Goal: Task Accomplishment & Management: Use online tool/utility

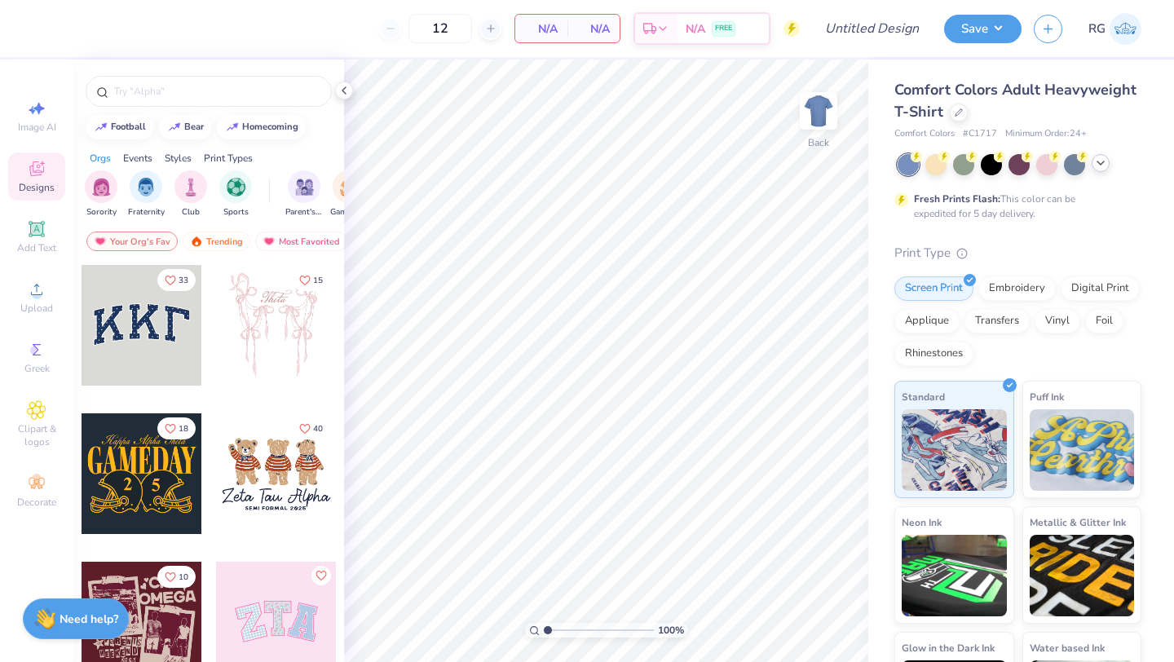
click at [1100, 167] on icon at bounding box center [1100, 162] width 13 height 13
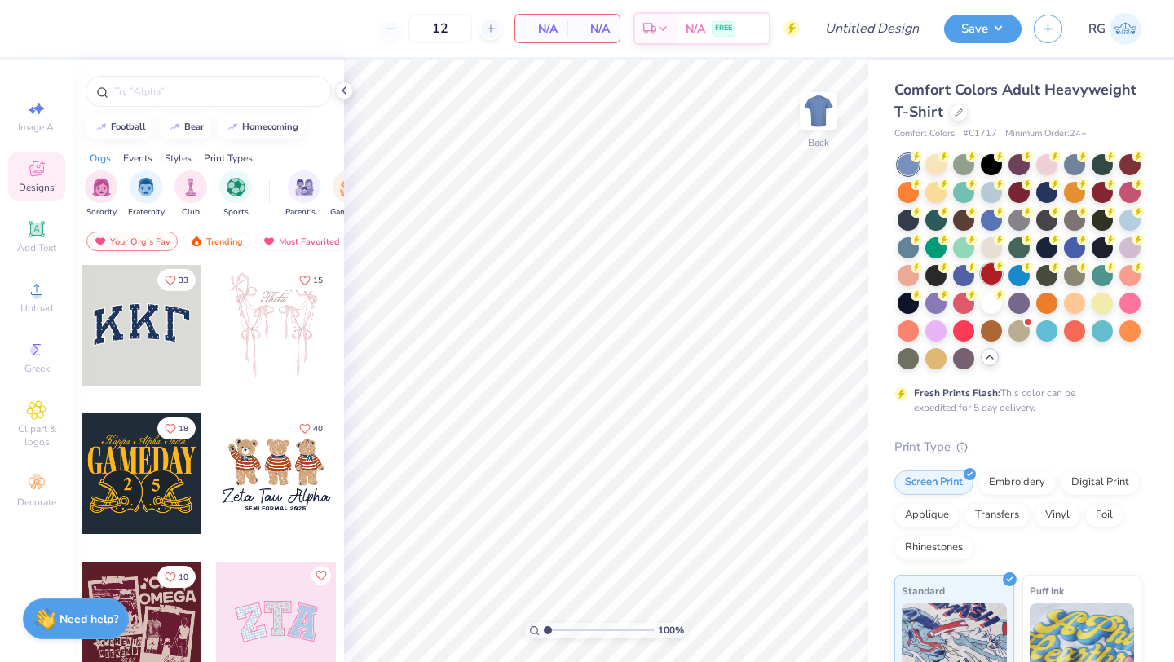
click at [987, 274] on div at bounding box center [991, 273] width 21 height 21
click at [994, 359] on icon at bounding box center [989, 356] width 13 height 13
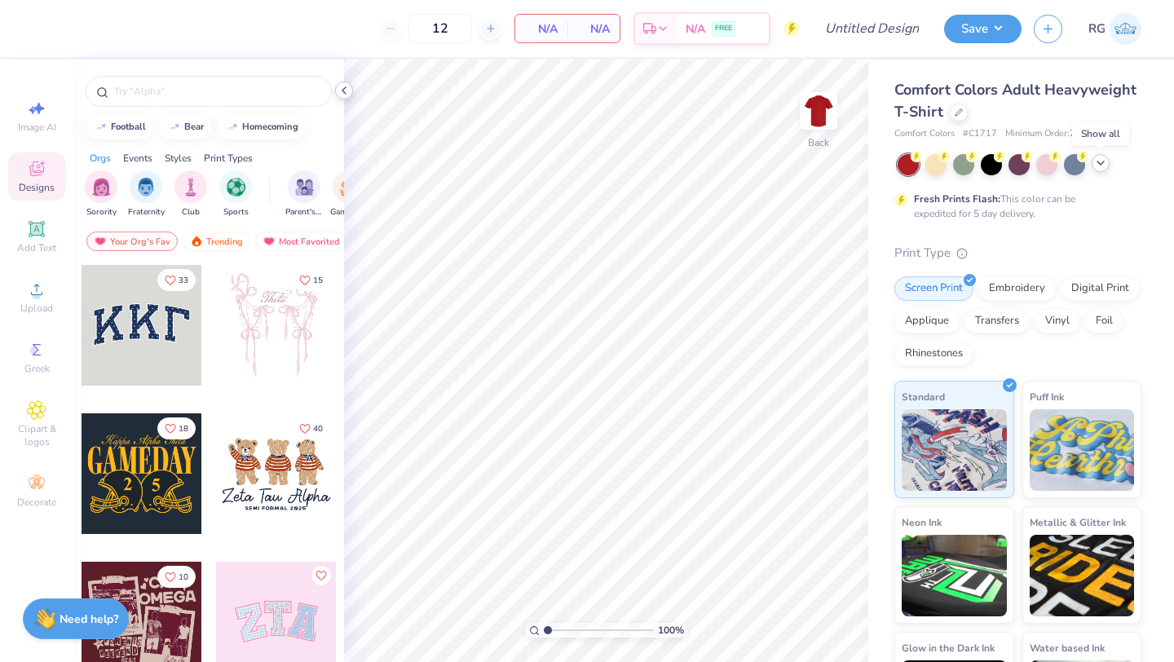
click at [342, 92] on icon at bounding box center [343, 90] width 13 height 13
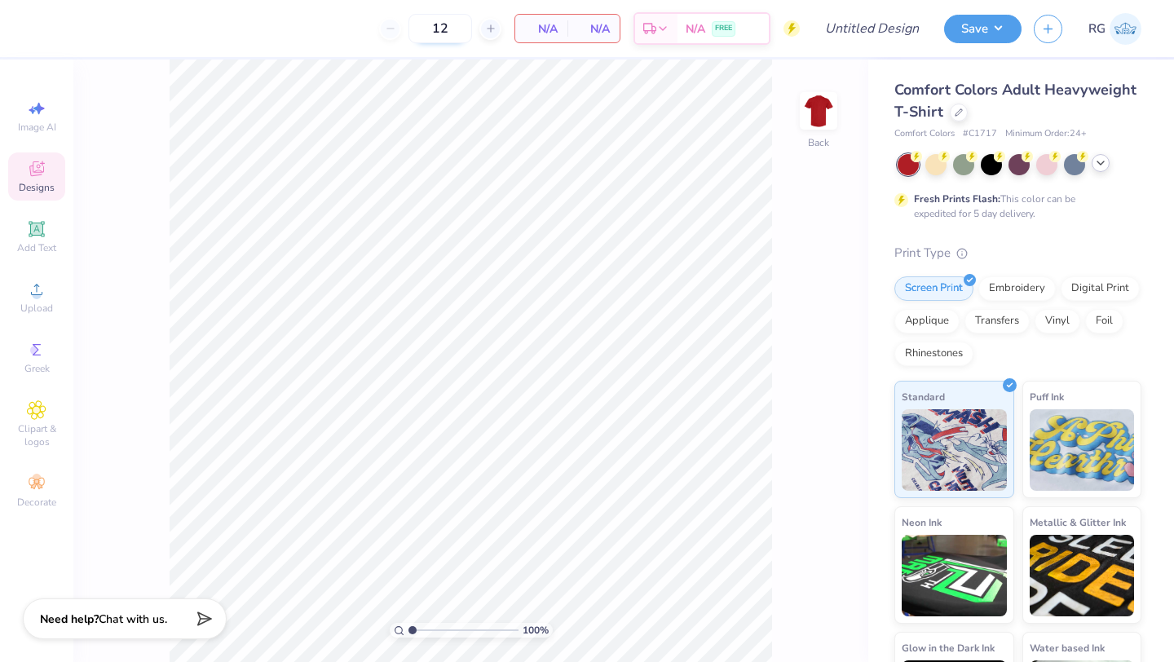
click at [453, 31] on input "12" at bounding box center [440, 28] width 64 height 29
type input "1"
click at [30, 311] on span "Upload" at bounding box center [36, 308] width 33 height 13
click at [22, 288] on div "Upload" at bounding box center [36, 297] width 57 height 48
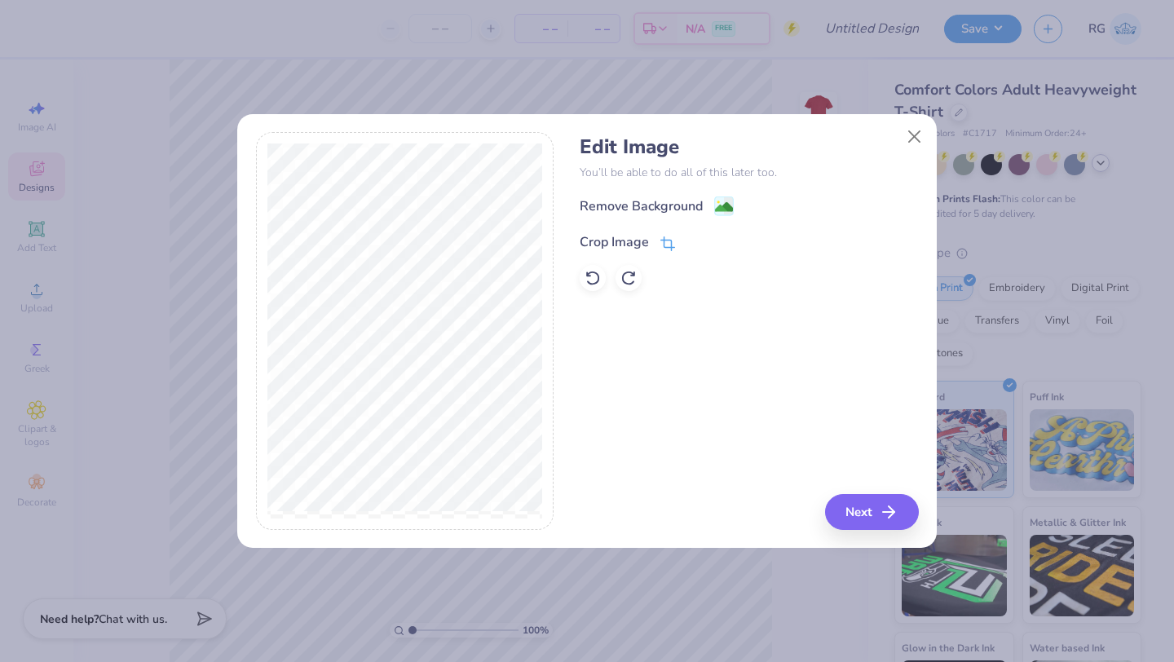
click at [646, 243] on div "Crop Image" at bounding box center [614, 242] width 69 height 20
click at [695, 238] on icon at bounding box center [695, 241] width 10 height 10
click at [668, 238] on icon at bounding box center [667, 243] width 15 height 15
click at [924, 129] on button "Close" at bounding box center [914, 136] width 31 height 31
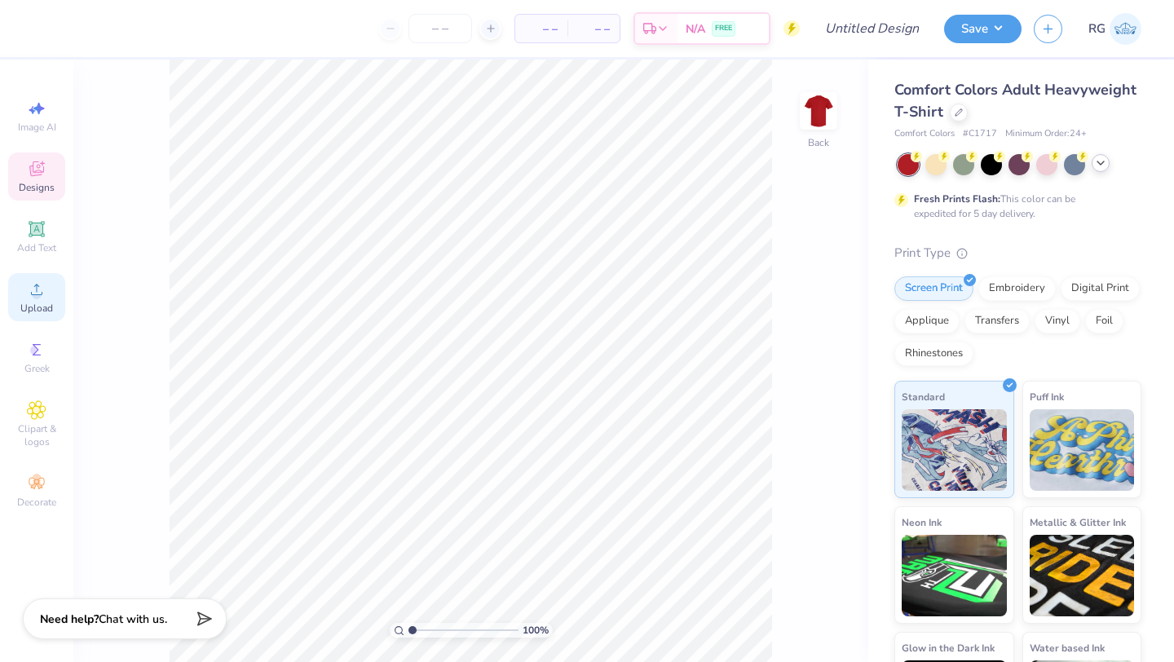
click at [22, 309] on span "Upload" at bounding box center [36, 308] width 33 height 13
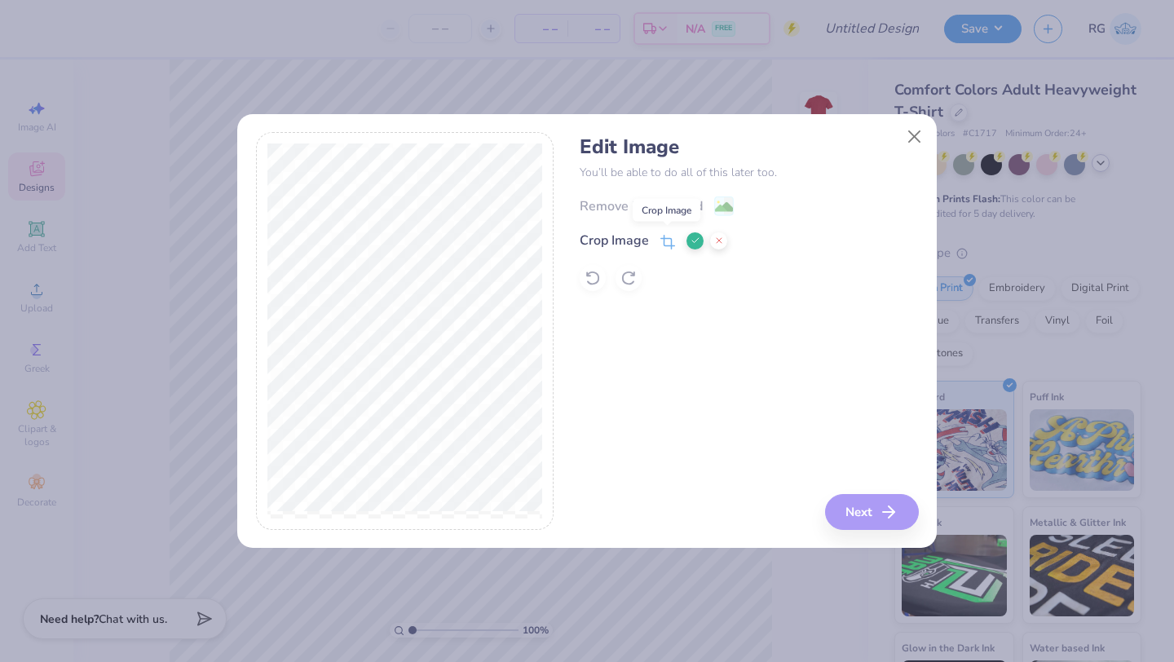
click at [667, 240] on icon at bounding box center [667, 242] width 15 height 15
click at [690, 238] on icon at bounding box center [695, 241] width 10 height 10
click at [674, 242] on icon at bounding box center [667, 243] width 15 height 15
click at [694, 239] on icon at bounding box center [695, 241] width 10 height 10
click at [676, 232] on div "Crop Image" at bounding box center [749, 241] width 338 height 20
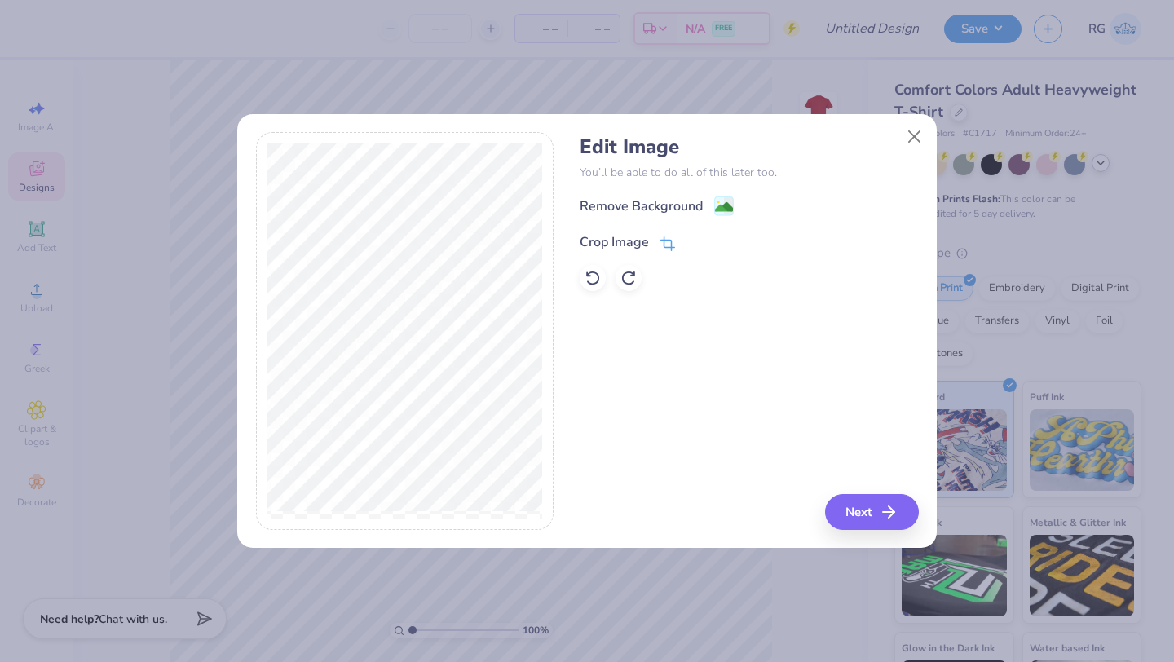
click at [668, 240] on icon at bounding box center [667, 243] width 15 height 15
click at [691, 239] on icon at bounding box center [695, 241] width 10 height 10
click at [666, 238] on icon at bounding box center [667, 243] width 15 height 15
click at [696, 240] on polyline at bounding box center [695, 240] width 7 height 5
click at [666, 242] on icon at bounding box center [667, 243] width 15 height 15
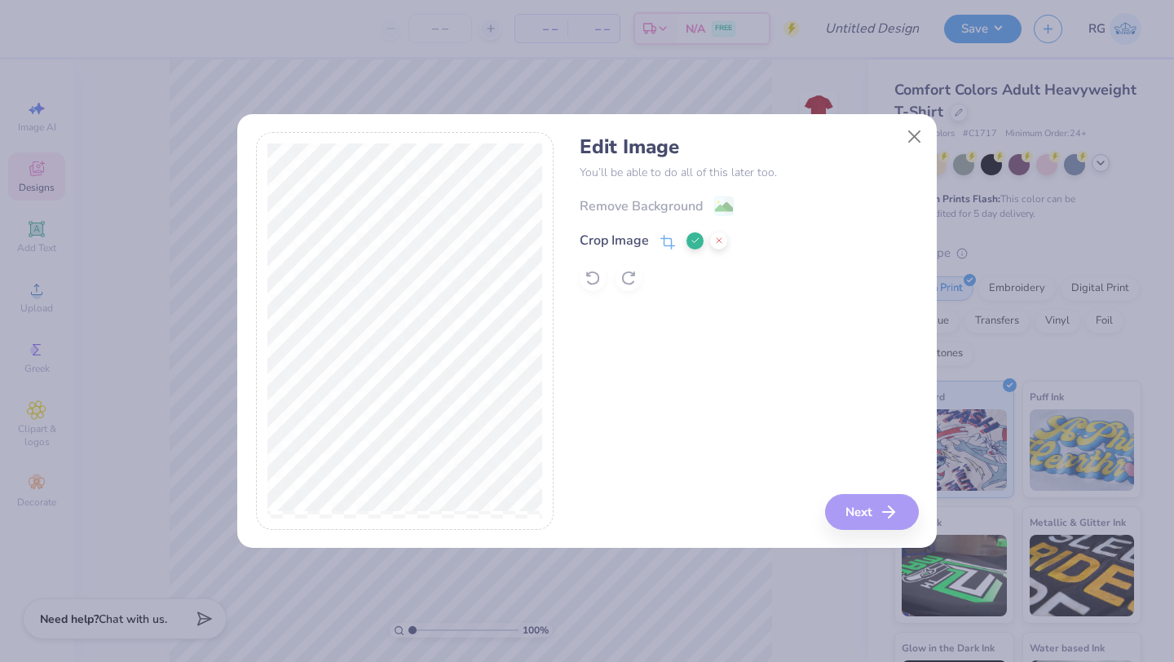
click at [257, 483] on div at bounding box center [405, 331] width 298 height 398
click at [698, 236] on icon at bounding box center [695, 241] width 10 height 10
click at [596, 280] on icon at bounding box center [592, 278] width 16 height 16
click at [672, 240] on icon at bounding box center [667, 243] width 15 height 15
click at [692, 235] on button at bounding box center [694, 240] width 17 height 17
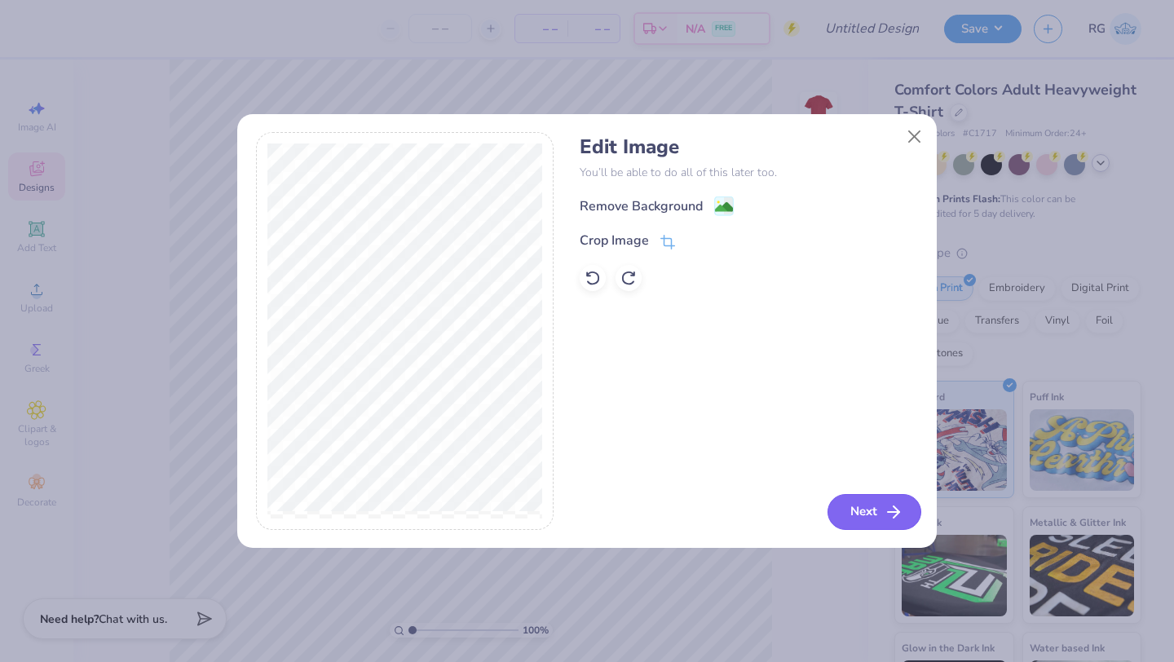
click at [906, 505] on button "Next" at bounding box center [874, 512] width 94 height 36
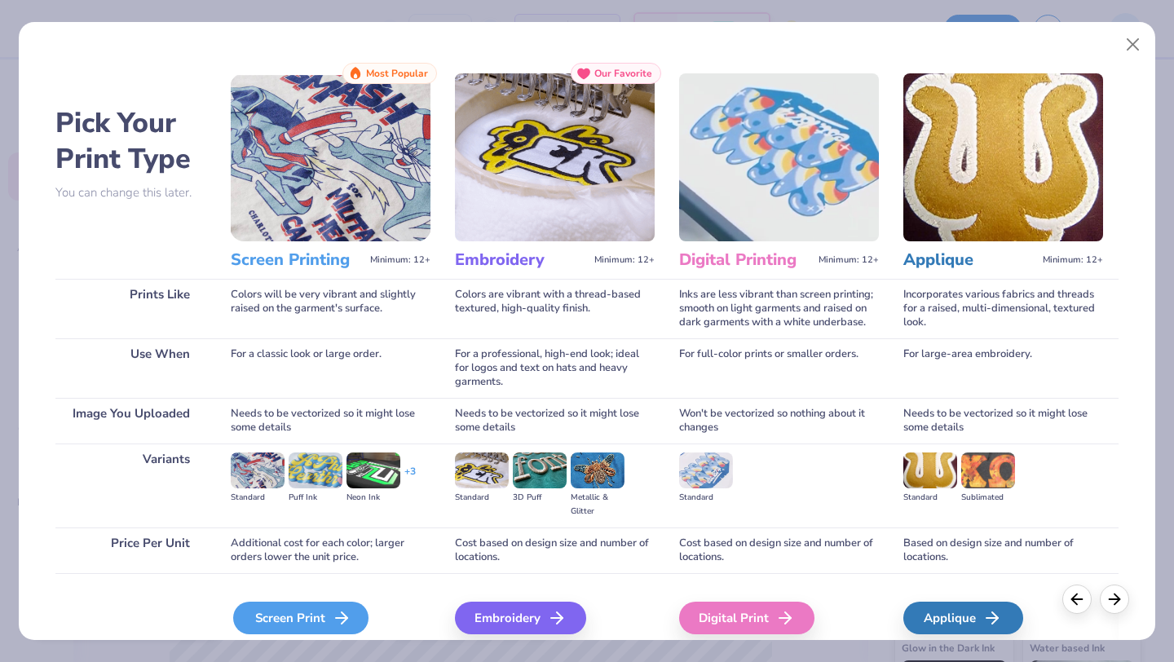
click at [267, 610] on div "Screen Print" at bounding box center [300, 618] width 135 height 33
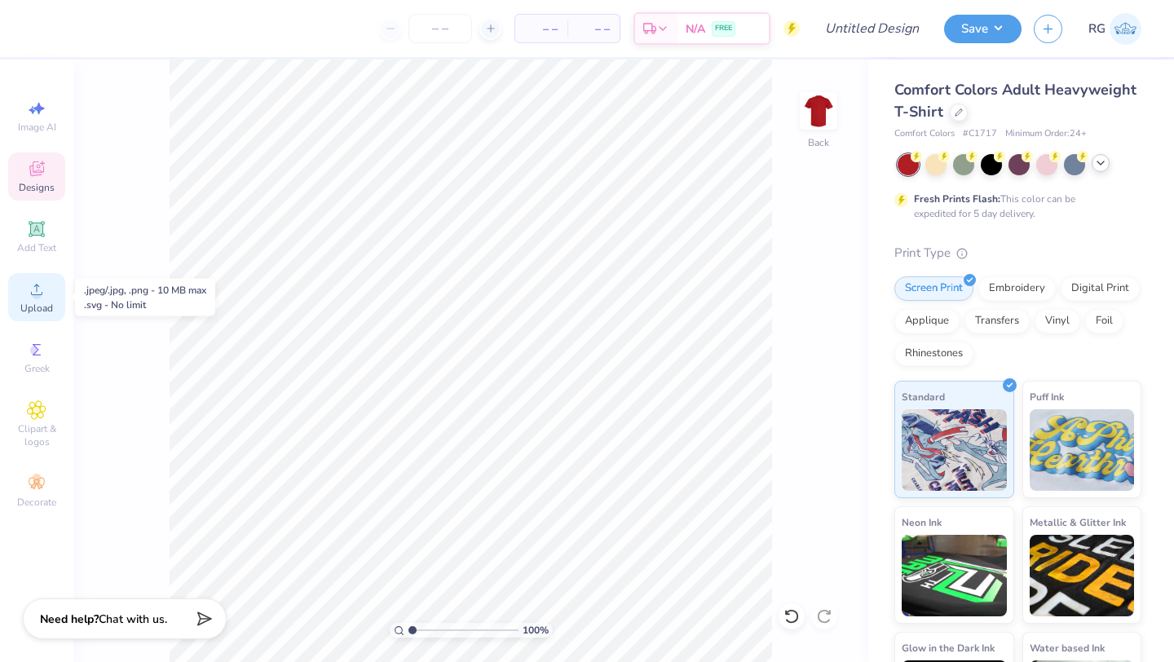
click at [34, 293] on circle at bounding box center [36, 294] width 9 height 9
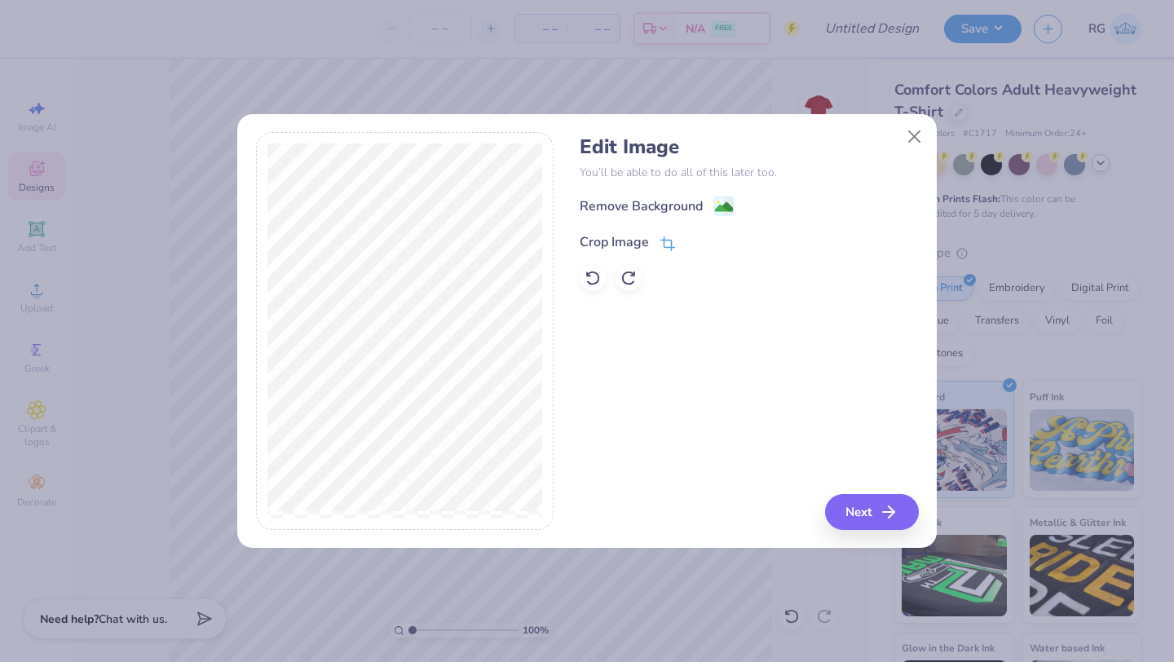
click at [673, 235] on span at bounding box center [667, 242] width 15 height 20
click at [690, 239] on icon at bounding box center [695, 241] width 10 height 10
click at [672, 241] on icon at bounding box center [667, 243] width 15 height 15
click at [695, 242] on icon at bounding box center [695, 241] width 10 height 10
click at [730, 198] on icon at bounding box center [724, 208] width 20 height 20
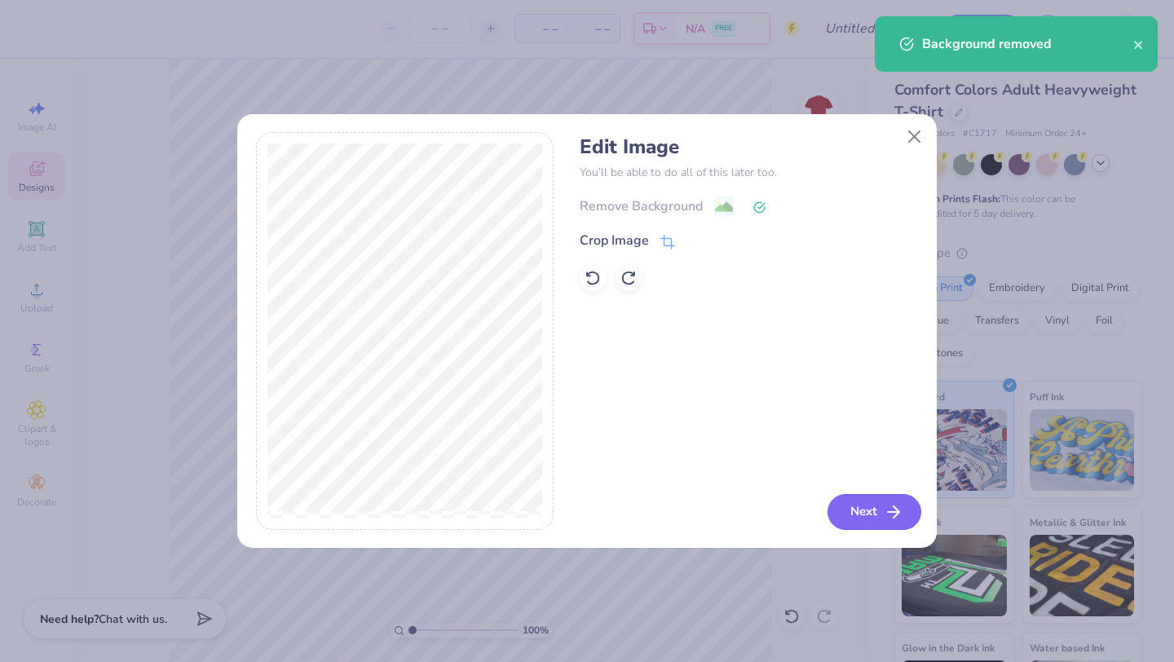
click at [877, 518] on button "Next" at bounding box center [874, 512] width 94 height 36
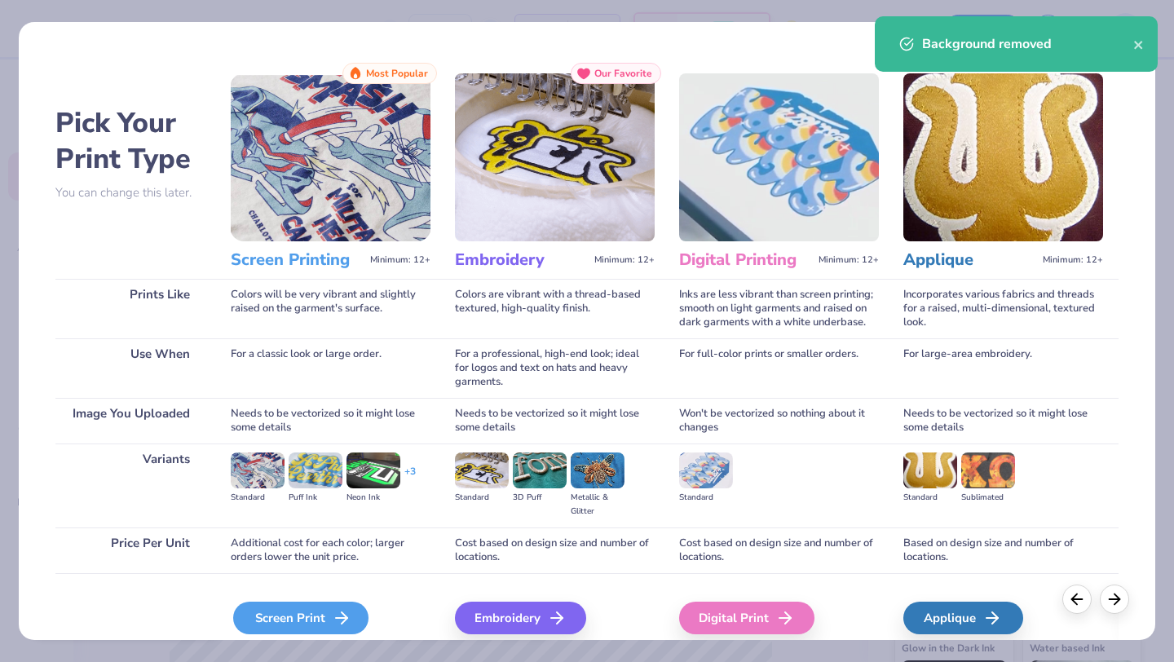
click at [309, 606] on div "Screen Print" at bounding box center [300, 618] width 135 height 33
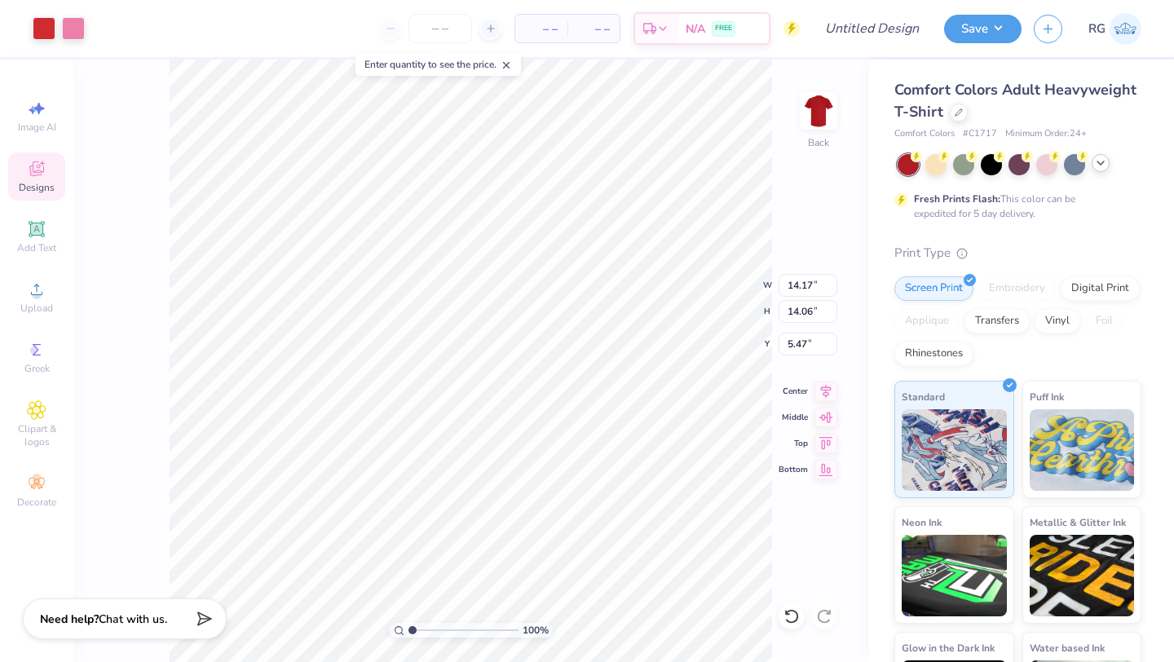
type input "5.62"
type input "5.58"
type input "0.50"
click at [992, 165] on div at bounding box center [991, 162] width 21 height 21
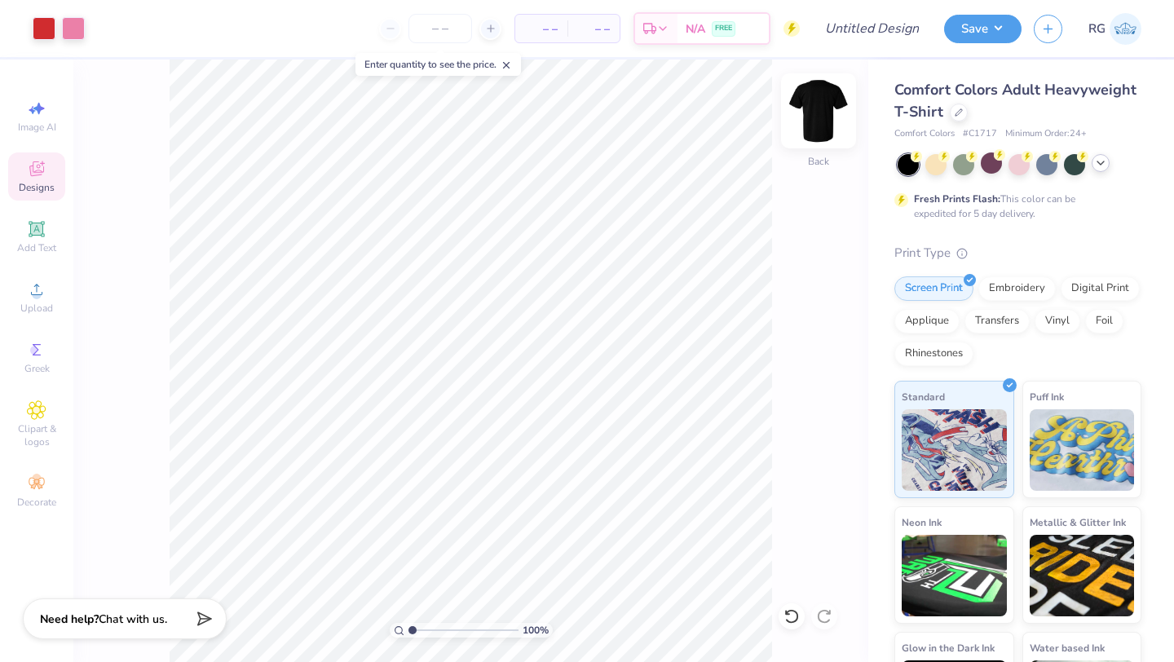
click at [809, 105] on img at bounding box center [818, 110] width 65 height 65
click at [30, 295] on icon at bounding box center [37, 290] width 20 height 20
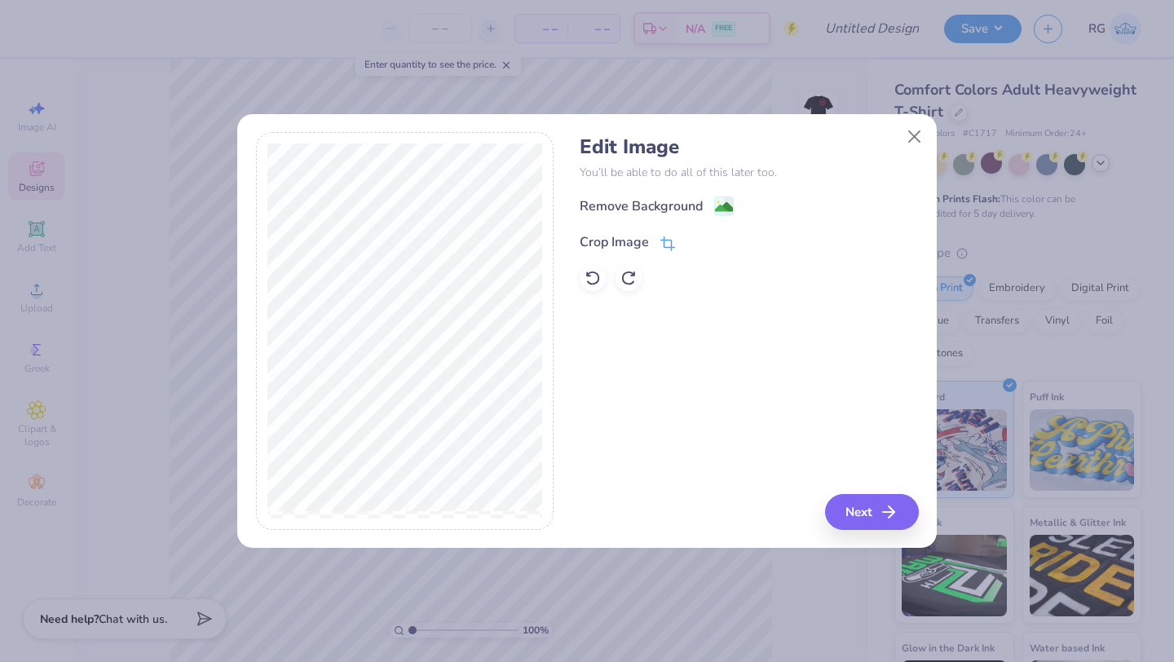
click at [664, 234] on span at bounding box center [667, 242] width 15 height 20
click at [699, 239] on icon at bounding box center [695, 241] width 10 height 10
click at [671, 240] on icon at bounding box center [666, 245] width 11 height 11
click at [694, 240] on icon at bounding box center [695, 241] width 10 height 10
click at [730, 203] on image at bounding box center [724, 209] width 18 height 18
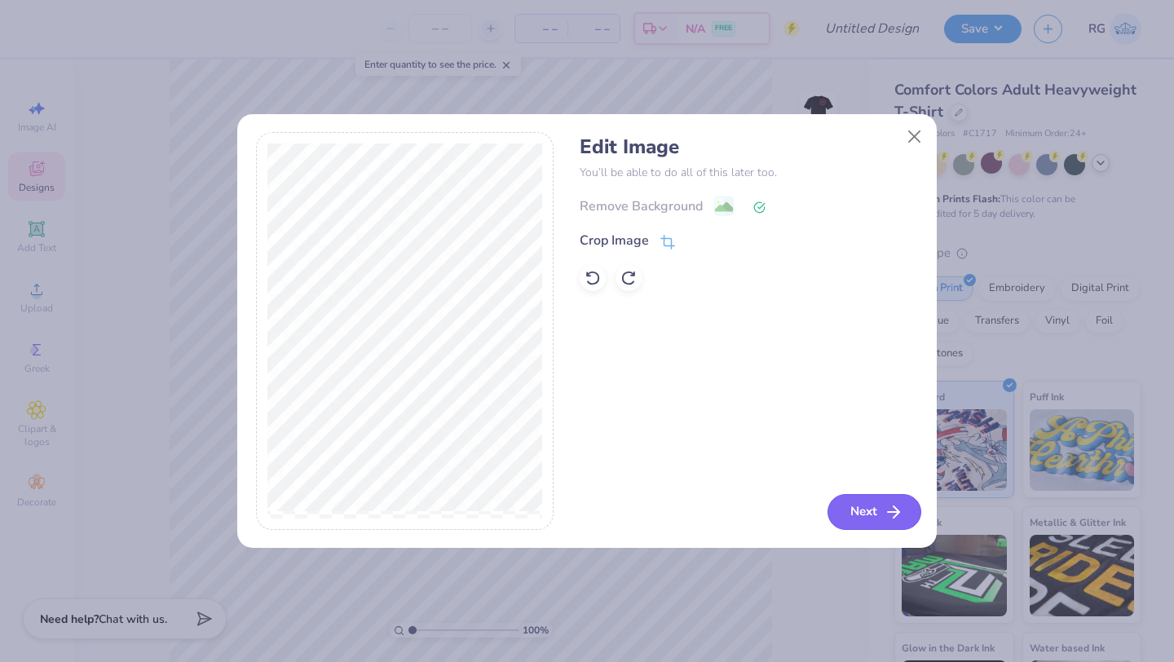
click at [856, 505] on button "Next" at bounding box center [874, 512] width 94 height 36
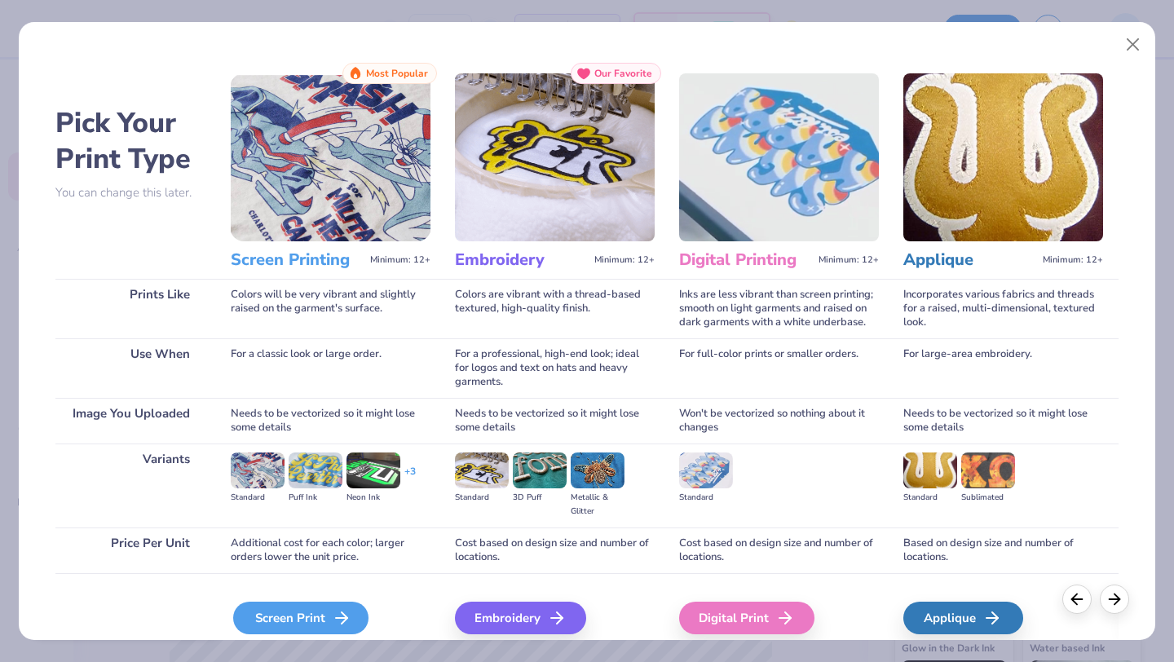
click at [316, 616] on div "Screen Print" at bounding box center [300, 618] width 135 height 33
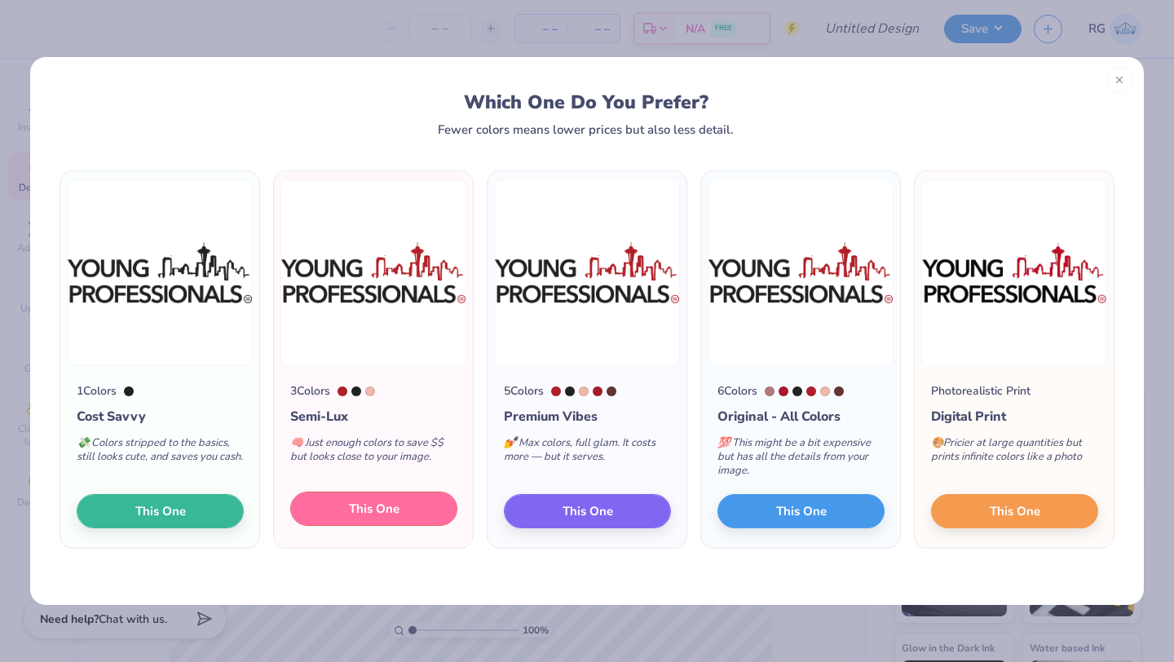
click at [408, 507] on button "This One" at bounding box center [373, 508] width 167 height 34
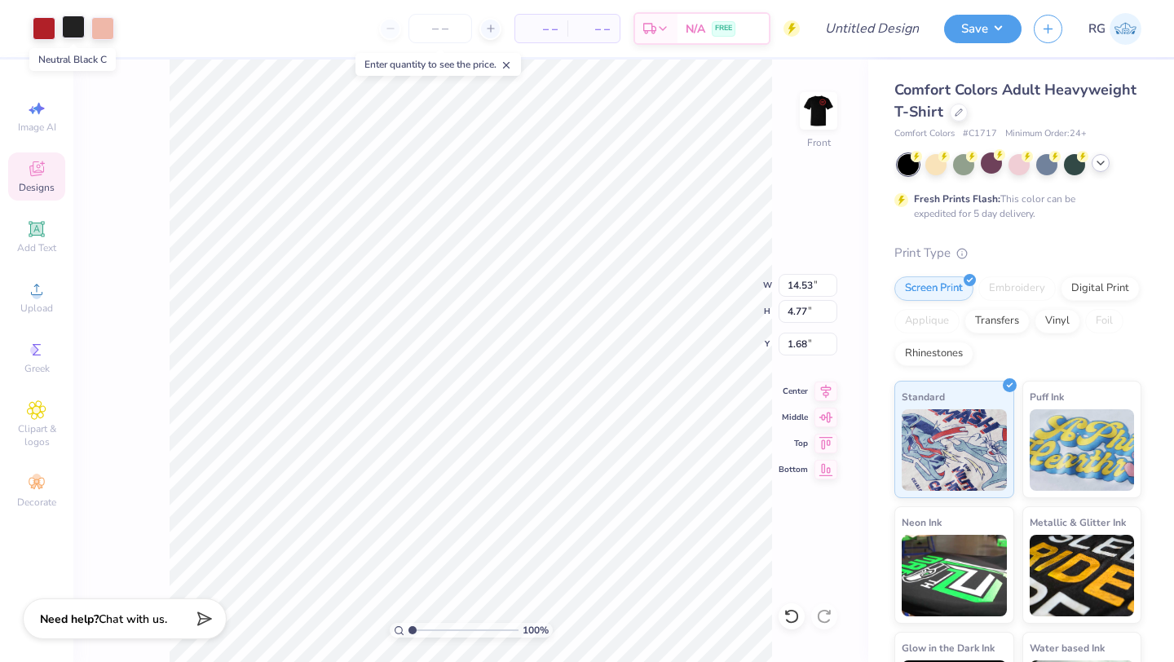
click at [72, 37] on div at bounding box center [73, 26] width 23 height 23
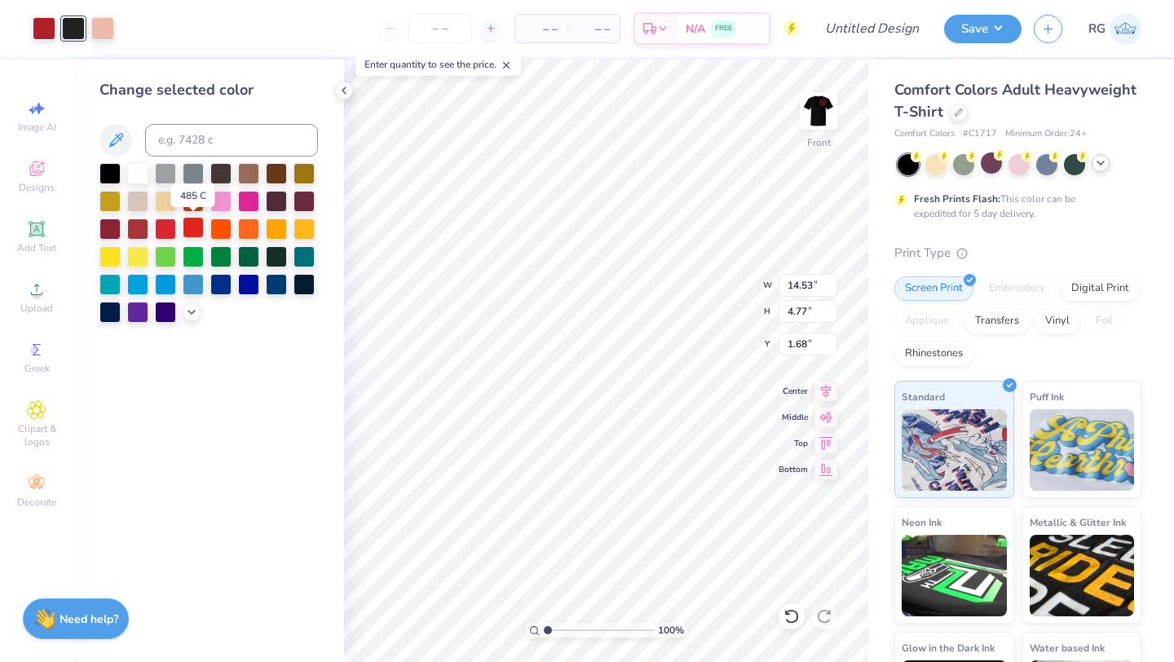
click at [196, 231] on div at bounding box center [193, 227] width 21 height 21
click at [163, 228] on div at bounding box center [165, 227] width 21 height 21
click at [136, 227] on div at bounding box center [137, 227] width 21 height 21
click at [137, 182] on div at bounding box center [137, 171] width 21 height 21
click at [43, 33] on div at bounding box center [44, 26] width 23 height 23
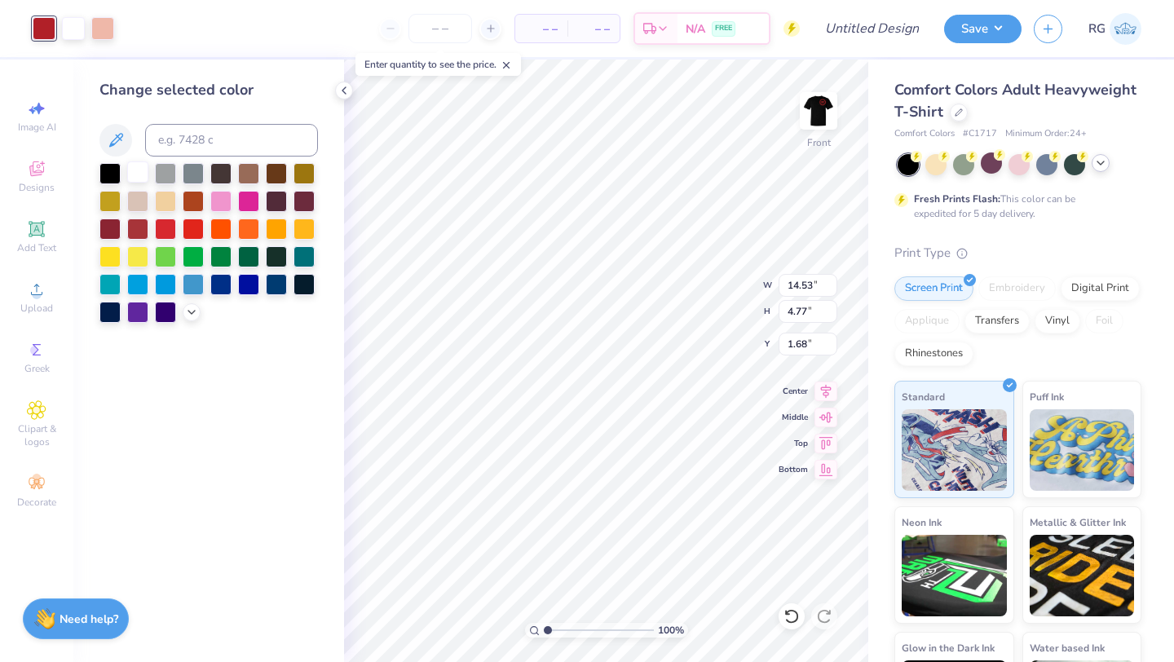
click at [131, 173] on div at bounding box center [137, 171] width 21 height 21
click at [74, 23] on div at bounding box center [73, 26] width 23 height 23
click at [179, 229] on div at bounding box center [208, 243] width 218 height 160
click at [169, 229] on div at bounding box center [165, 227] width 21 height 21
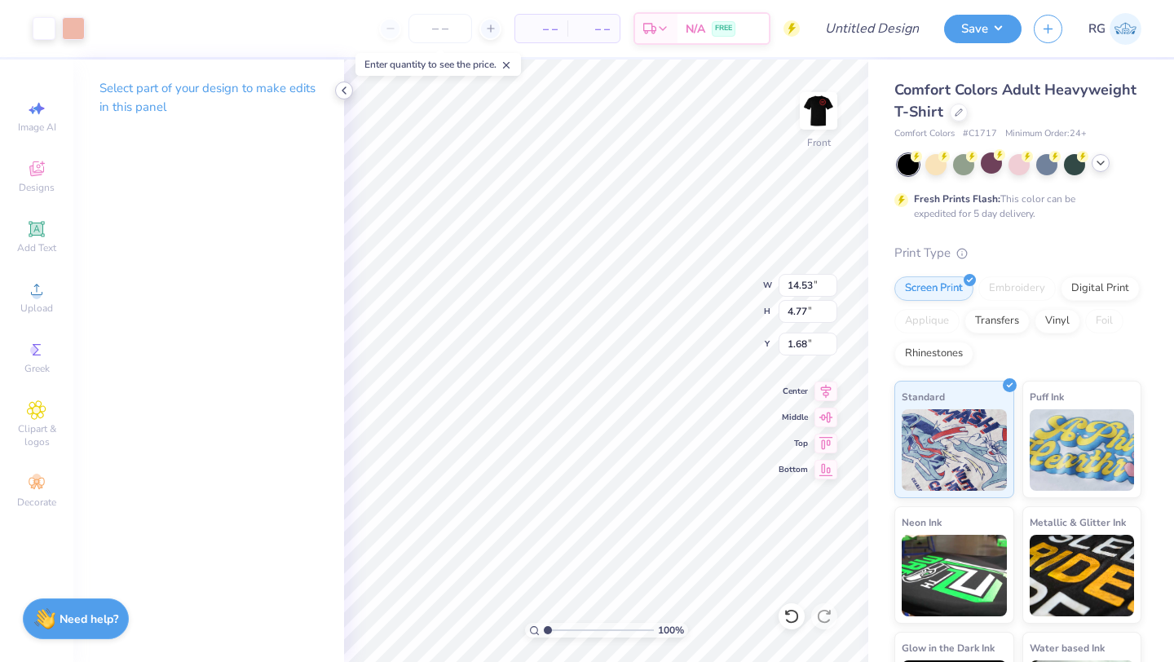
click at [338, 94] on icon at bounding box center [343, 90] width 13 height 13
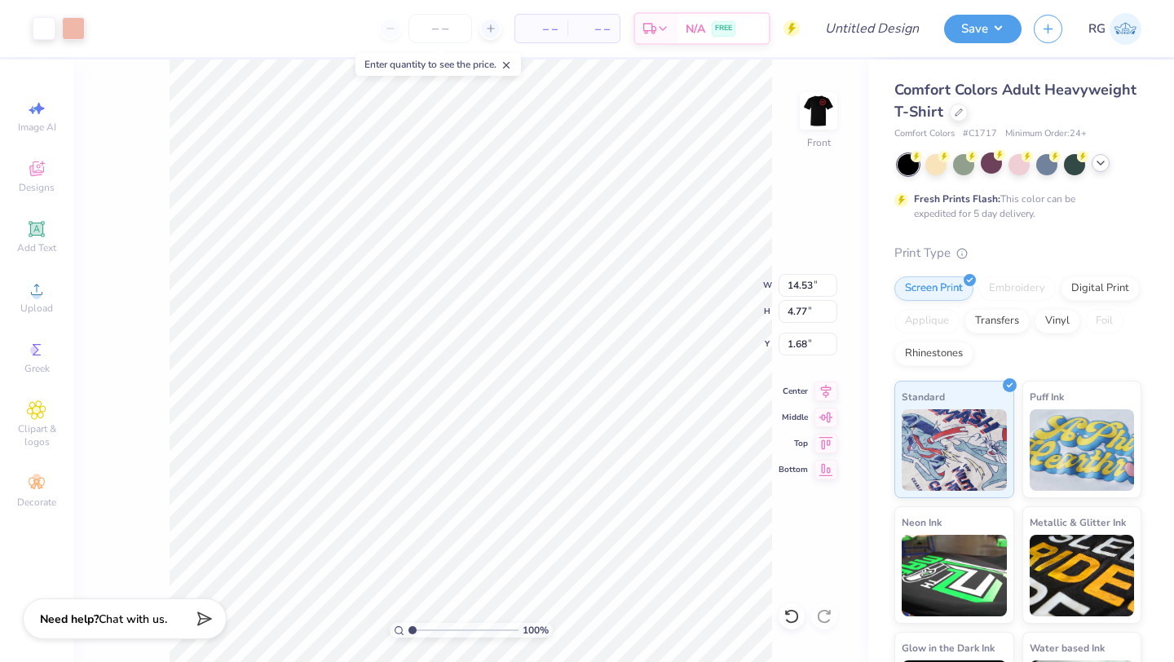
type input "1.70"
click at [491, 221] on li "Cut" at bounding box center [531, 217] width 128 height 33
click at [29, 304] on span "Upload" at bounding box center [36, 308] width 33 height 13
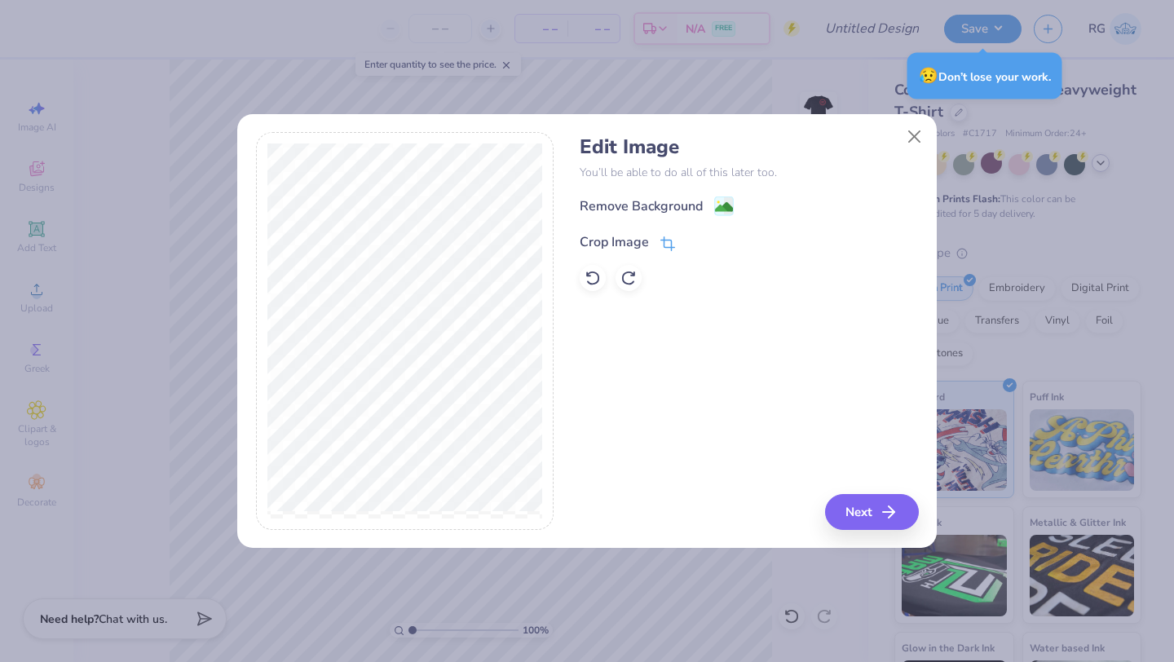
click at [665, 235] on span at bounding box center [667, 242] width 15 height 20
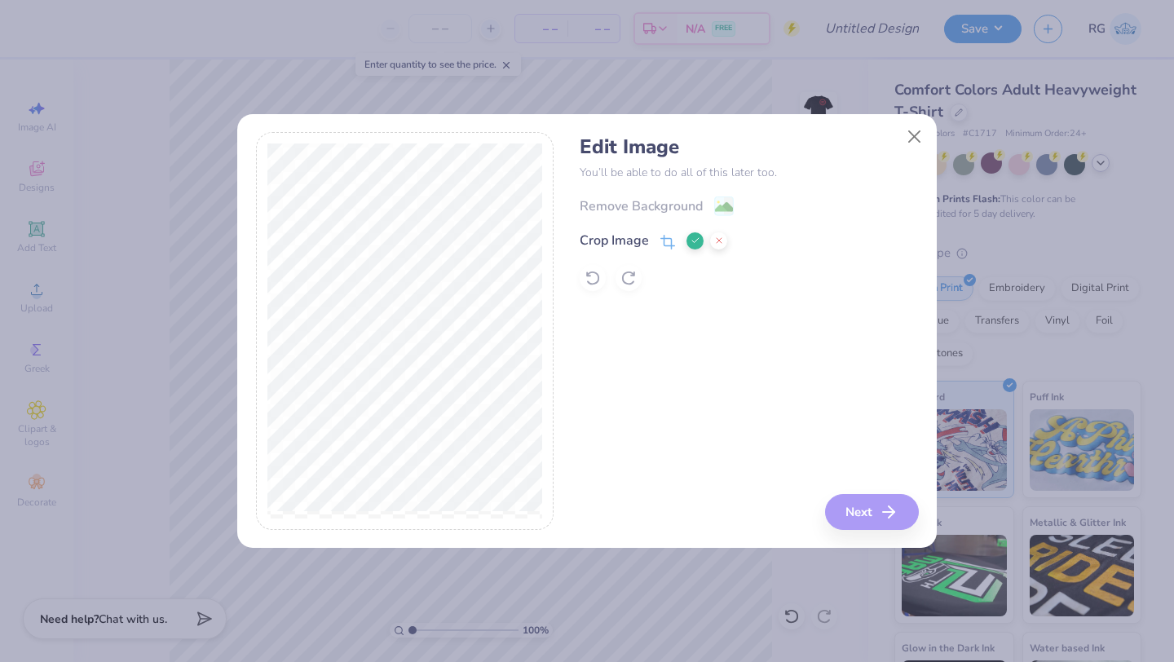
click at [694, 242] on polyline at bounding box center [695, 240] width 7 height 5
click at [671, 237] on icon at bounding box center [667, 243] width 15 height 15
click at [694, 242] on icon at bounding box center [695, 241] width 10 height 10
click at [725, 203] on image at bounding box center [724, 209] width 18 height 18
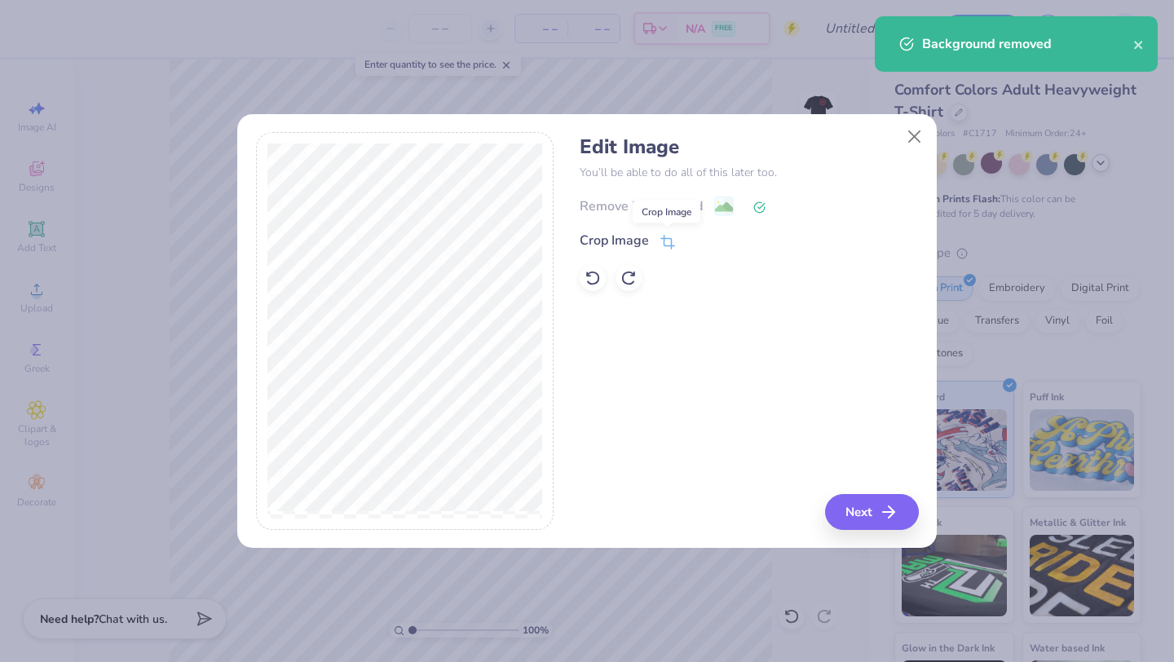
click at [663, 245] on icon at bounding box center [667, 242] width 15 height 15
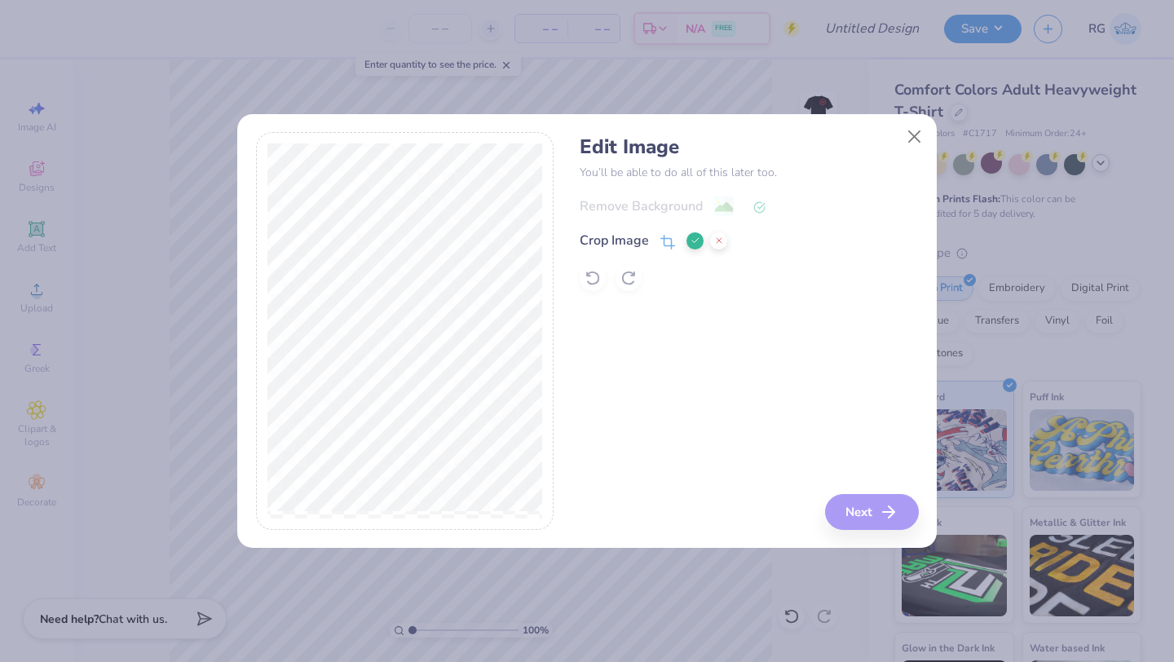
click at [699, 237] on button at bounding box center [694, 240] width 17 height 17
click at [871, 510] on button "Next" at bounding box center [874, 512] width 94 height 36
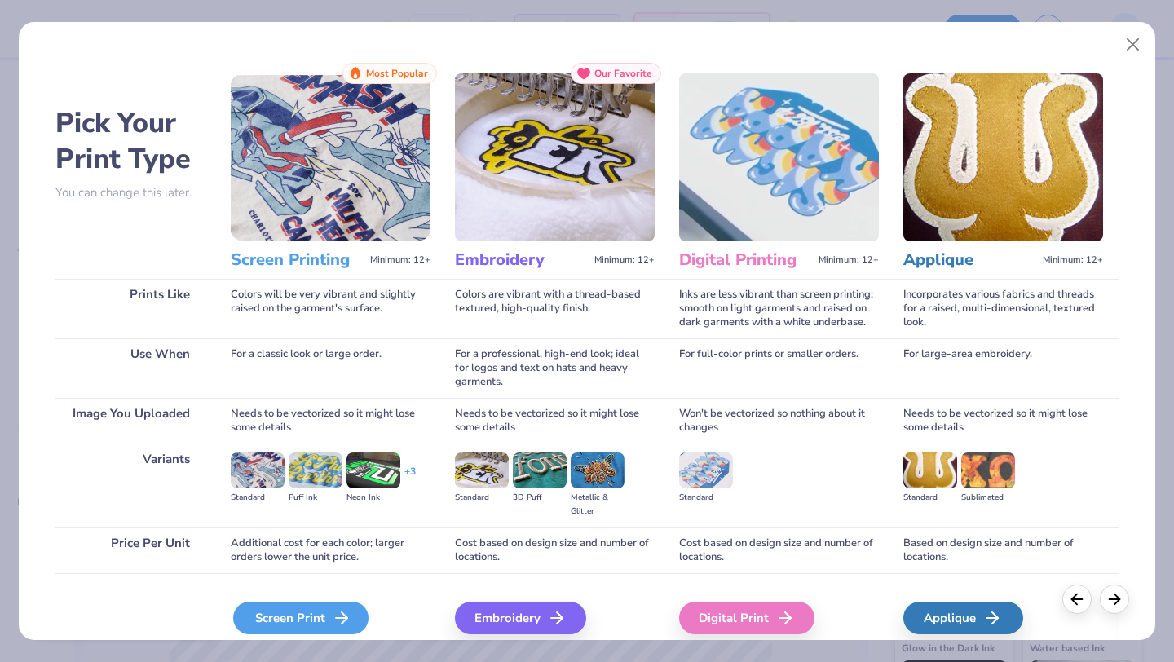
click at [268, 615] on div "Screen Print" at bounding box center [300, 618] width 135 height 33
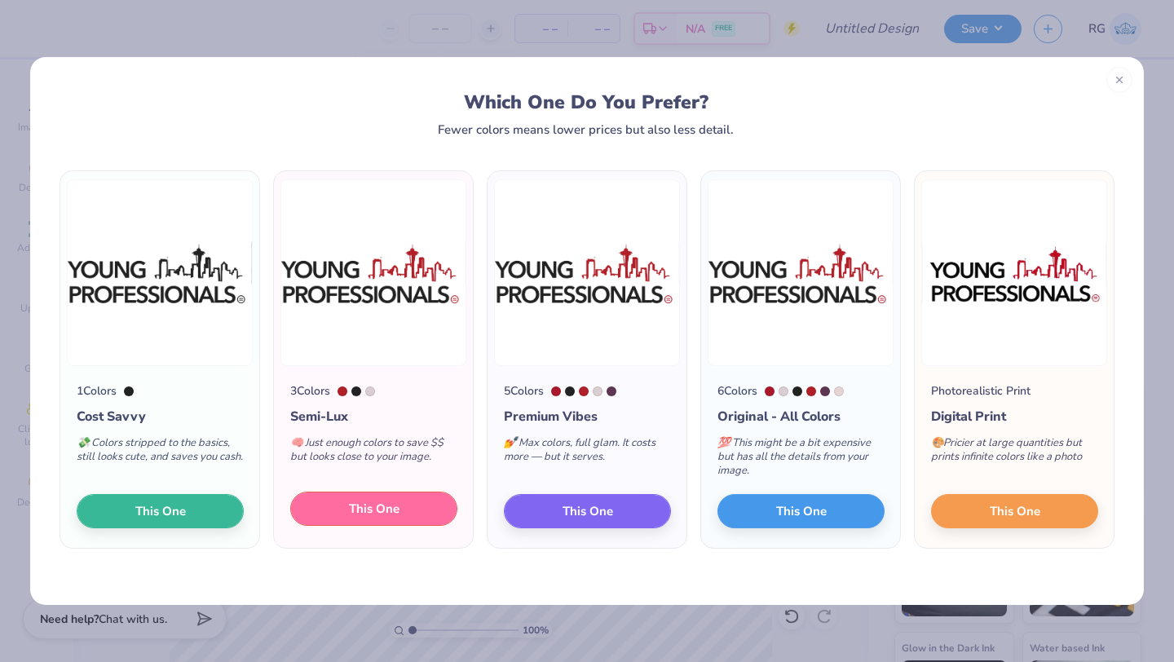
click at [371, 503] on span "This One" at bounding box center [374, 509] width 51 height 19
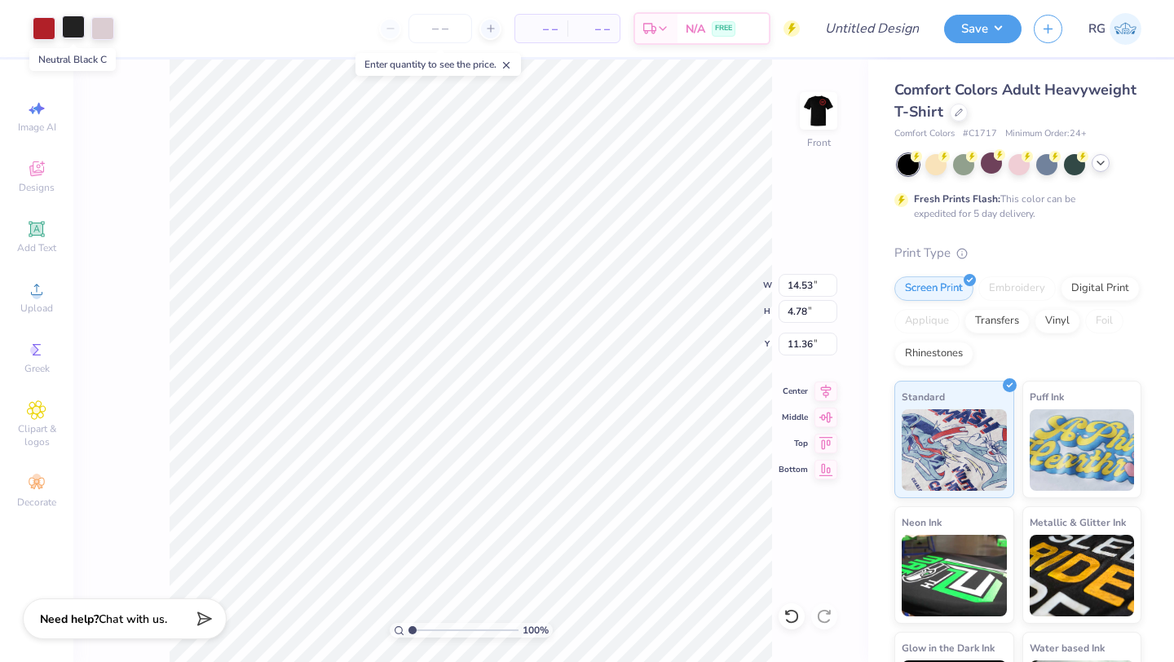
click at [73, 25] on div at bounding box center [73, 26] width 23 height 23
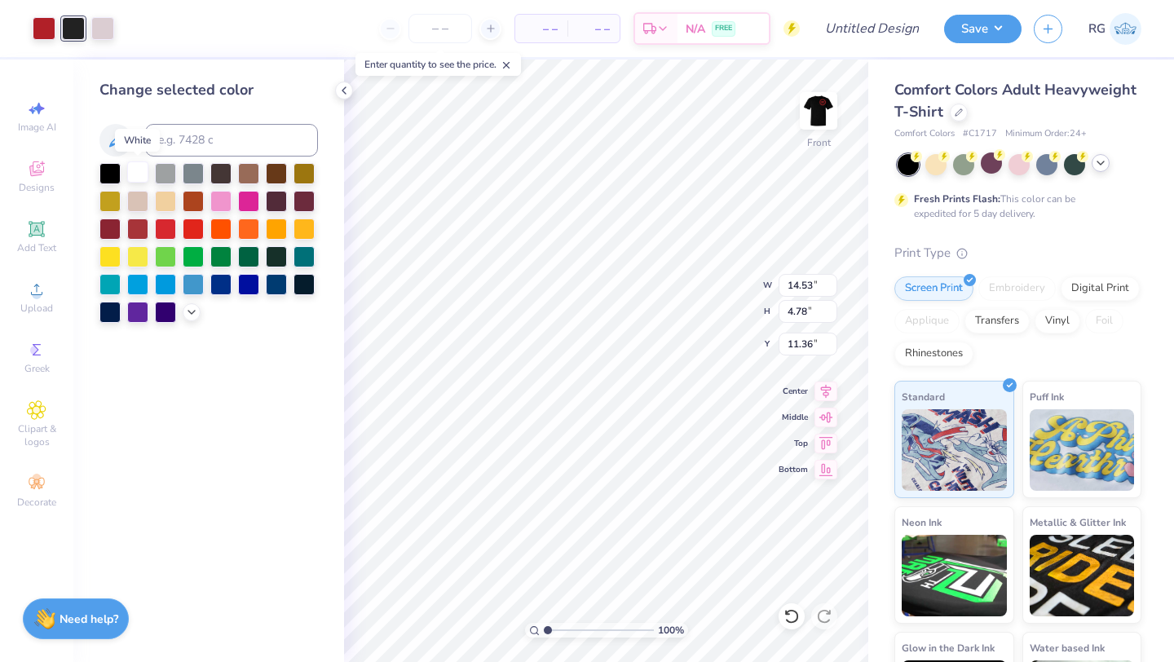
click at [140, 173] on div at bounding box center [137, 171] width 21 height 21
click at [161, 255] on div at bounding box center [165, 255] width 21 height 21
click at [39, 32] on div at bounding box center [44, 26] width 23 height 23
click at [144, 172] on div at bounding box center [137, 171] width 21 height 21
click at [78, 34] on div at bounding box center [73, 26] width 23 height 23
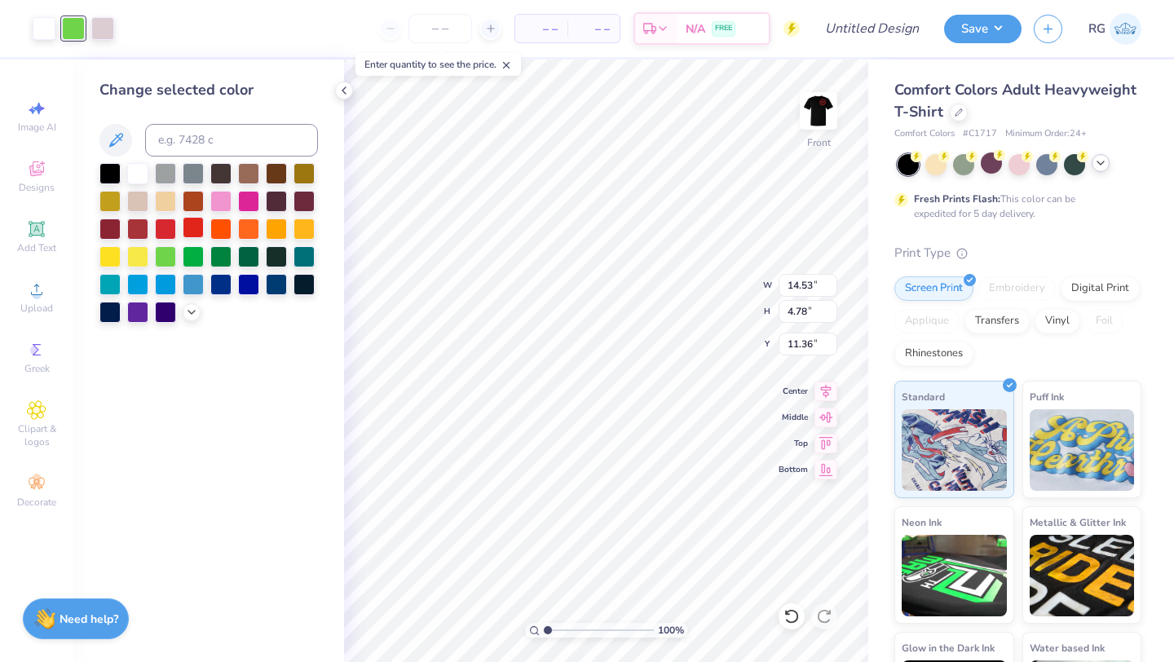
click at [185, 223] on div at bounding box center [193, 227] width 21 height 21
click at [170, 228] on div at bounding box center [165, 227] width 21 height 21
click at [258, 378] on div "Change selected color" at bounding box center [208, 361] width 271 height 602
click at [342, 91] on icon at bounding box center [343, 90] width 13 height 13
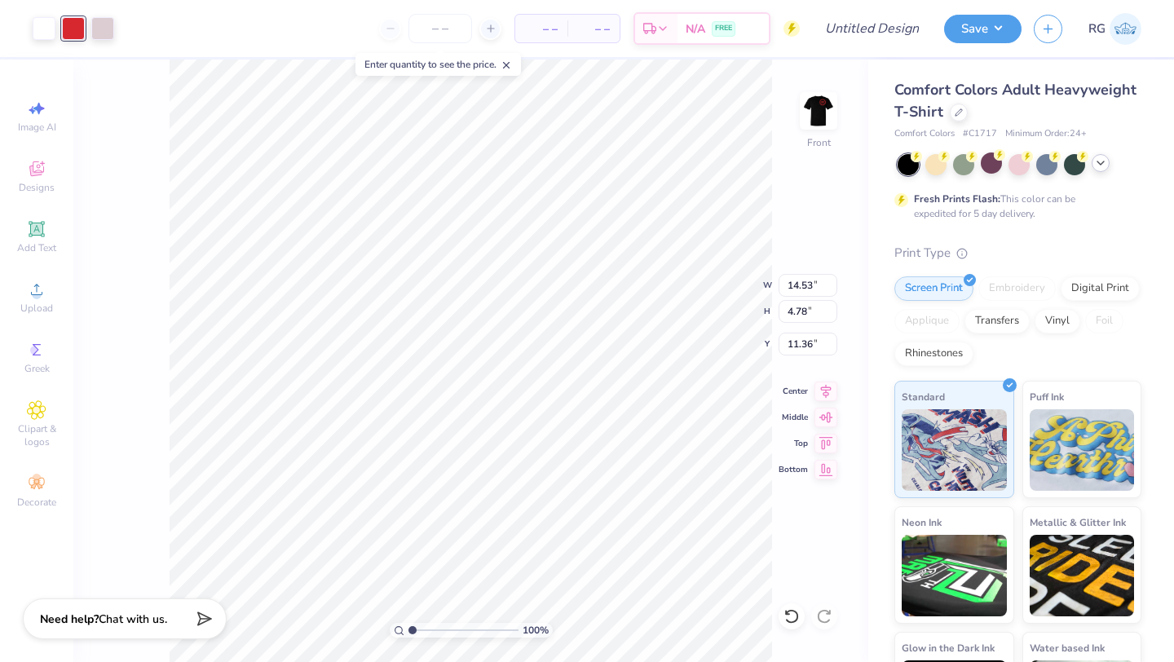
type input "1.35"
click at [812, 112] on img at bounding box center [818, 110] width 65 height 65
click at [812, 112] on img at bounding box center [818, 111] width 33 height 33
type input "3.00"
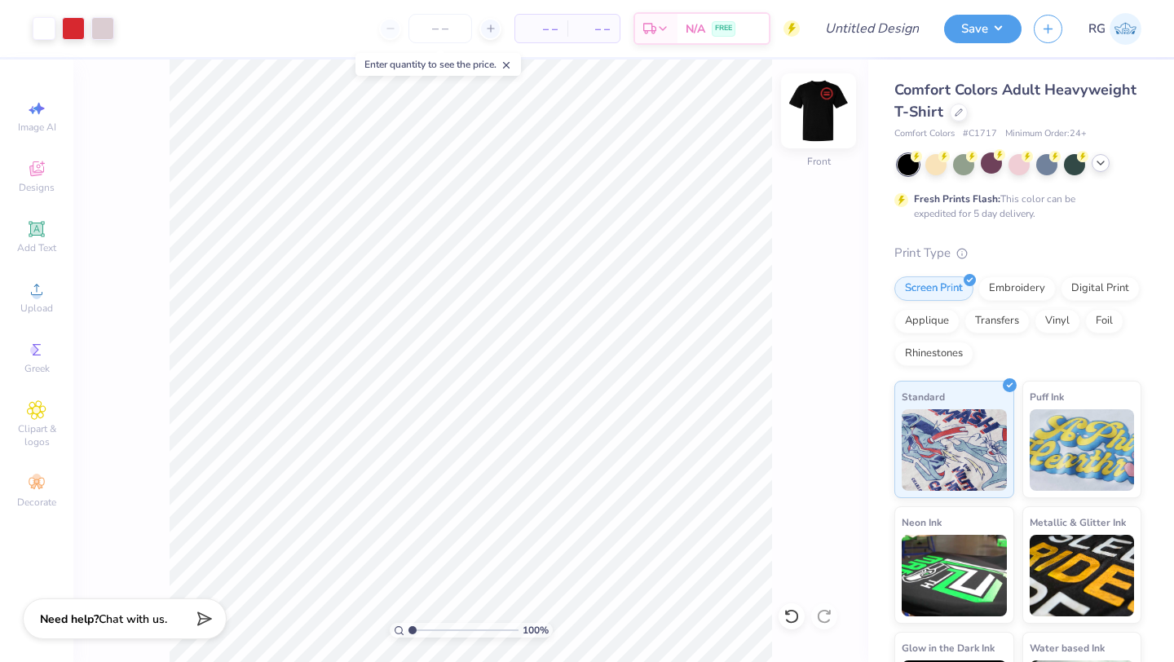
click at [810, 126] on img at bounding box center [818, 110] width 65 height 65
click at [810, 126] on img at bounding box center [818, 111] width 33 height 33
click at [512, 58] on span at bounding box center [505, 64] width 11 height 15
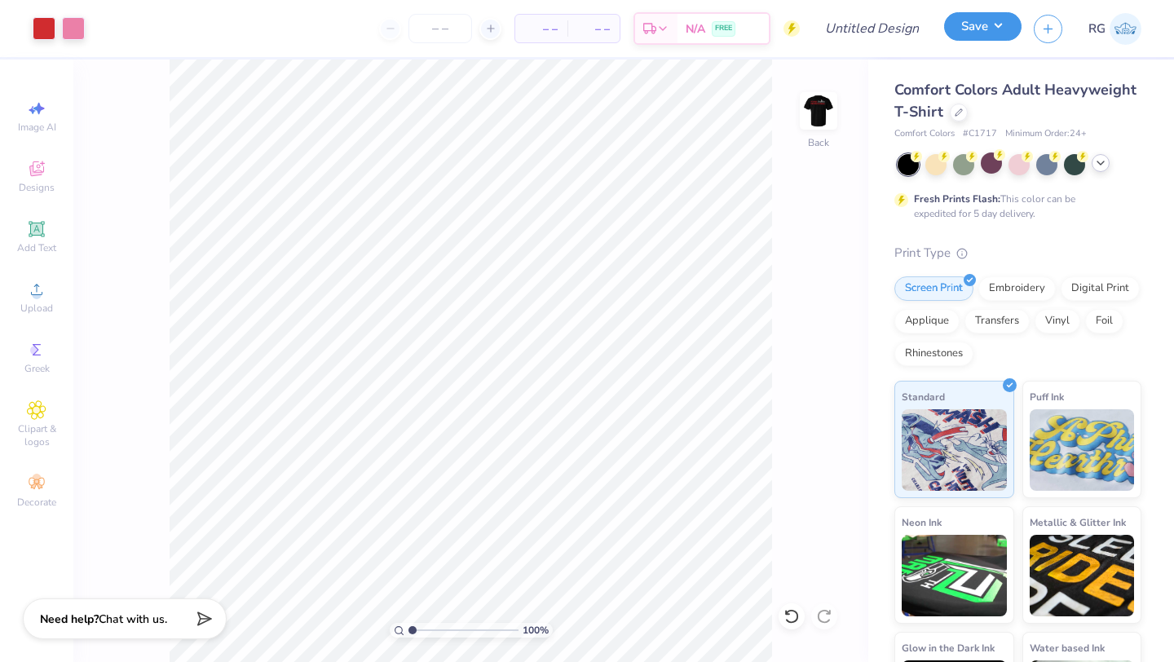
click at [961, 38] on button "Save" at bounding box center [982, 26] width 77 height 29
type input "0"
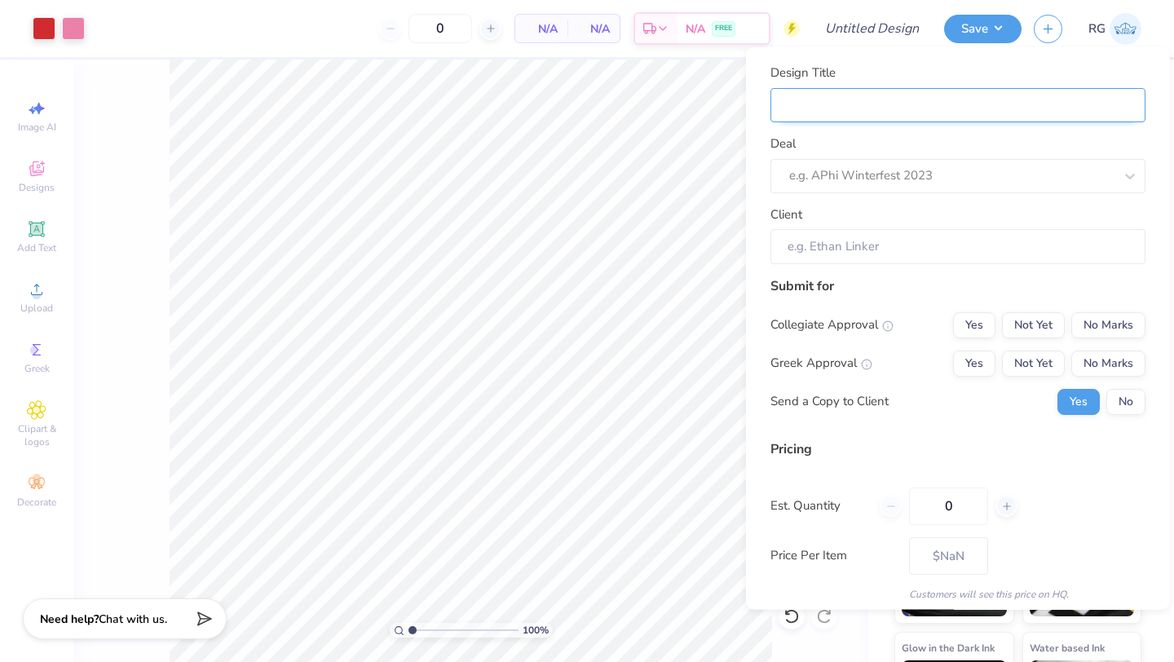
click at [875, 103] on input "Design Title" at bounding box center [957, 104] width 375 height 35
type input "U"
type input "Ur"
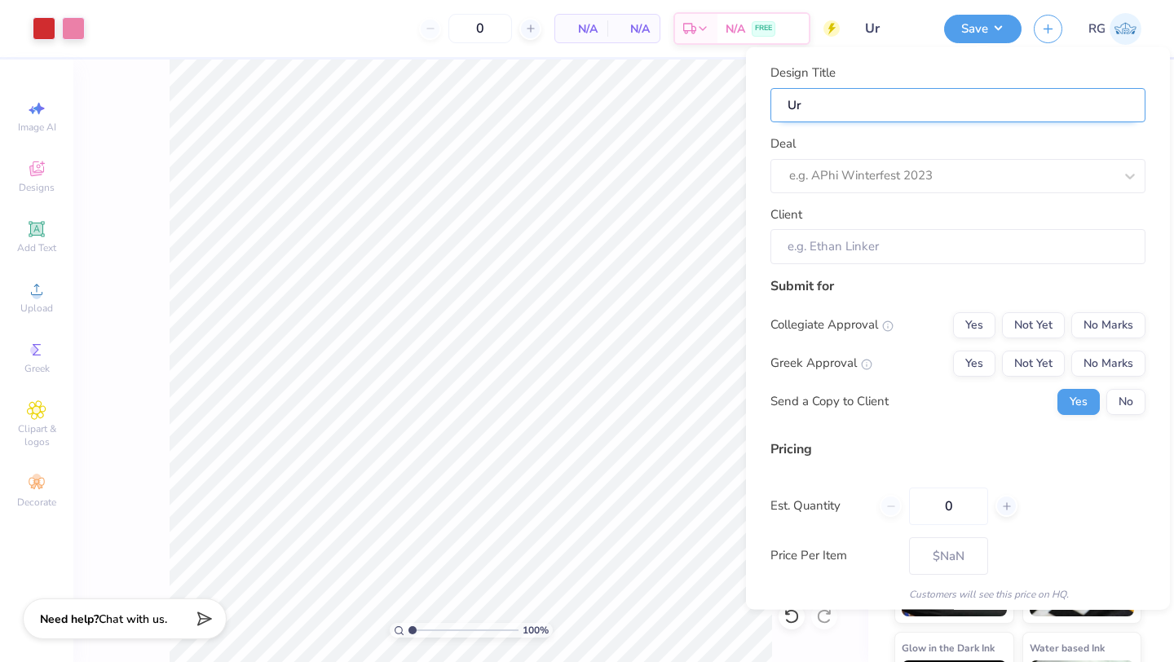
type input "Urb"
type input "Urba"
type input "Urban"
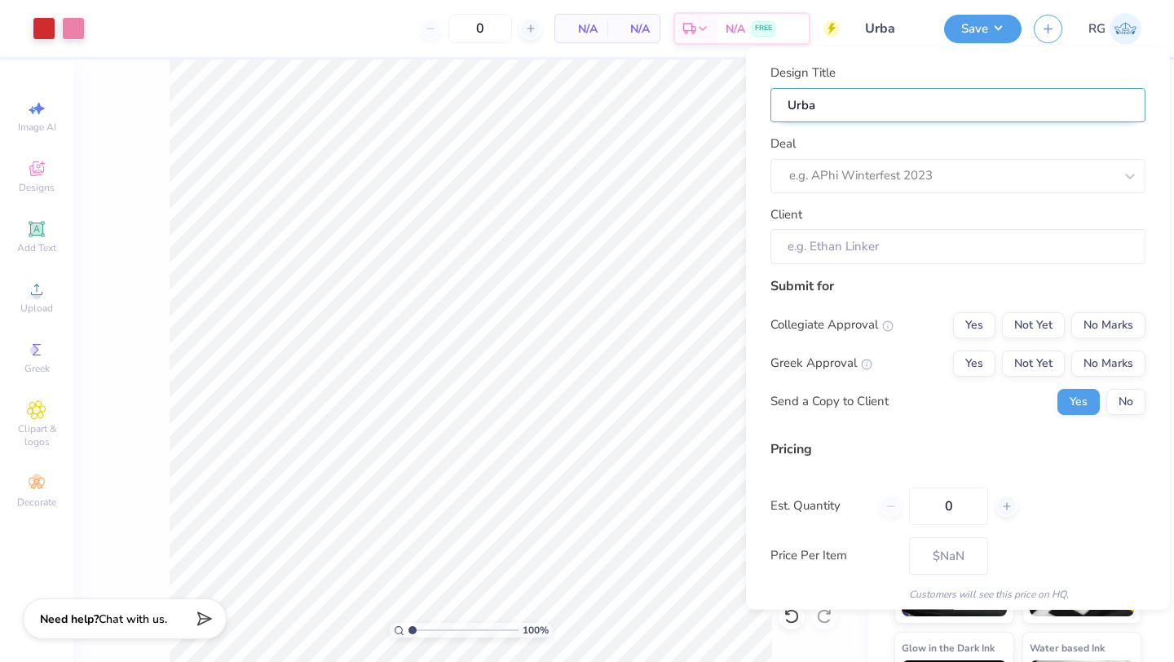
type input "Urban"
type input "Urban ;"
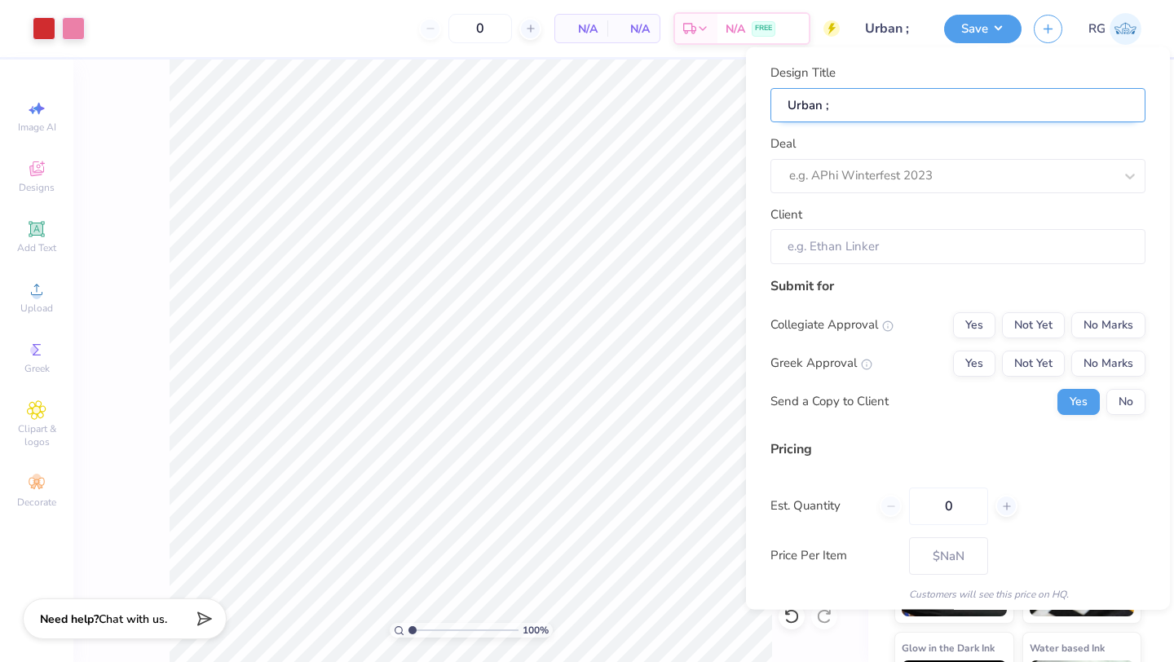
type input "Urban ;e"
type input "Urban ;ea"
type input "Urban ;eag"
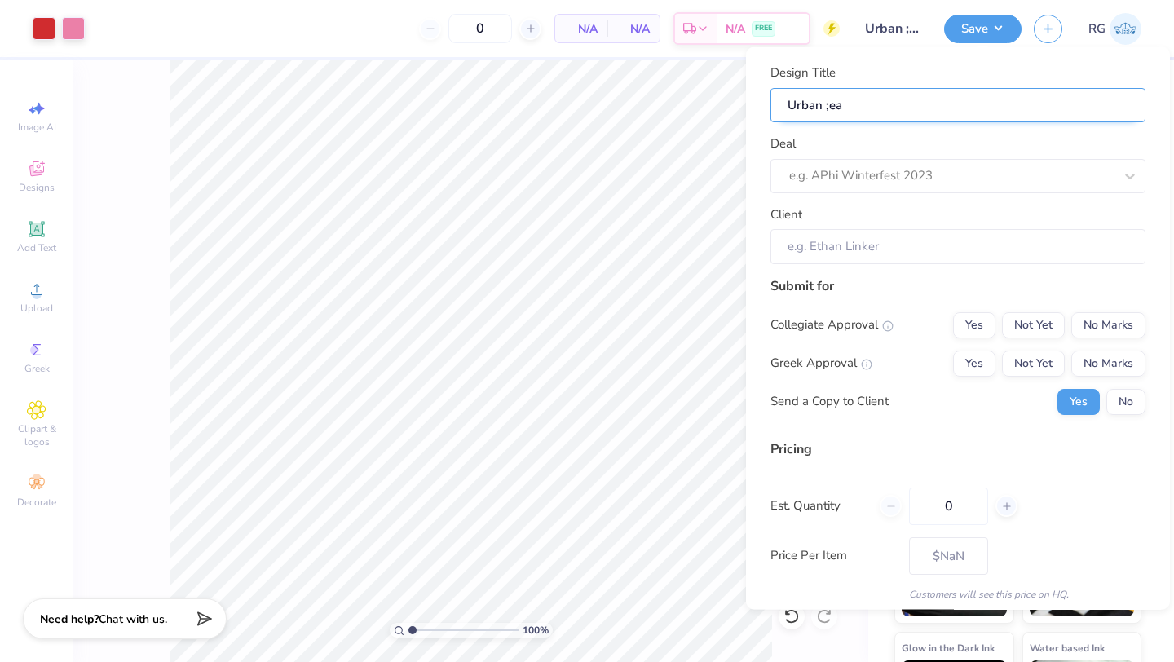
type input "Urban ;eag"
type input "Urban ;eagu"
type input "Urban ;eague"
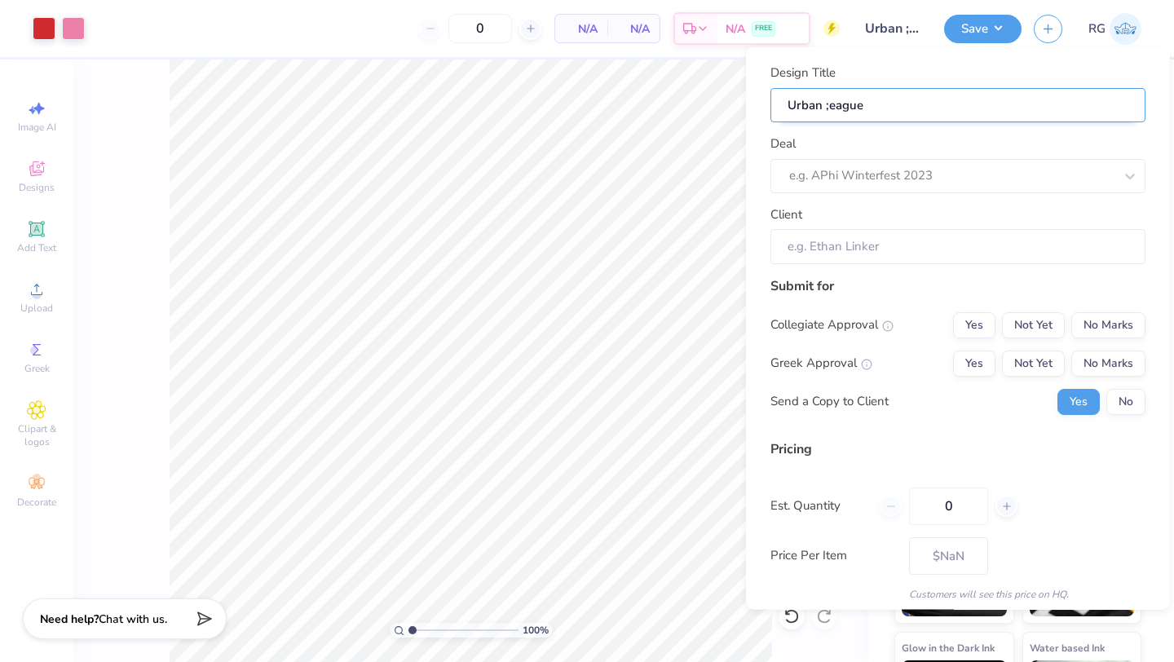
type input "Urban ;eagu"
type input "Urban ;eag"
type input "Urban ;ea"
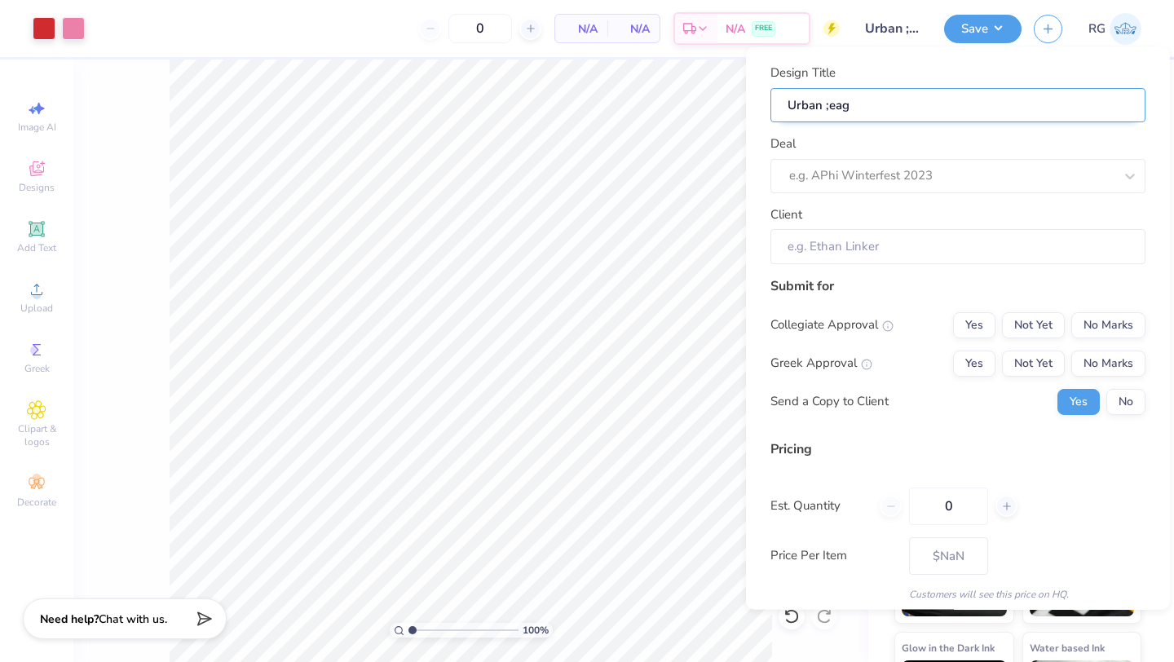
type input "Urban ;ea"
type input "Urban ;e"
type input "Urban ;"
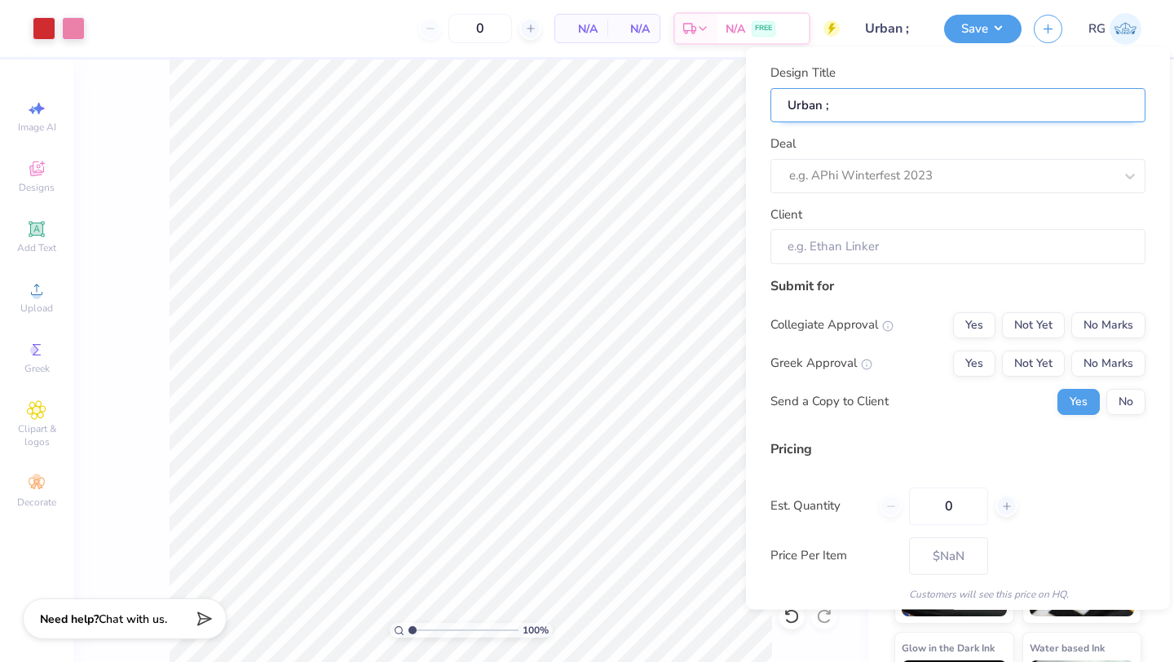
type input "Urban"
type input "Urban l"
type input "Urban le"
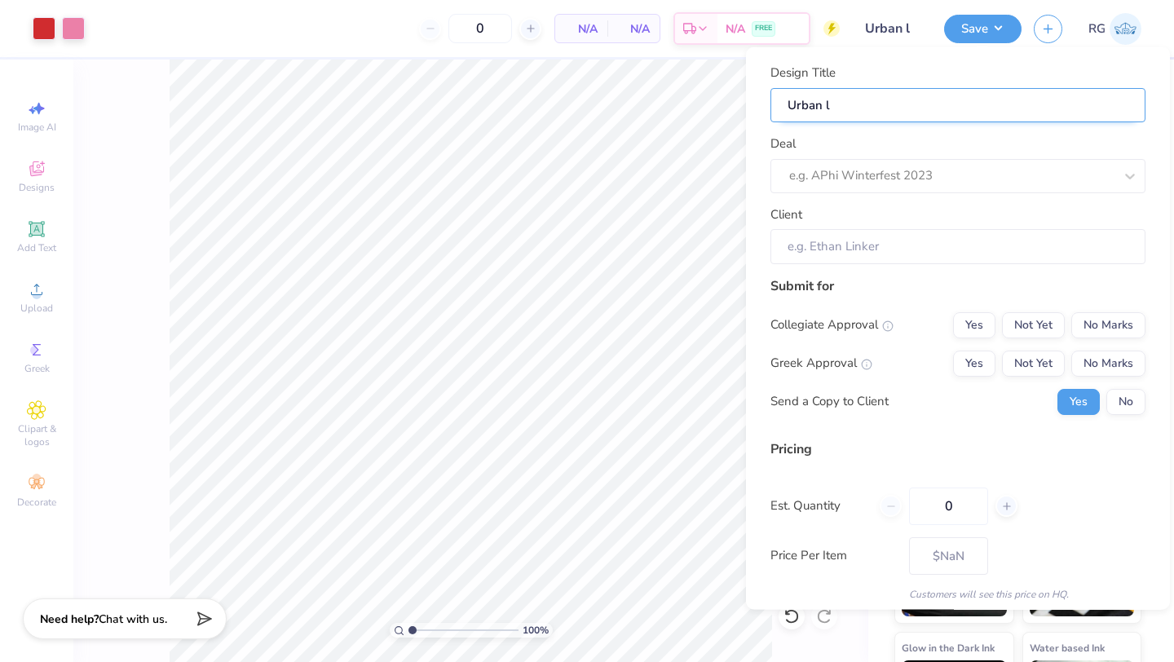
type input "Urban le"
type input "Urban lea"
type input "Urban leag"
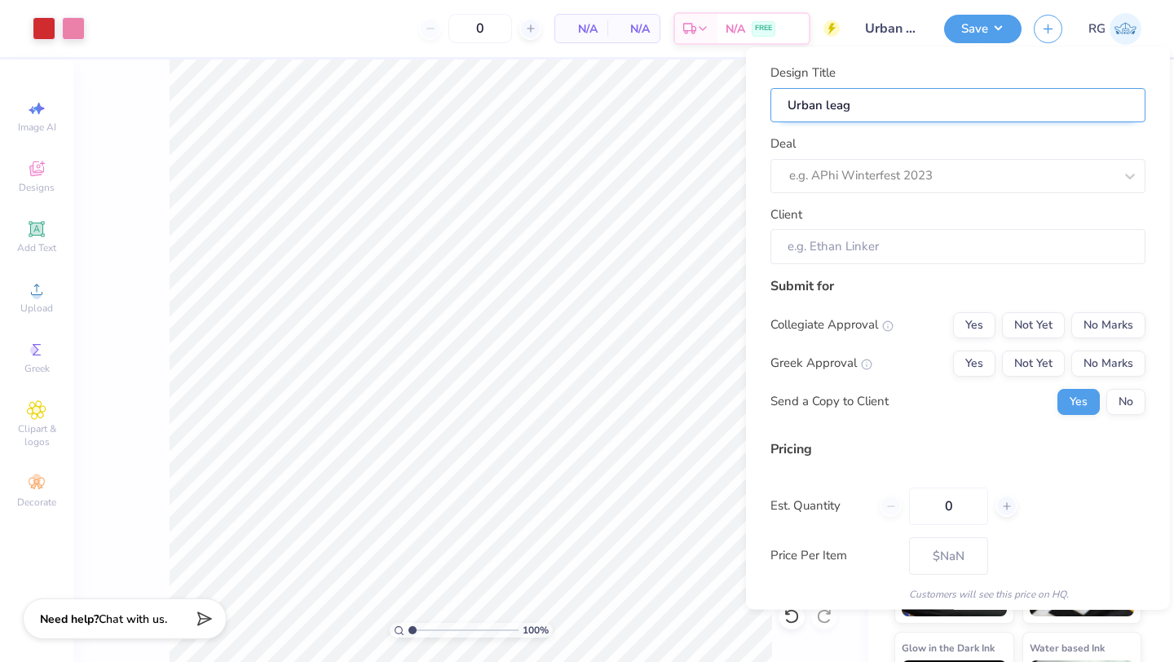
type input "Urban leagu"
type input "Urban league"
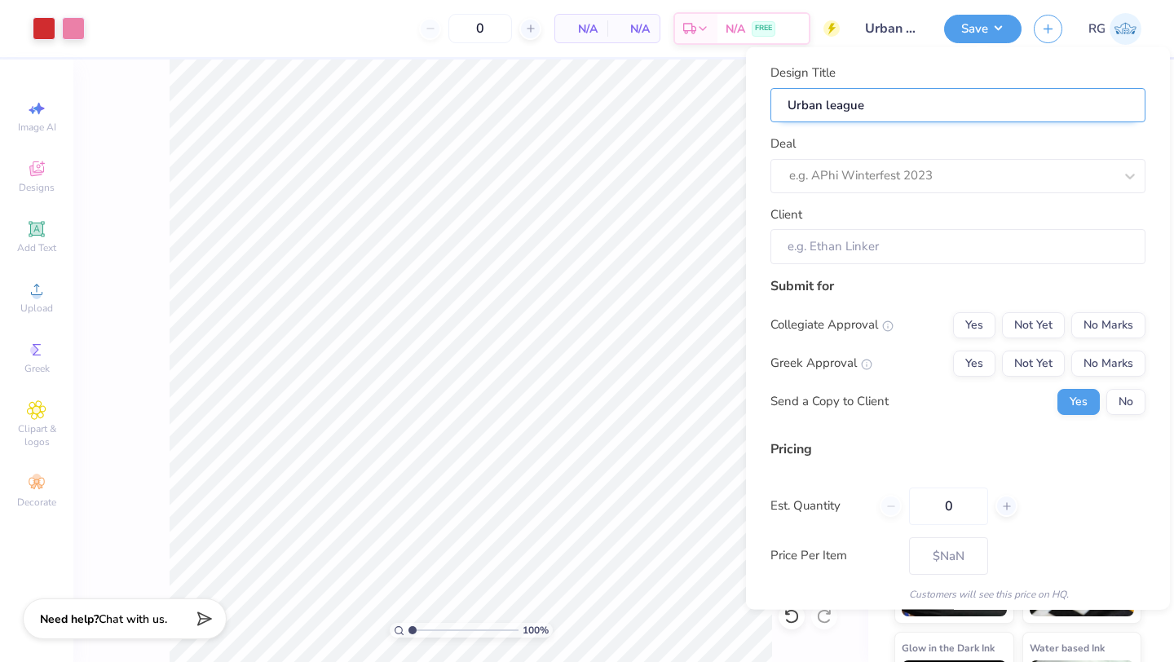
type input "Urban league"
type input "Urban league m"
type input "Urban league me"
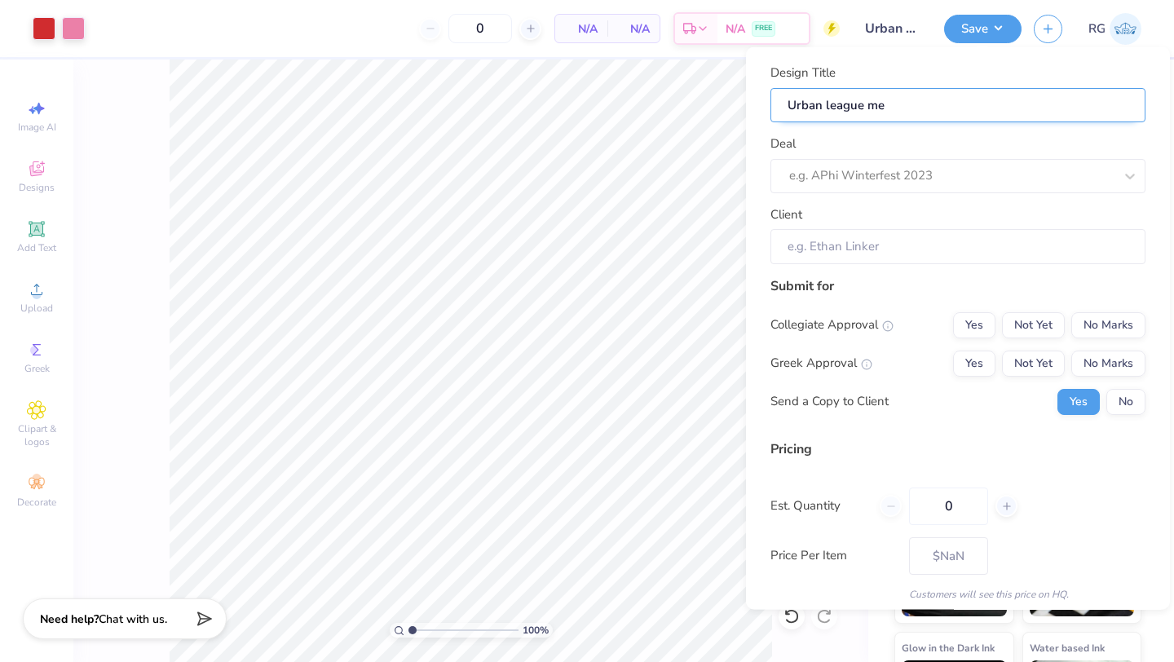
type input "Urban league mer"
type input "Urban league merc"
type input "Urban league merch"
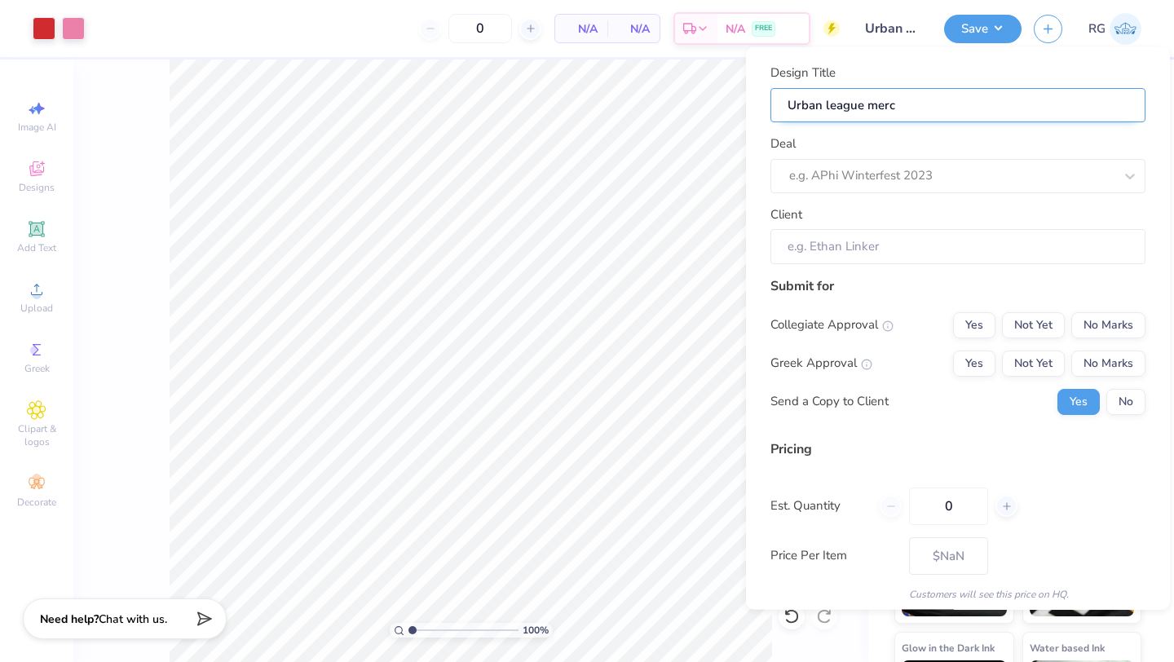
type input "Urban league merch"
click at [951, 176] on div at bounding box center [951, 176] width 324 height 22
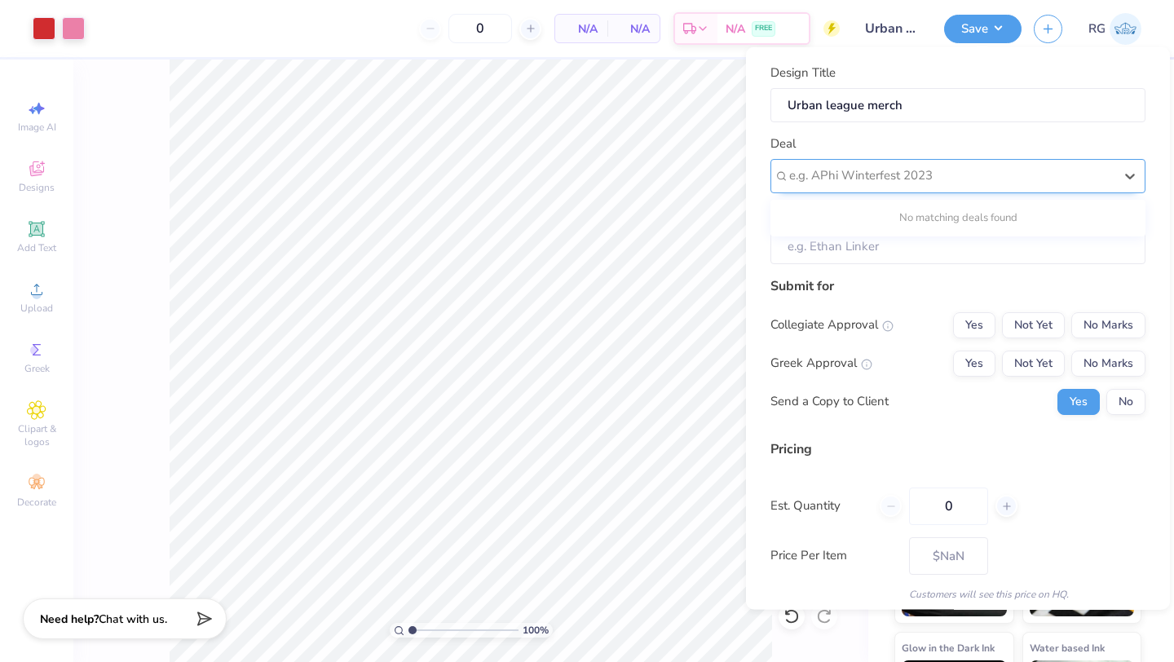
click at [964, 170] on div at bounding box center [951, 176] width 324 height 22
click at [985, 175] on div at bounding box center [951, 176] width 324 height 22
click at [966, 208] on div "No matching deals found" at bounding box center [957, 217] width 375 height 29
click at [954, 236] on div "No matching deals found" at bounding box center [957, 217] width 375 height 37
click at [944, 251] on input "Client" at bounding box center [957, 246] width 375 height 35
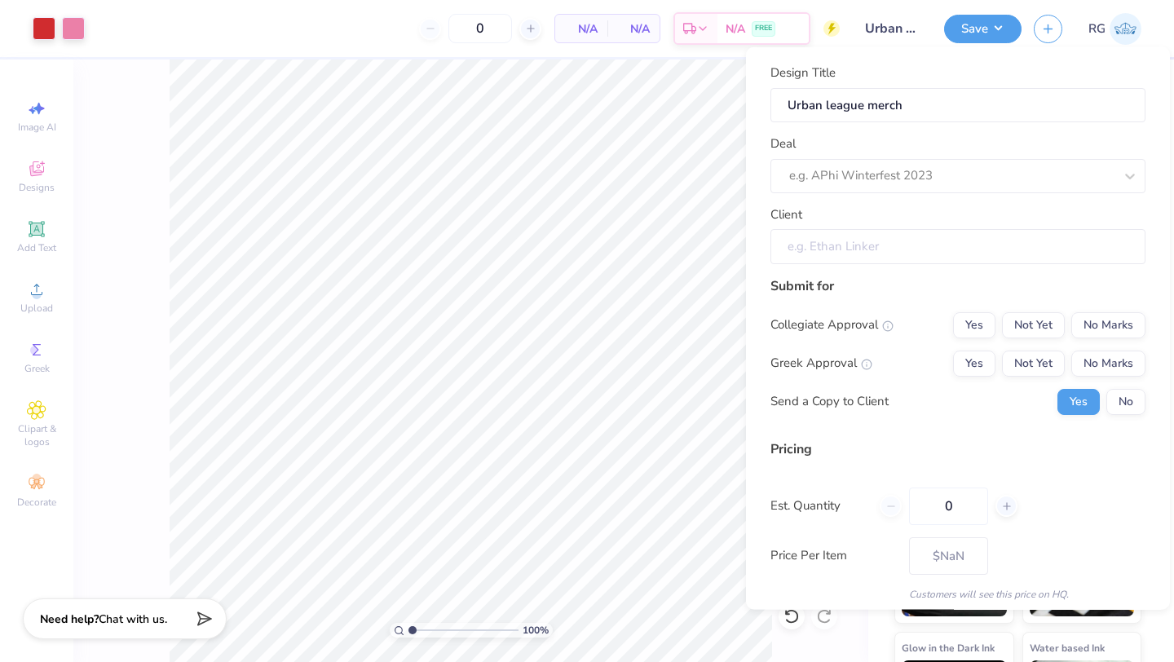
click at [944, 251] on input "Client" at bounding box center [957, 246] width 375 height 35
click at [906, 249] on input "Client" at bounding box center [957, 246] width 375 height 35
click at [823, 251] on input "Client" at bounding box center [957, 246] width 375 height 35
click at [840, 225] on div "Client" at bounding box center [957, 234] width 375 height 59
click at [840, 246] on input "Client" at bounding box center [957, 246] width 375 height 35
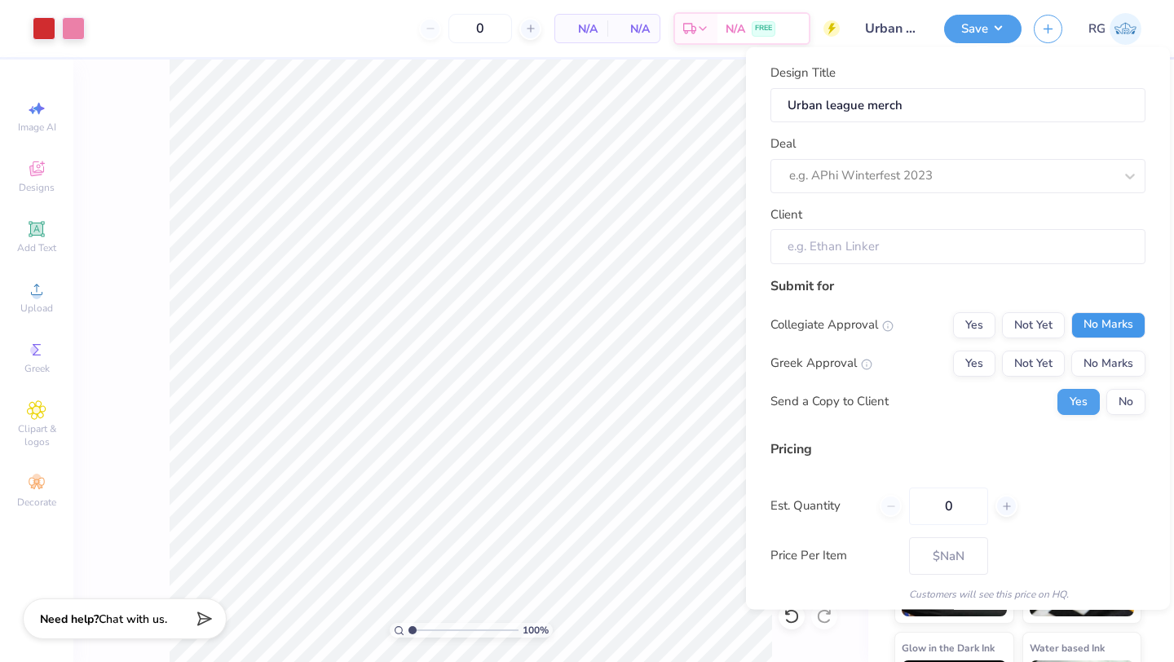
click at [1115, 329] on button "No Marks" at bounding box center [1108, 324] width 74 height 26
click at [1114, 356] on button "No Marks" at bounding box center [1108, 363] width 74 height 26
click at [1125, 395] on button "No" at bounding box center [1125, 401] width 39 height 26
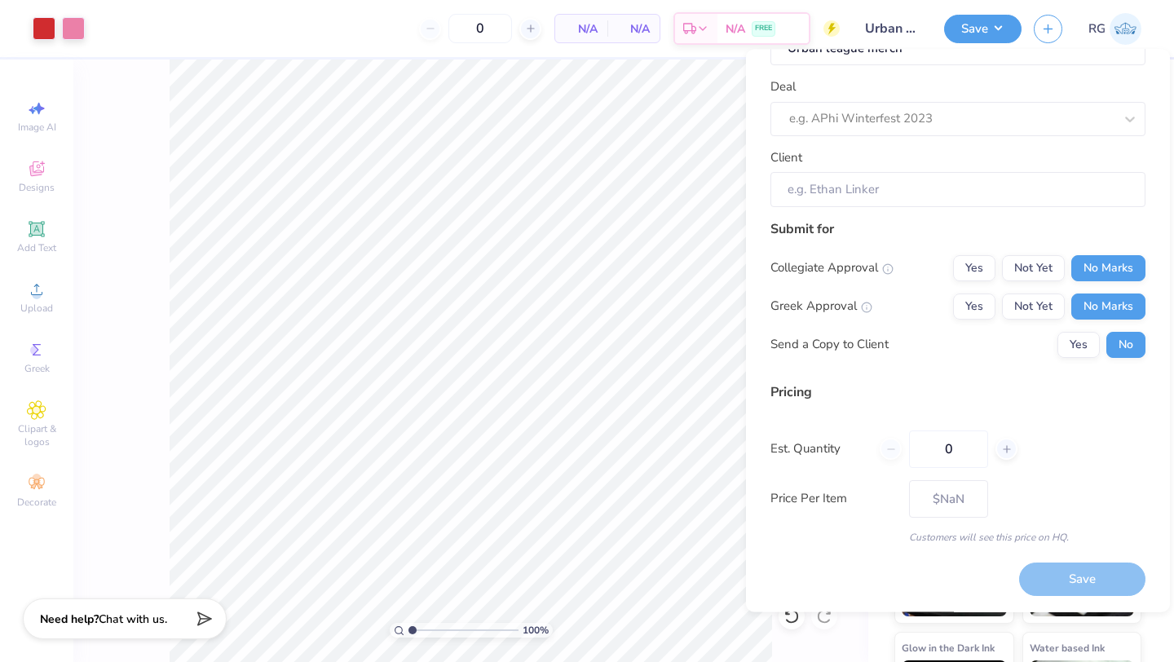
click at [993, 449] on div "0" at bounding box center [948, 448] width 138 height 37
click at [1004, 449] on icon at bounding box center [1006, 448] width 11 height 11
type input "2"
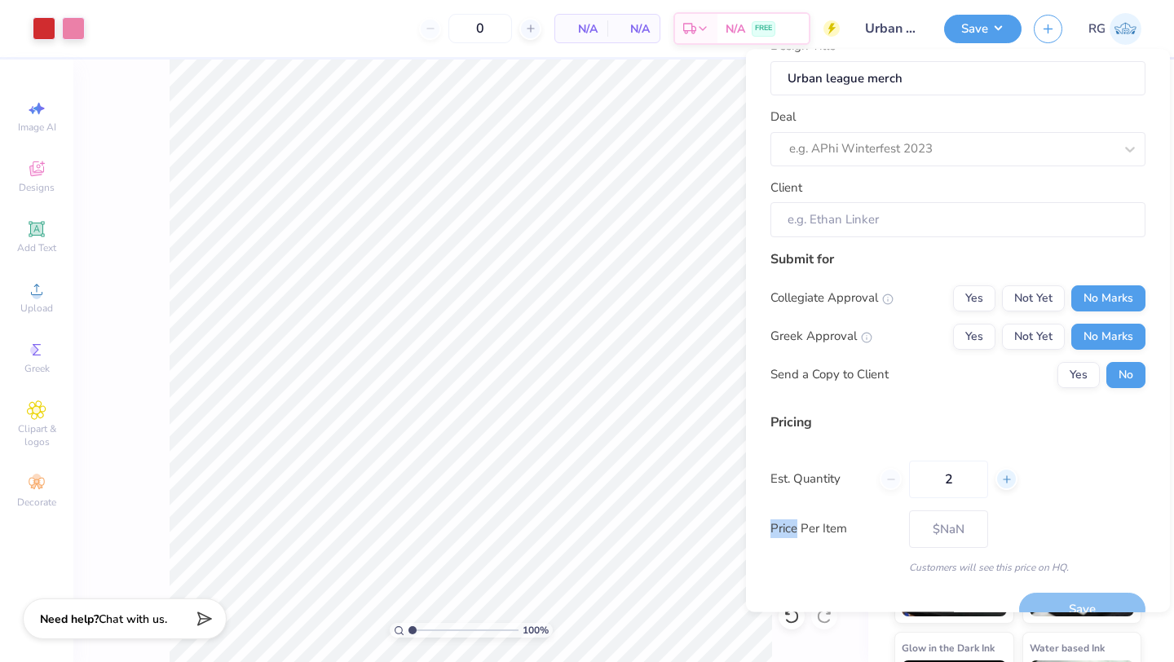
scroll to position [0, 0]
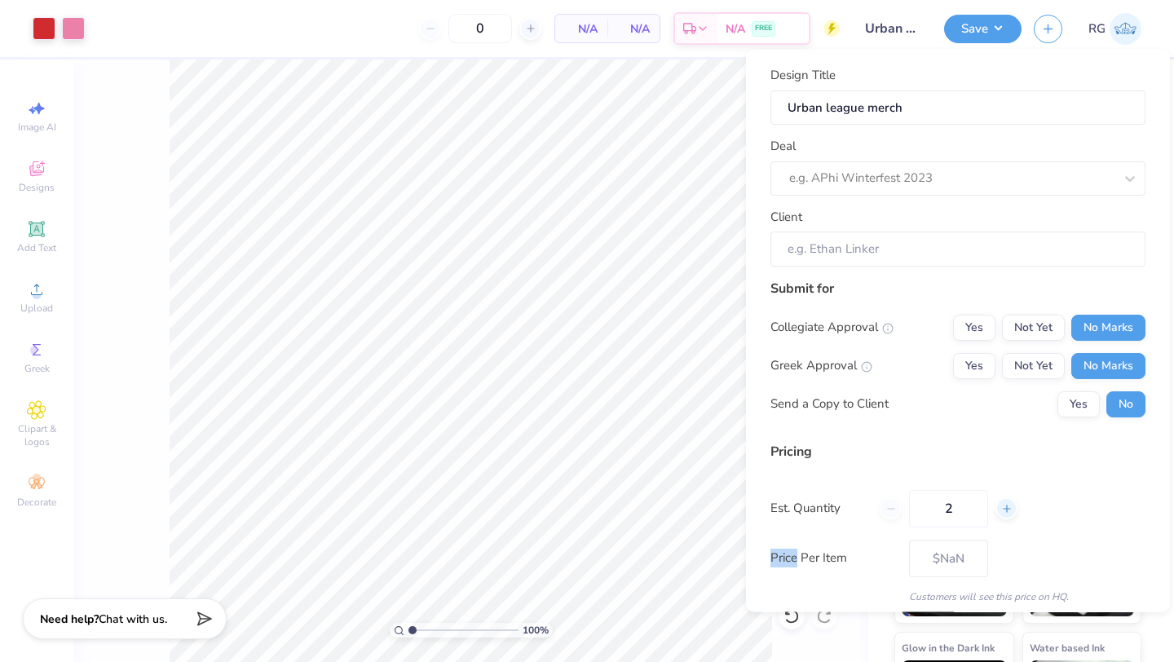
type input "2"
click at [890, 172] on div at bounding box center [951, 178] width 324 height 22
click at [852, 173] on div at bounding box center [951, 178] width 324 height 22
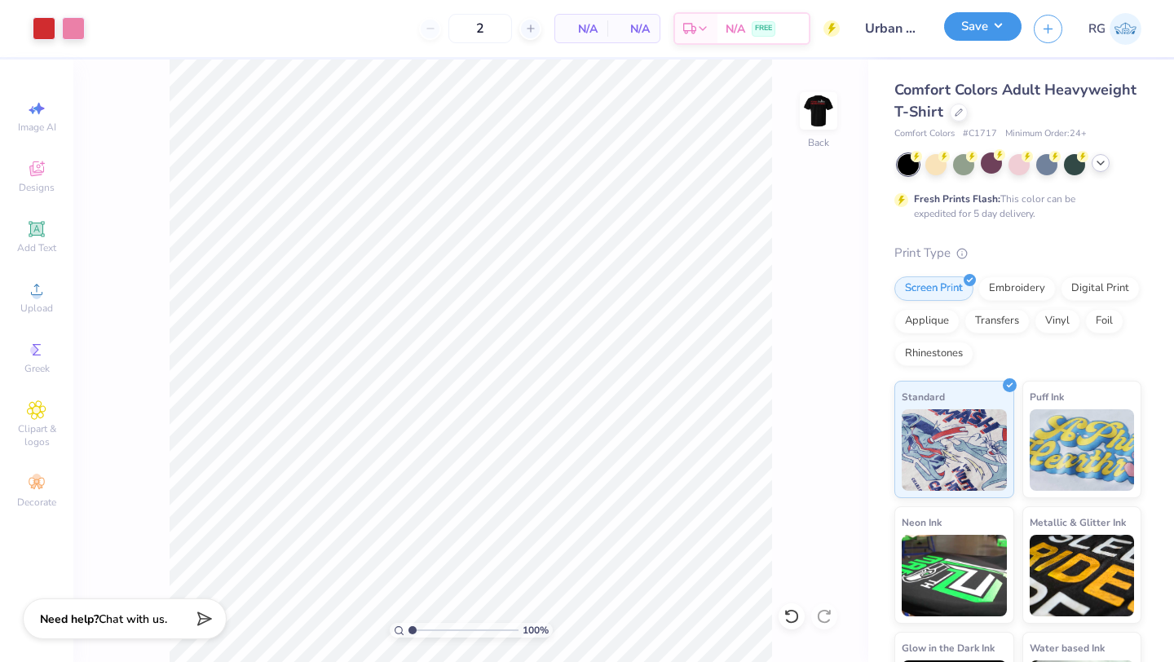
click at [970, 38] on button "Save" at bounding box center [982, 26] width 77 height 29
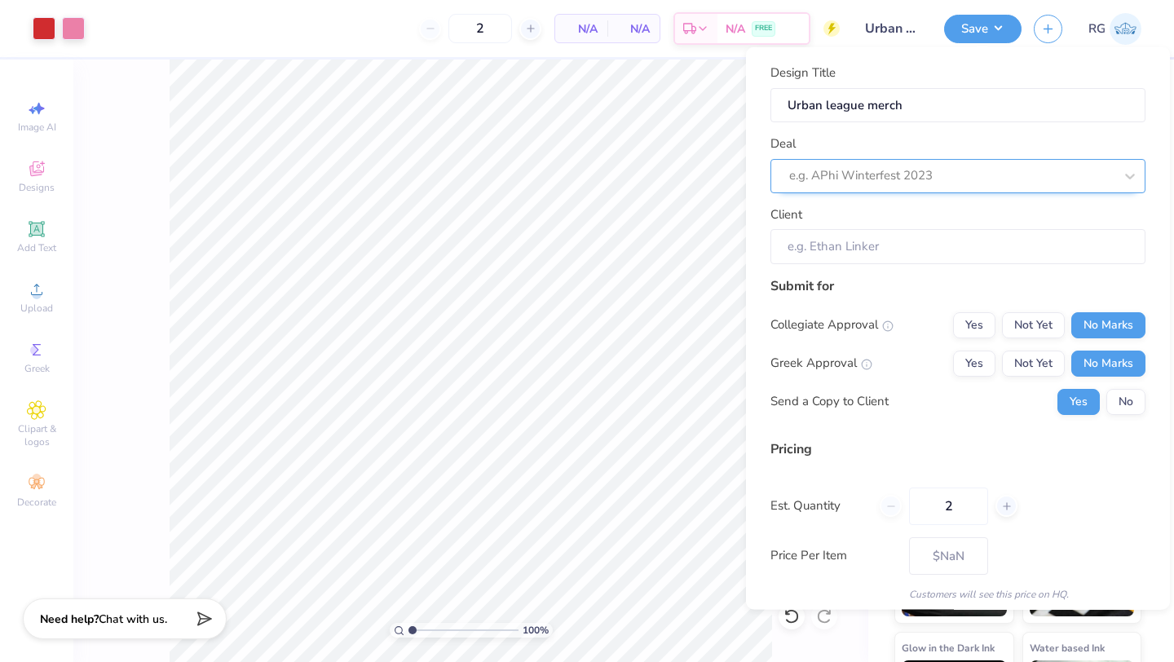
click at [886, 179] on div at bounding box center [951, 176] width 324 height 22
click at [879, 214] on div "Chi theta Psi COB" at bounding box center [958, 218] width 362 height 27
type input "Arron Reyes"
click at [1122, 394] on button "No" at bounding box center [1125, 401] width 39 height 26
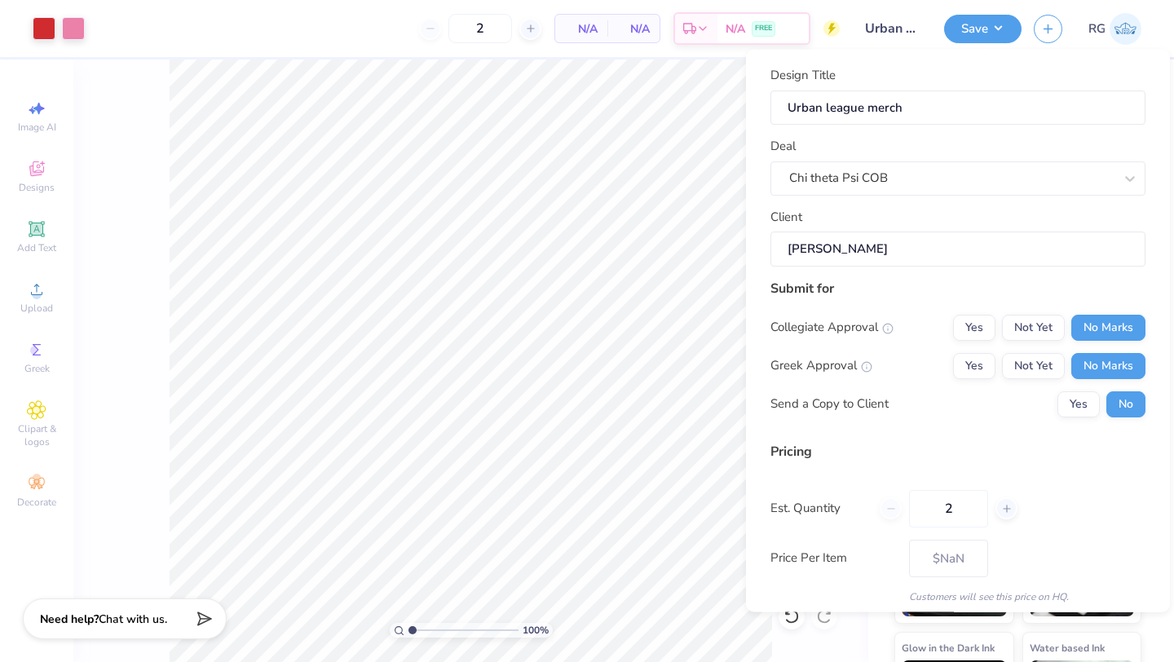
scroll to position [42, 0]
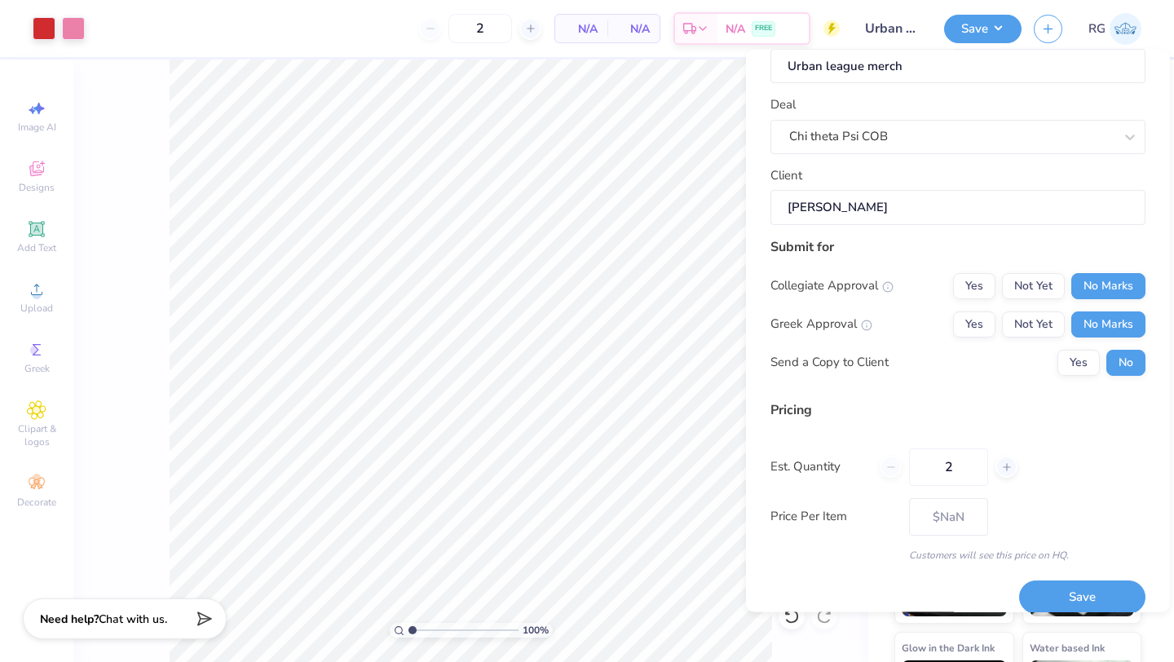
click at [894, 462] on div "2" at bounding box center [948, 465] width 138 height 37
click at [892, 468] on div "2" at bounding box center [948, 465] width 138 height 37
click at [1061, 586] on button "Save" at bounding box center [1082, 596] width 126 height 33
type input "$194.49"
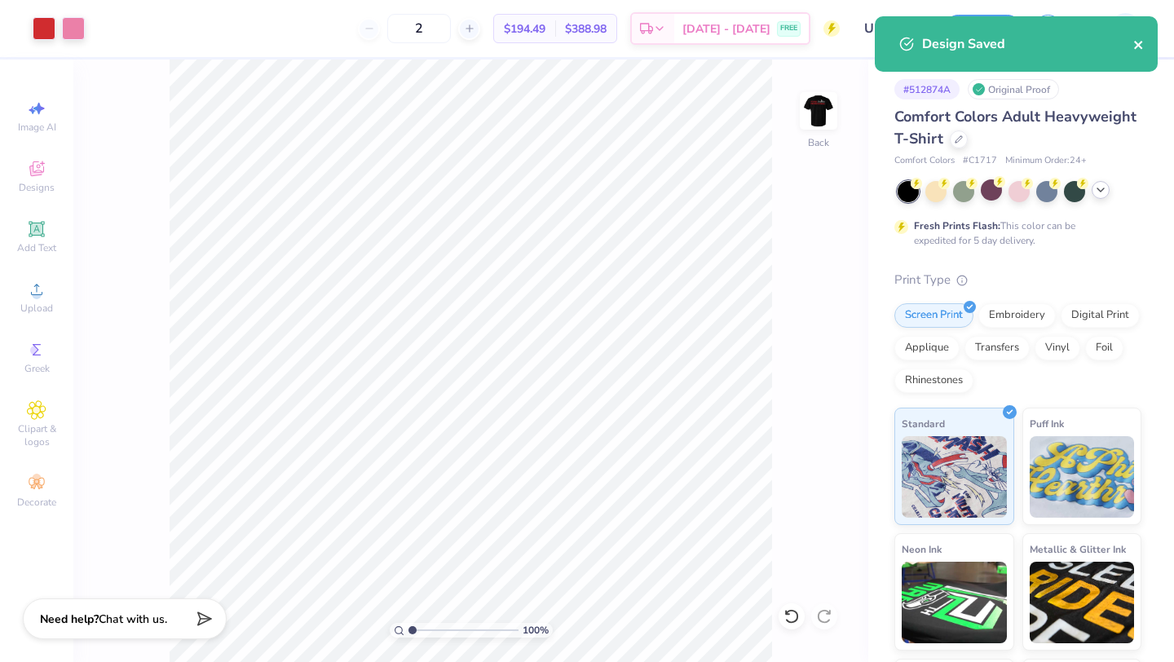
click at [1143, 41] on icon "close" at bounding box center [1138, 44] width 11 height 13
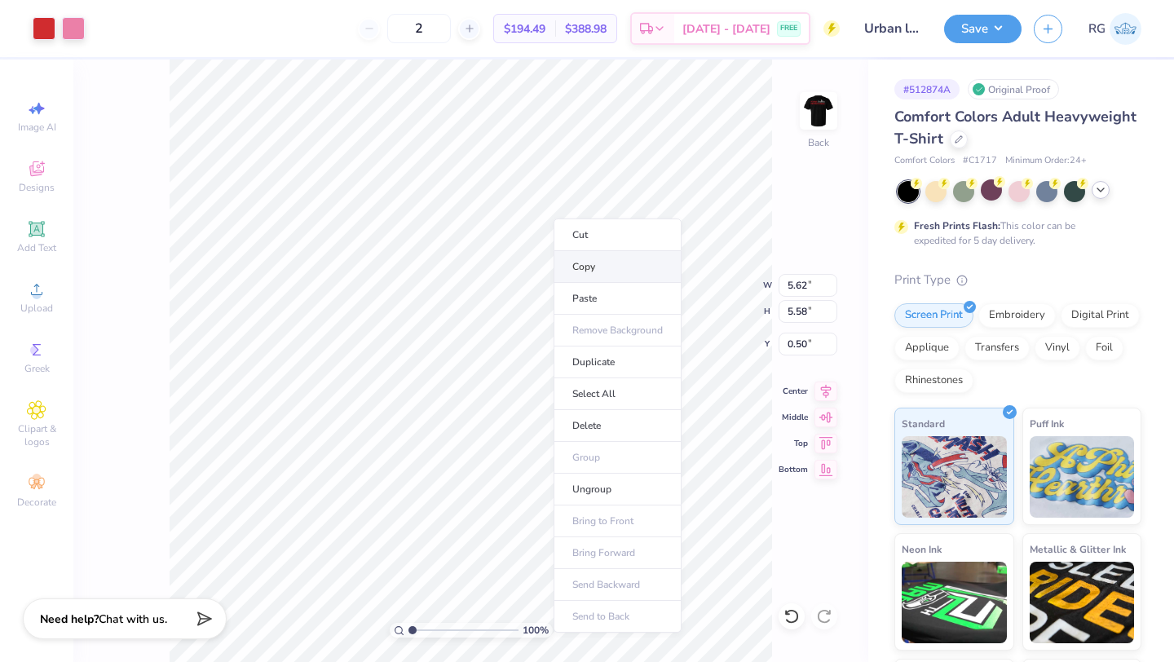
click at [574, 265] on li "Copy" at bounding box center [617, 267] width 128 height 32
click at [951, 140] on div at bounding box center [959, 138] width 18 height 18
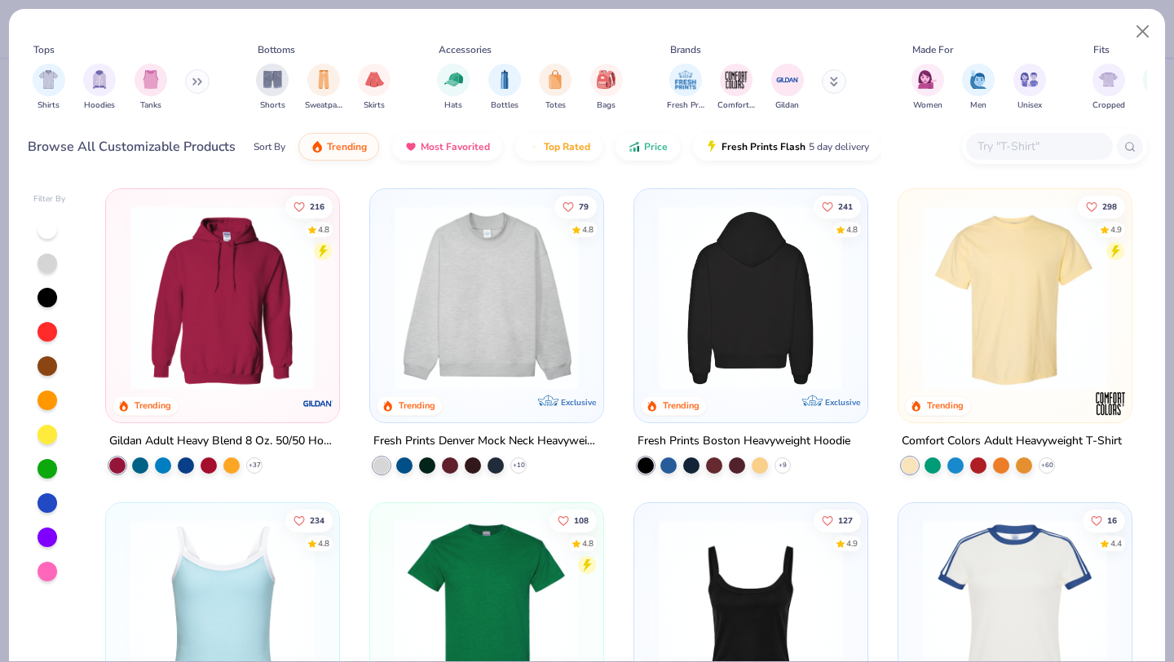
click at [693, 295] on div at bounding box center [750, 297] width 601 height 184
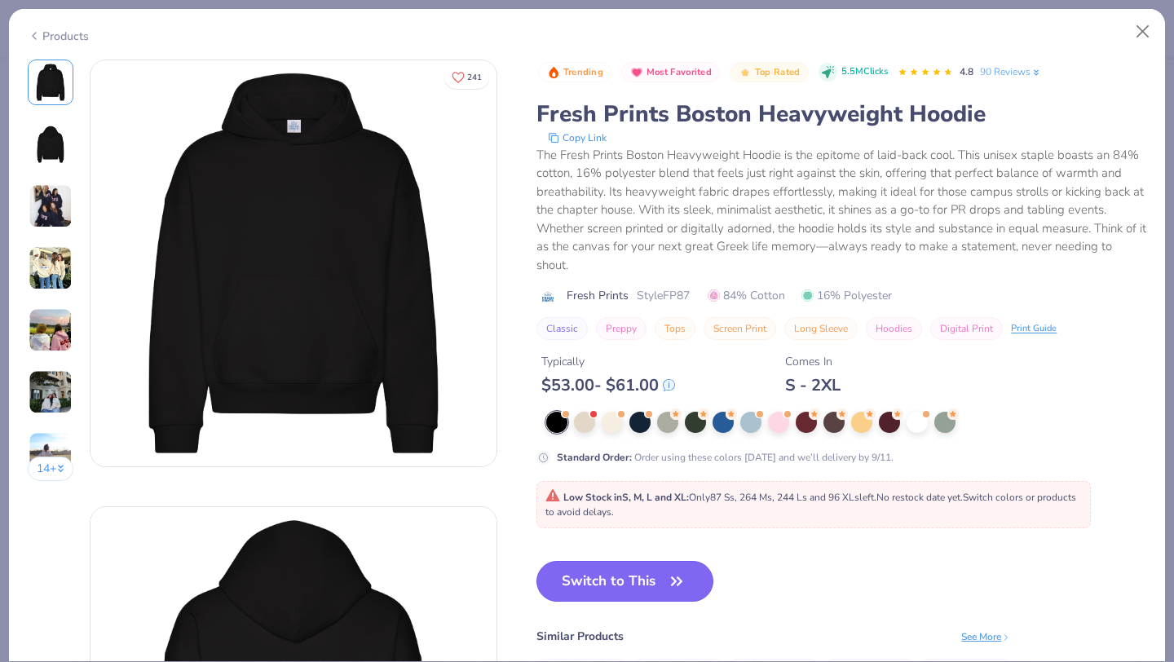
click at [595, 579] on button "Switch to This" at bounding box center [624, 581] width 177 height 41
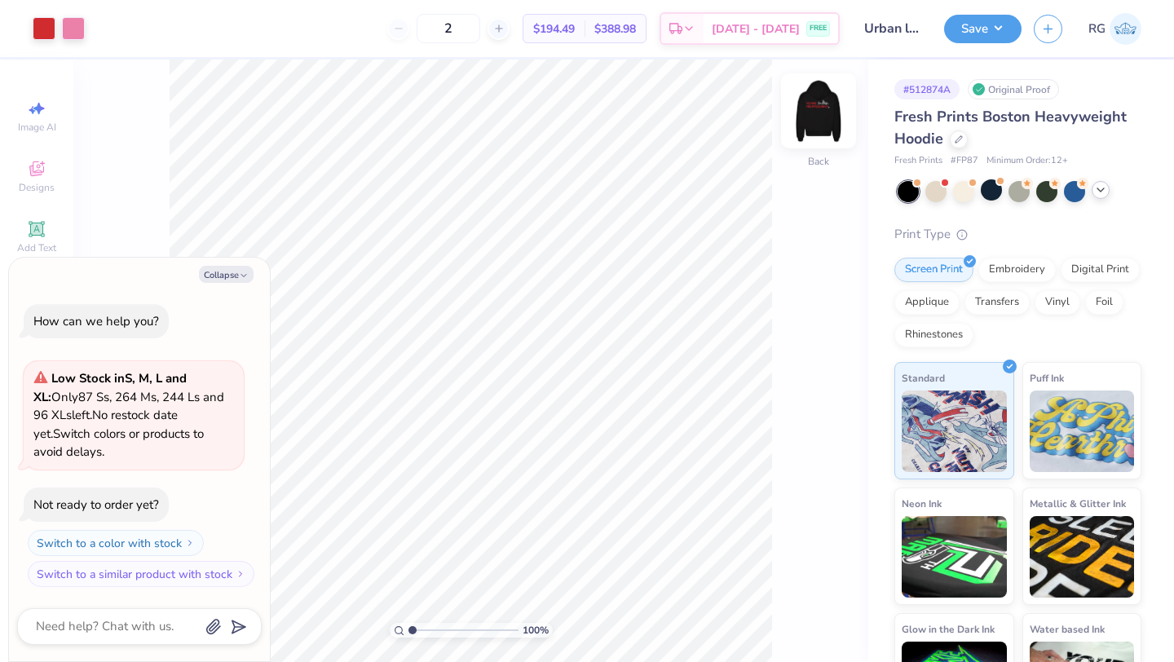
click at [816, 132] on img at bounding box center [818, 110] width 65 height 65
click at [816, 127] on img at bounding box center [818, 111] width 33 height 33
click at [829, 115] on img at bounding box center [818, 110] width 65 height 65
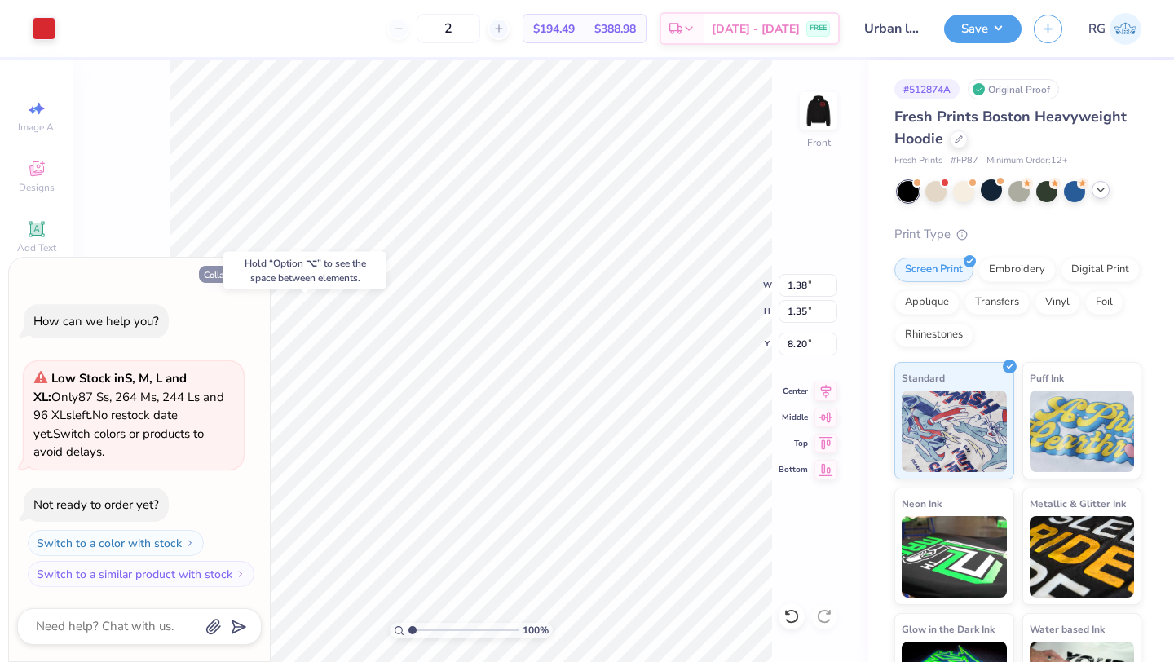
type textarea "x"
type input "1.80"
type input "8.41"
type textarea "x"
type input "6.93"
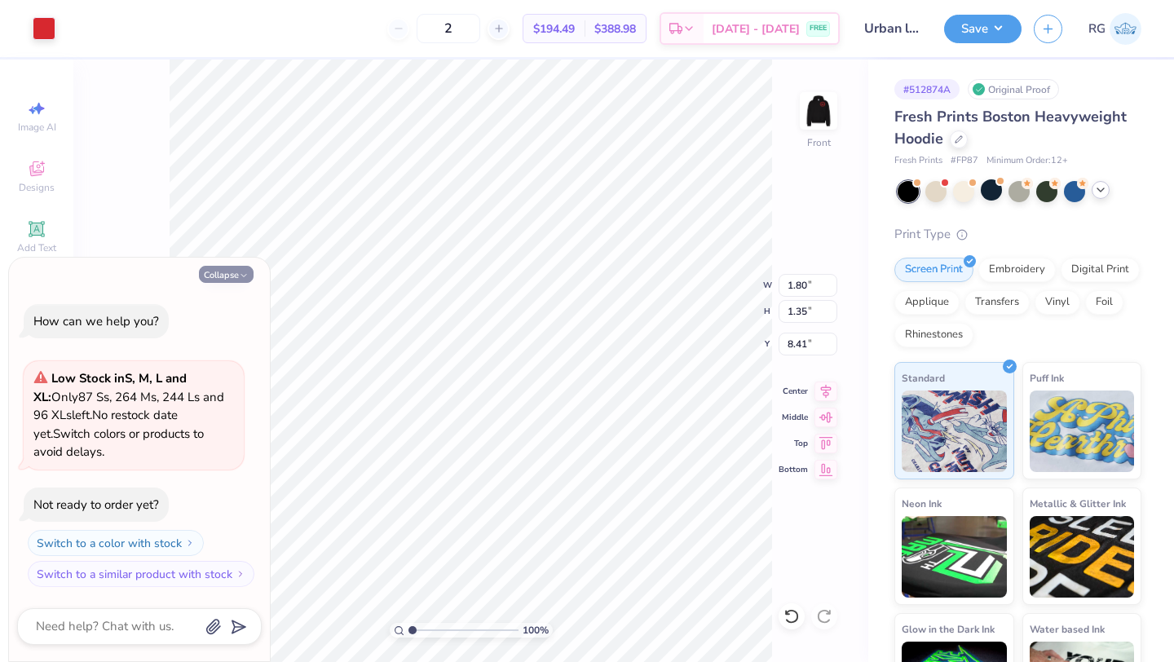
type input "2.89"
type input "5.18"
type textarea "x"
type input "6.93"
type input "2.89"
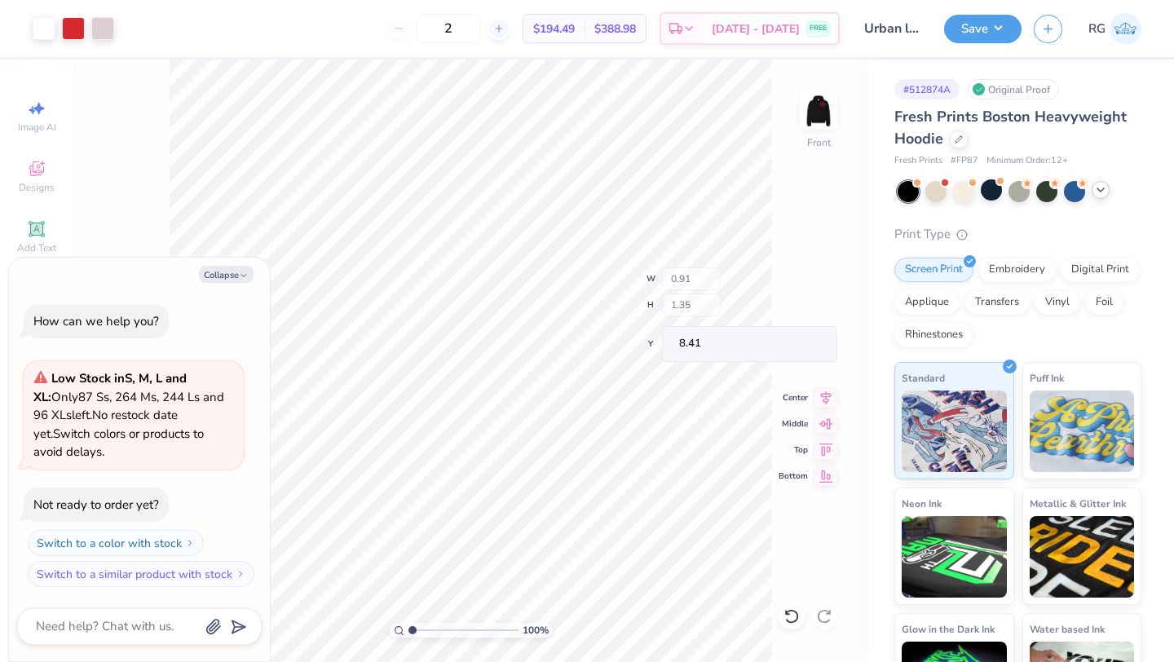
type input "5.18"
click at [236, 267] on button "Collapse" at bounding box center [226, 274] width 55 height 17
type textarea "x"
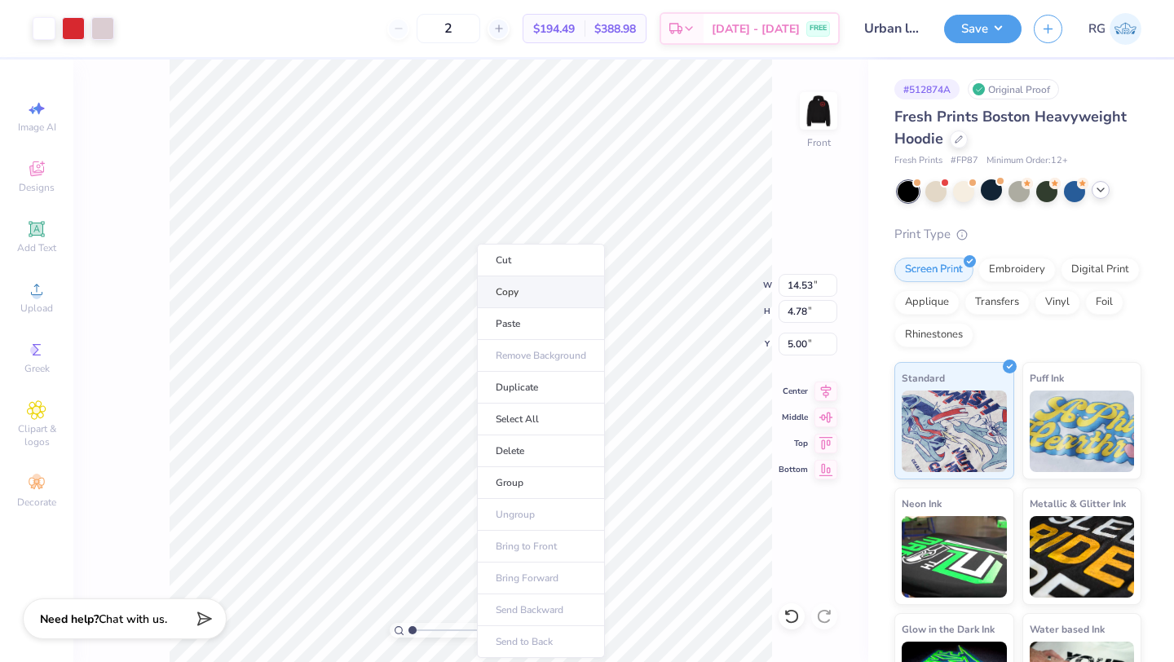
click at [493, 293] on li "Copy" at bounding box center [541, 292] width 128 height 32
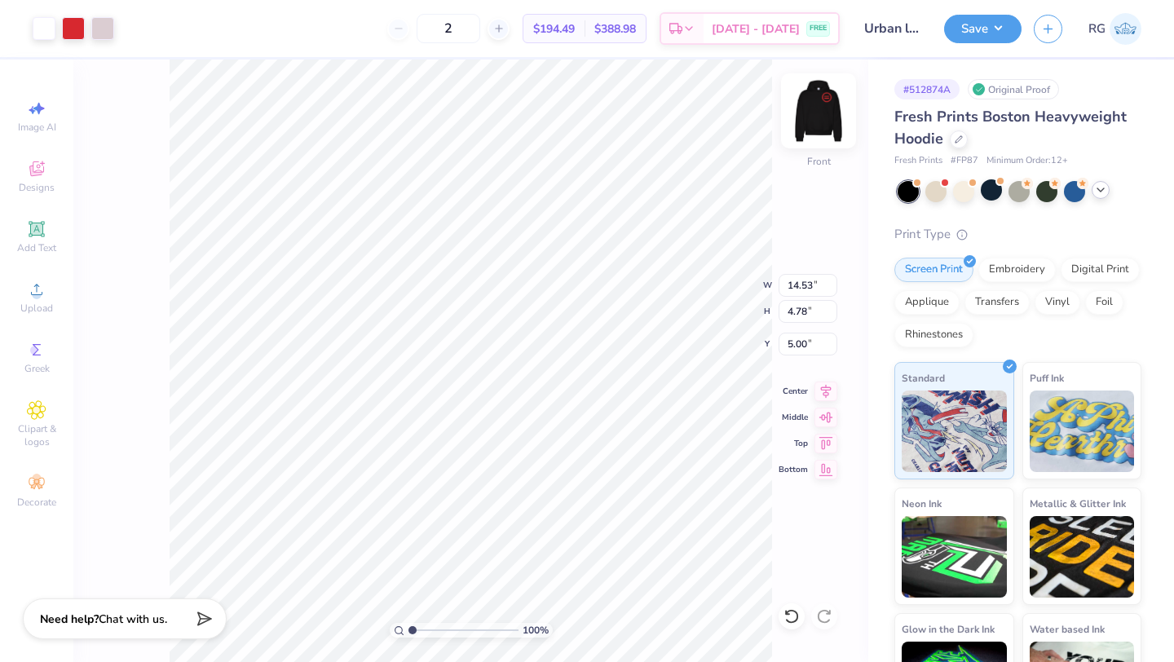
click at [822, 104] on img at bounding box center [818, 110] width 65 height 65
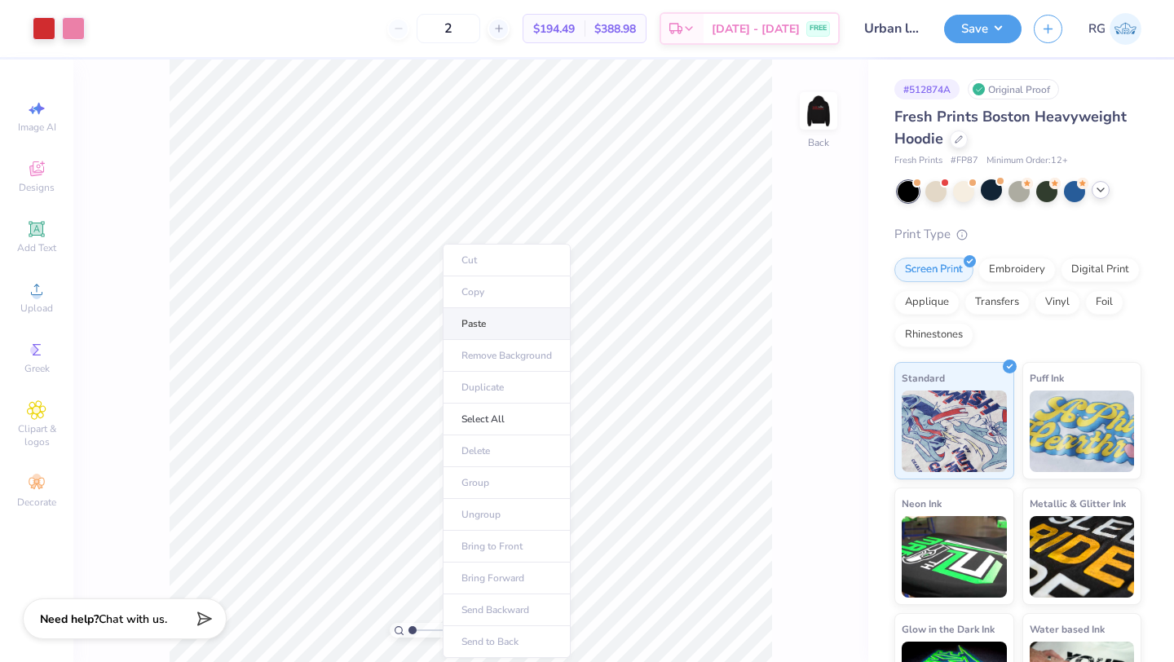
click at [456, 320] on li "Paste" at bounding box center [507, 324] width 128 height 32
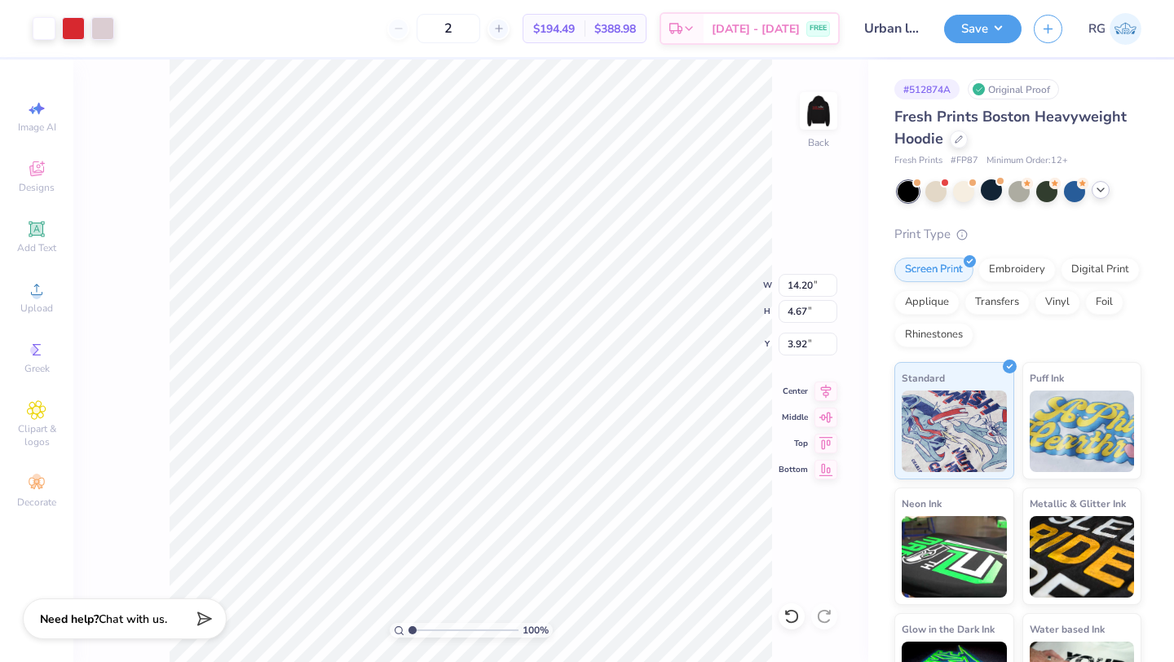
type input "6.08"
type input "5.62"
type input "5.58"
type input "0.50"
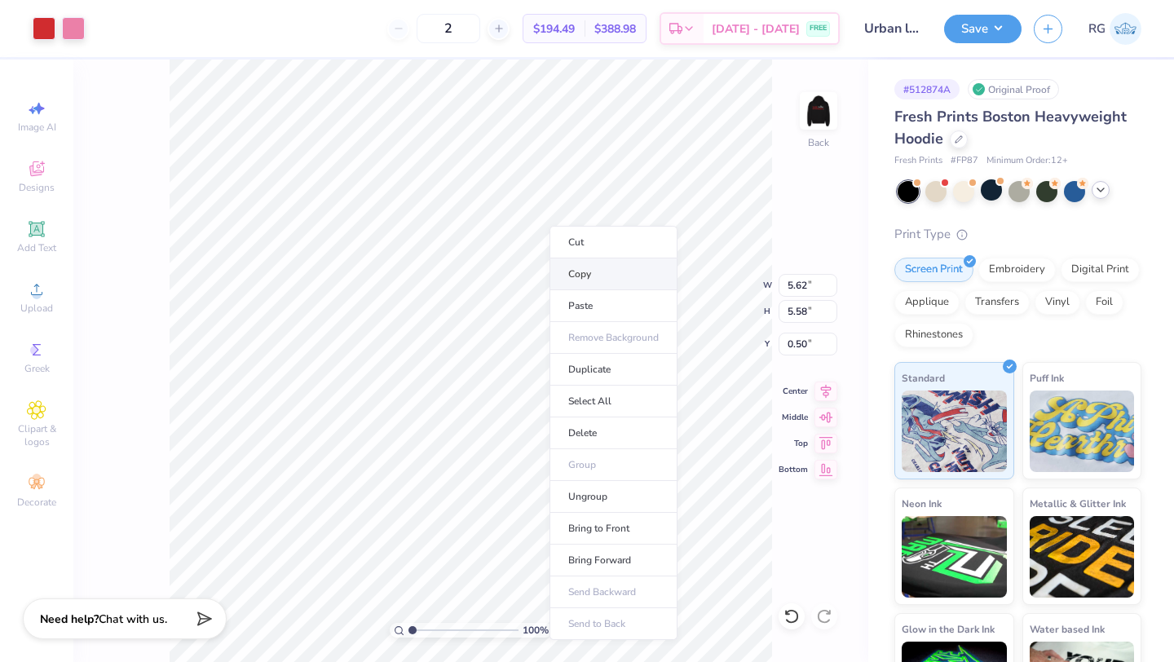
click at [561, 273] on li "Copy" at bounding box center [613, 274] width 128 height 32
click at [774, 284] on div "100 % Back W 5.62 5.62 " H 5.58 5.58 " Y 0.50 0.50 " Center Middle Top Bottom" at bounding box center [470, 361] width 795 height 602
type input "1.69"
type input "1.68"
type input "11.32"
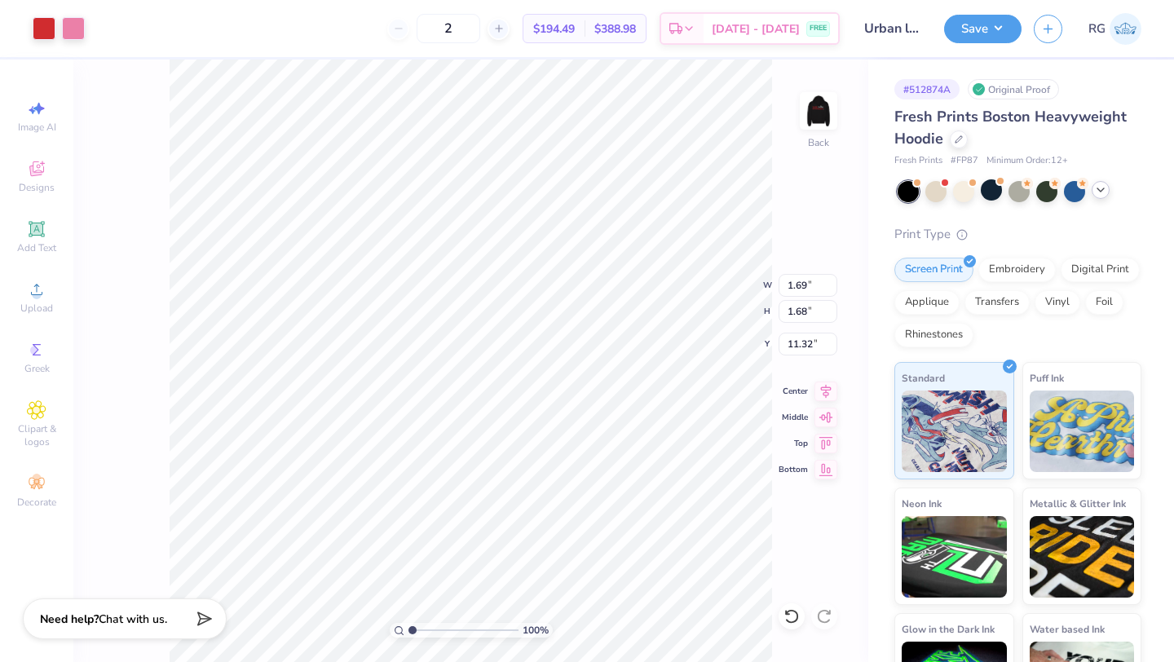
type input "6.77"
type input "2.82"
type input "6.26"
type input "1.80"
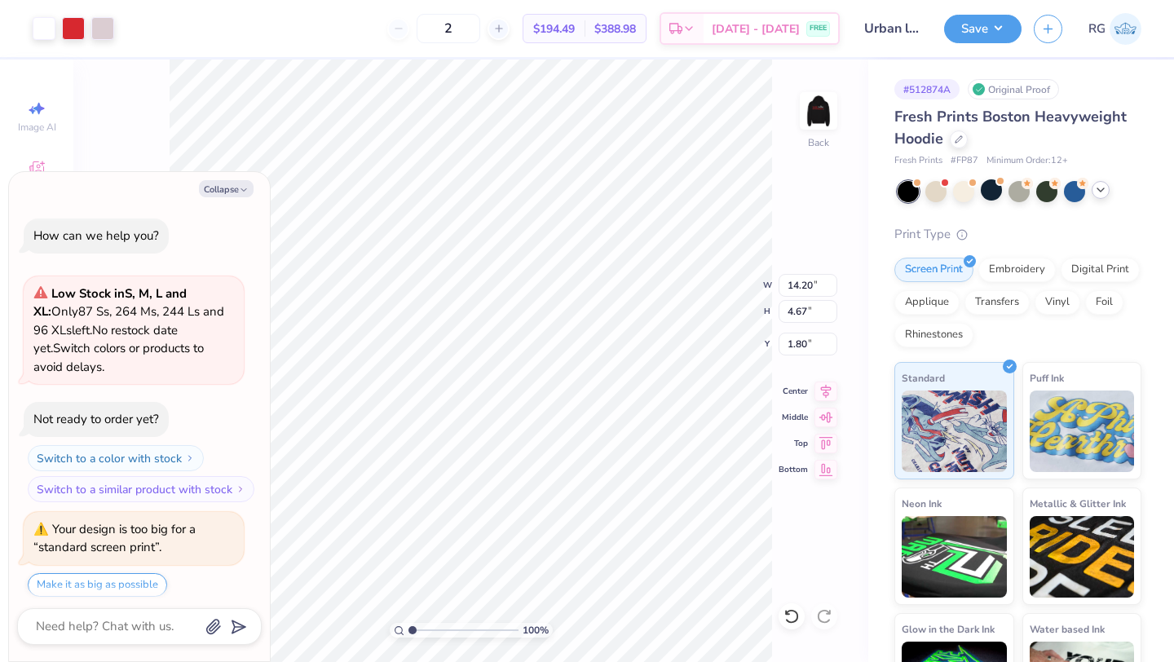
scroll to position [50, 0]
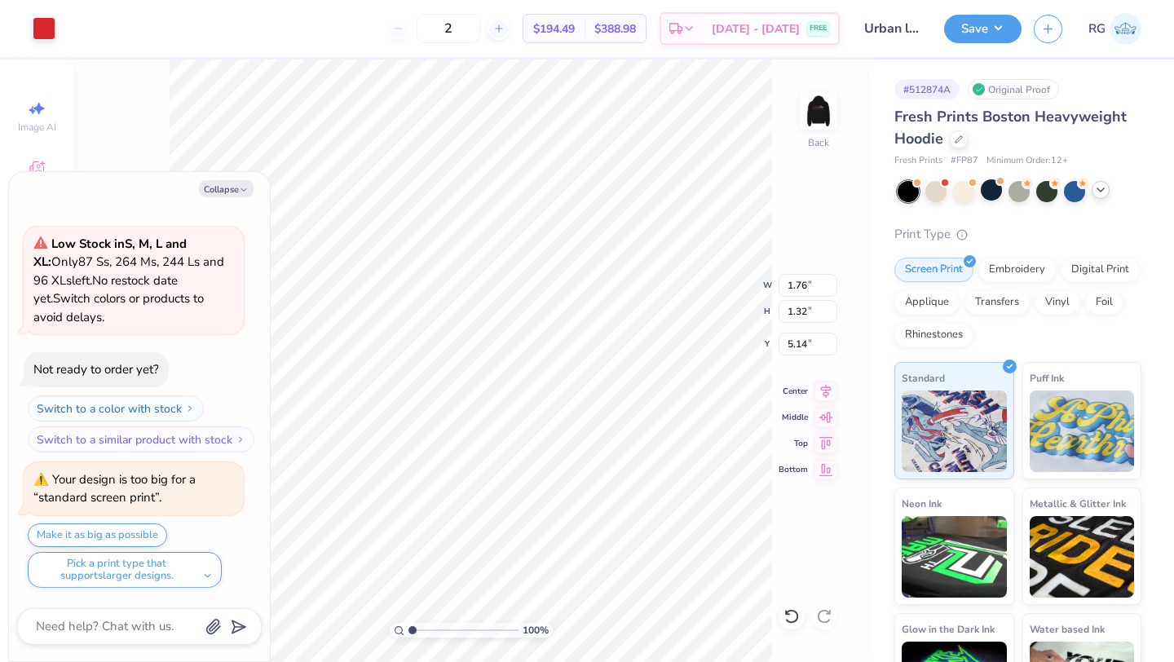
type textarea "x"
type input "6.77"
type input "2.82"
type input "1.98"
click at [235, 190] on button "Collapse" at bounding box center [226, 188] width 55 height 17
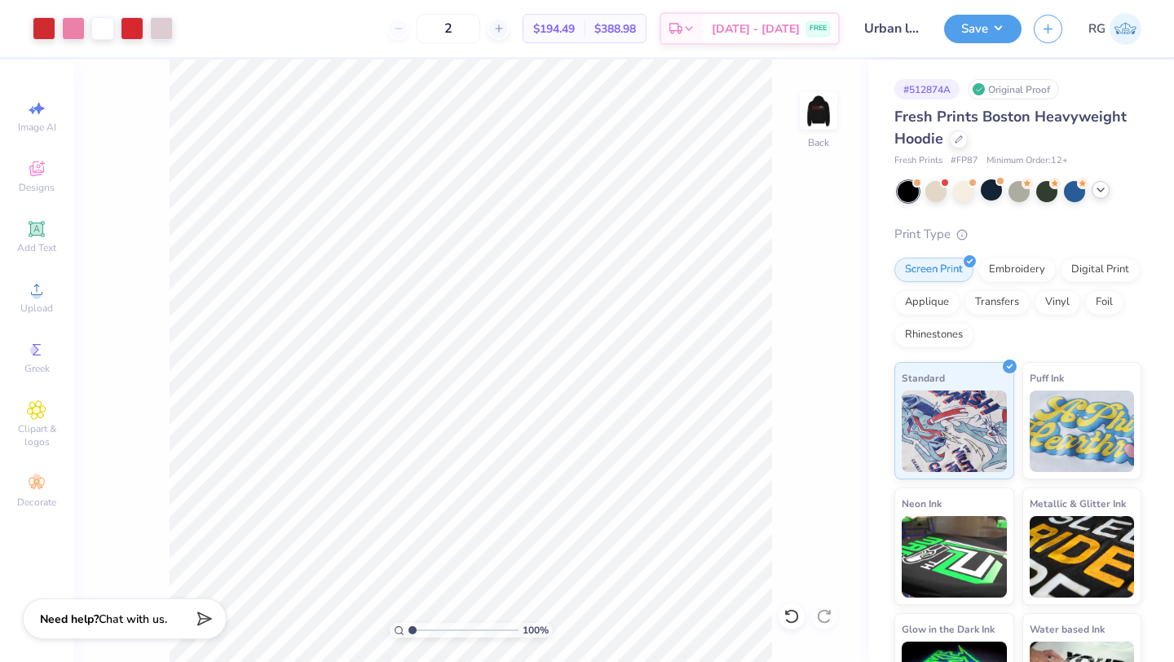
click at [1104, 192] on icon at bounding box center [1100, 189] width 13 height 13
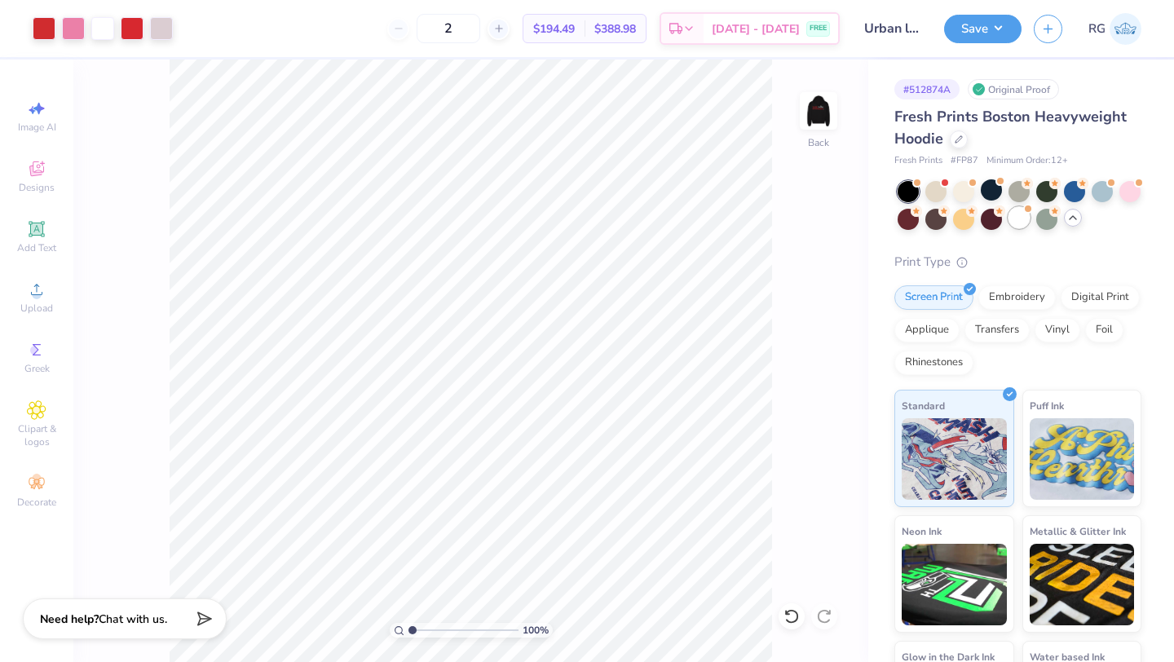
click at [1016, 220] on div at bounding box center [1018, 217] width 21 height 21
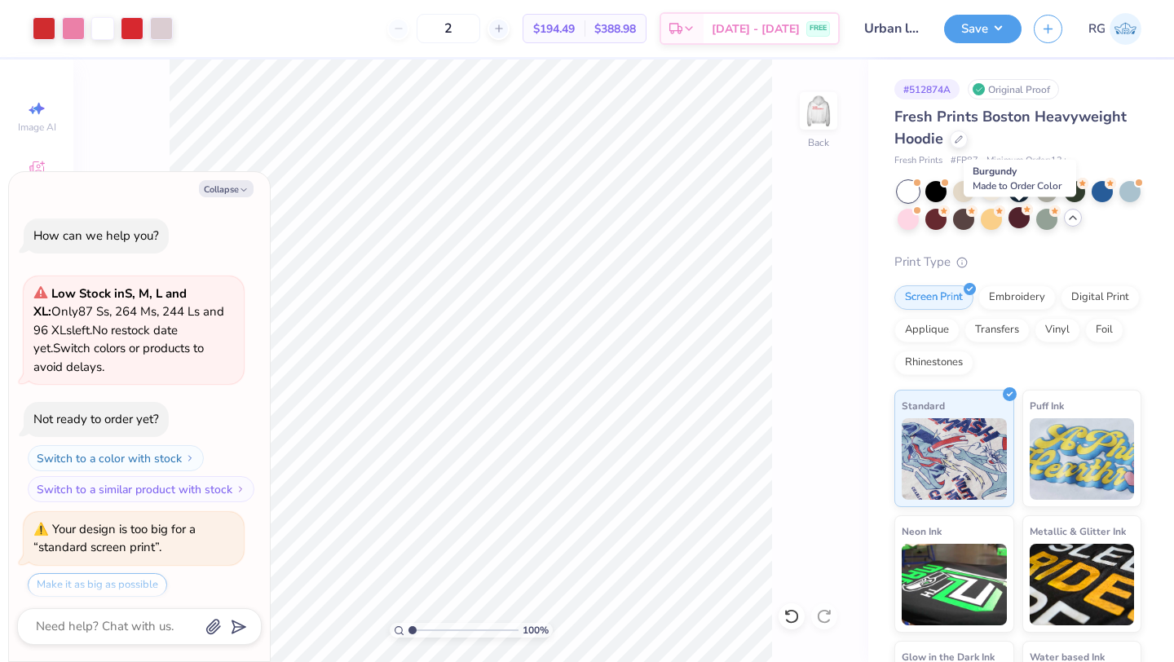
scroll to position [298, 0]
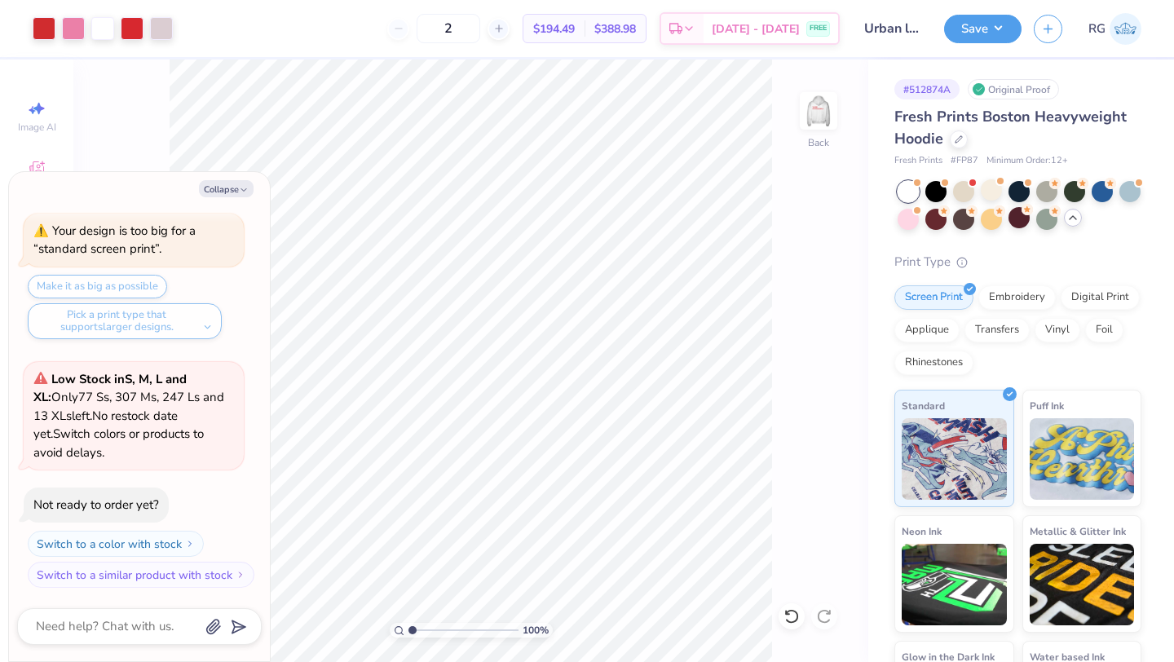
click at [1072, 218] on icon at bounding box center [1072, 217] width 13 height 13
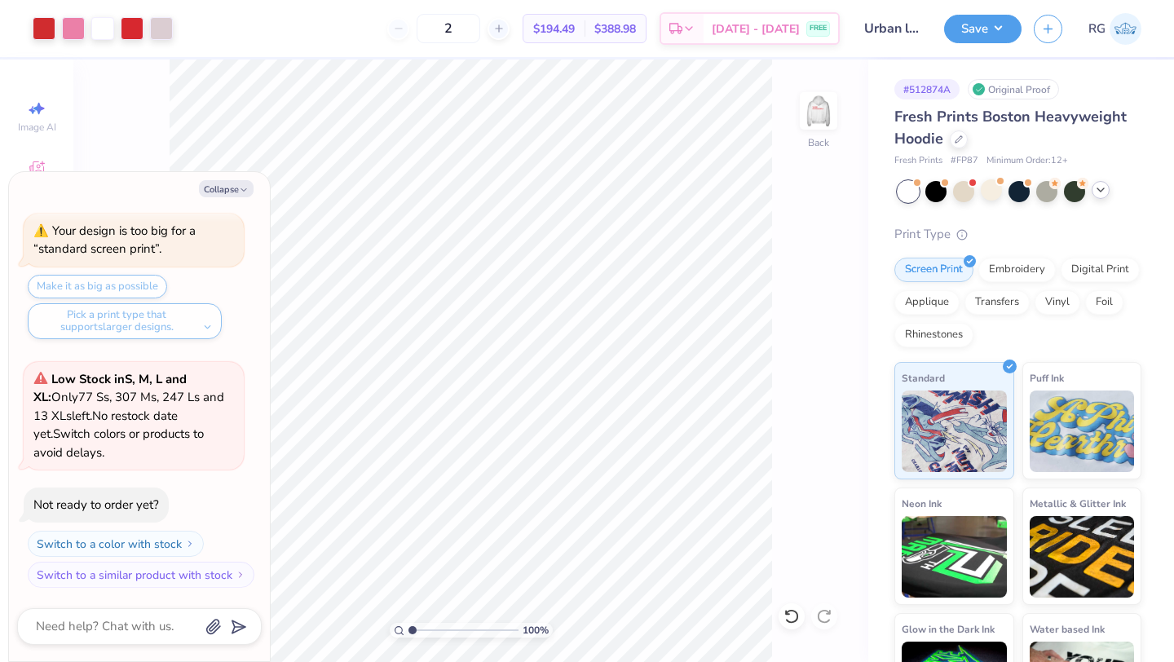
click at [1104, 188] on icon at bounding box center [1100, 189] width 13 height 13
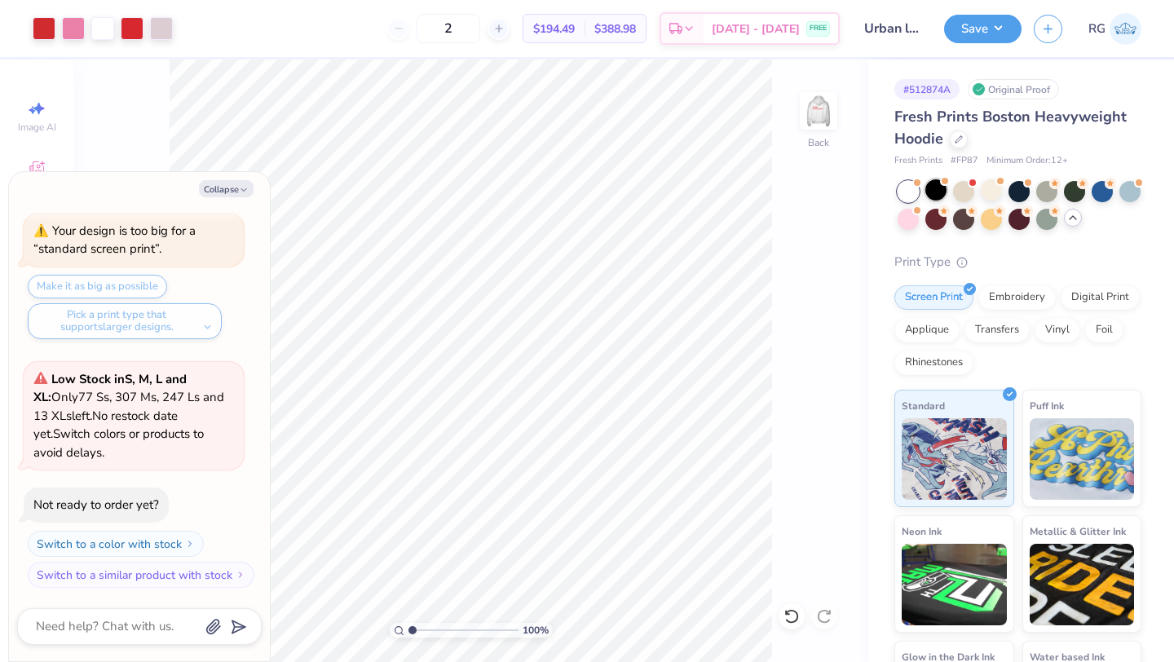
click at [944, 181] on div at bounding box center [944, 181] width 7 height 7
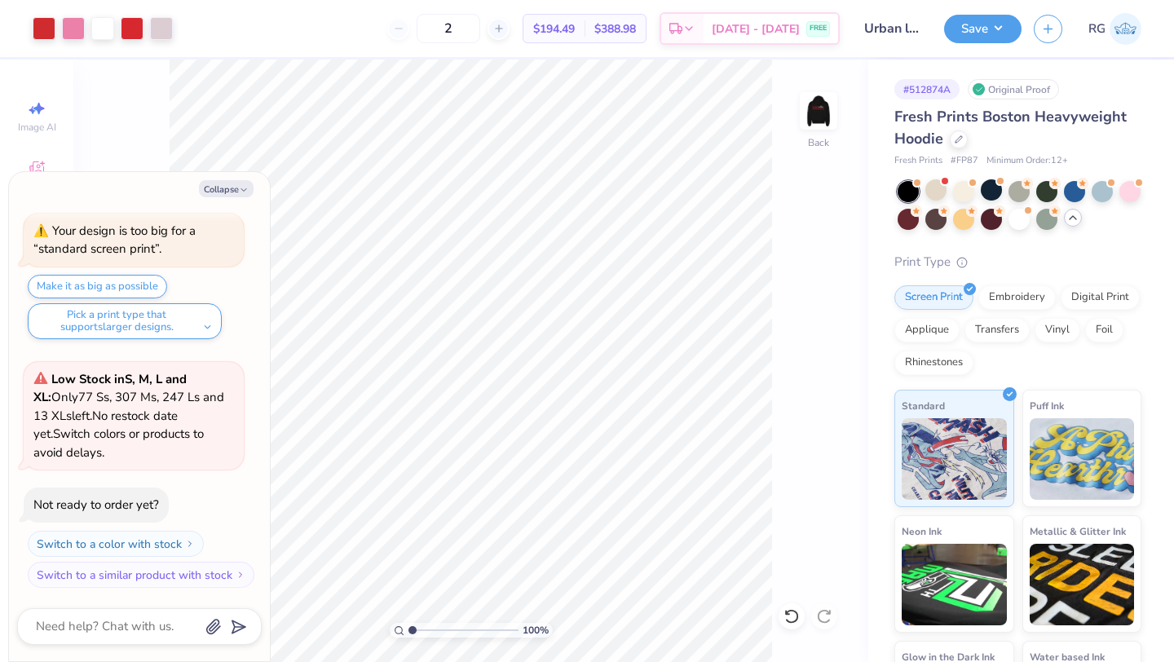
scroll to position [547, 0]
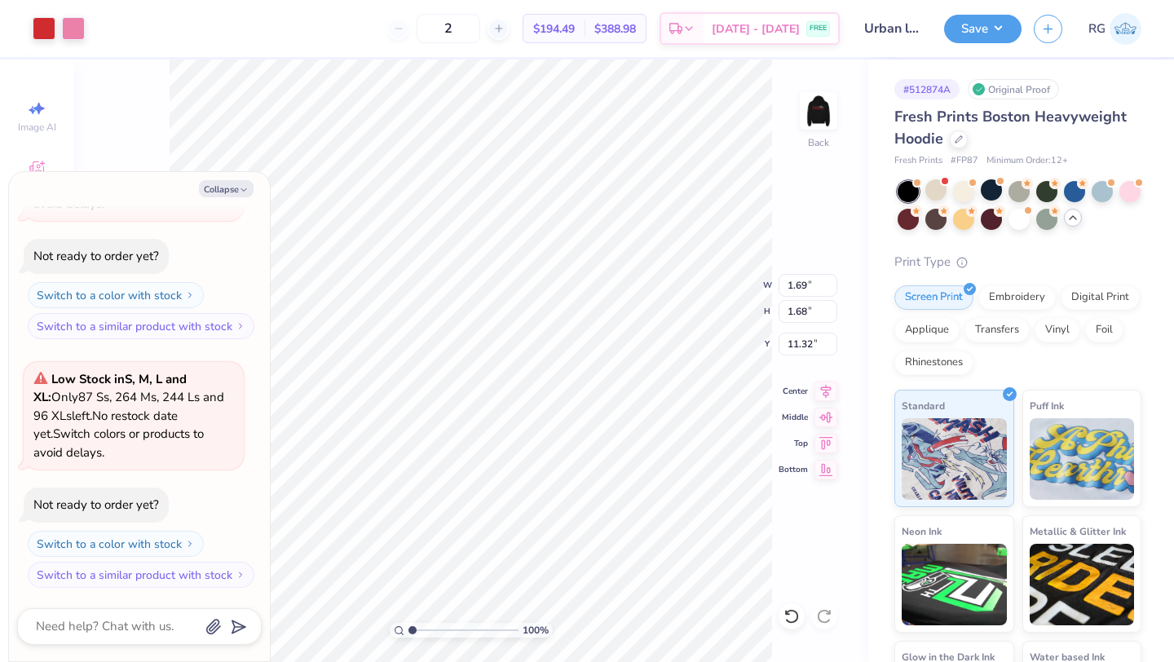
type textarea "x"
type input "0.96"
type textarea "x"
type input "9.75"
click at [229, 187] on button "Collapse" at bounding box center [226, 188] width 55 height 17
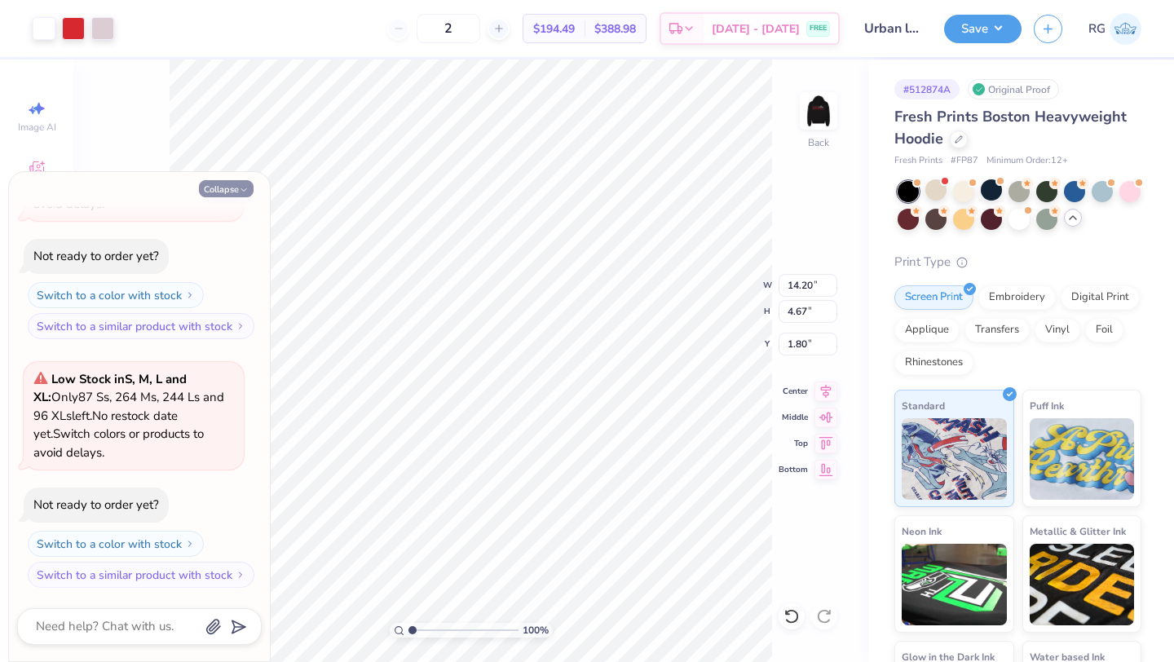
type textarea "x"
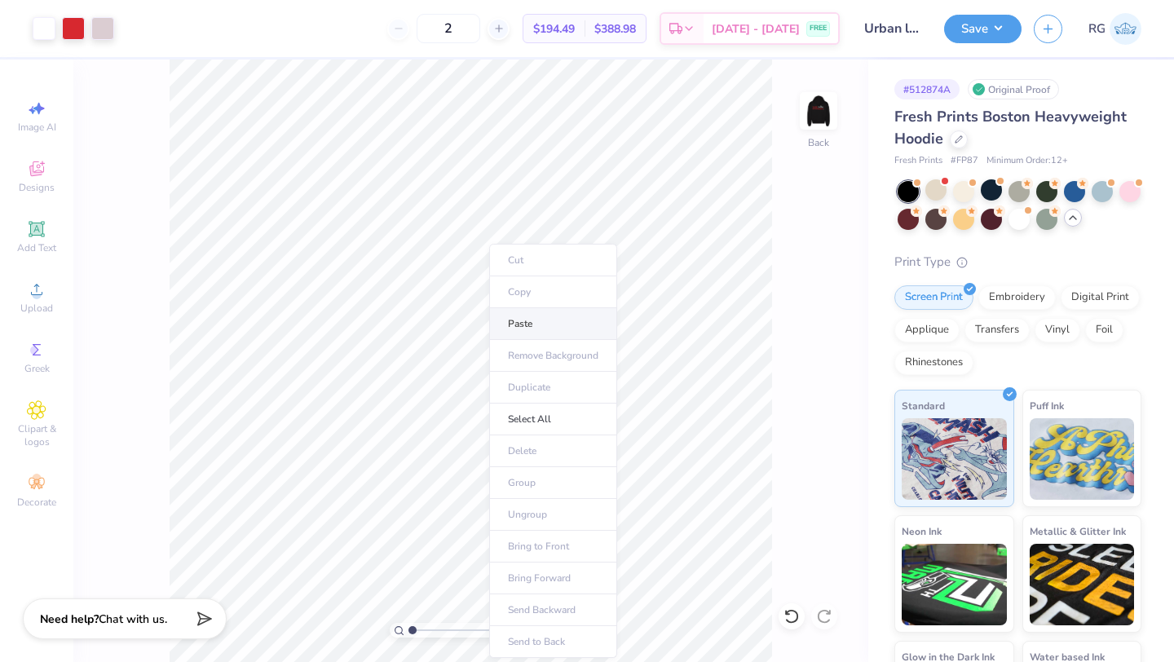
click at [490, 320] on li "Paste" at bounding box center [553, 324] width 128 height 32
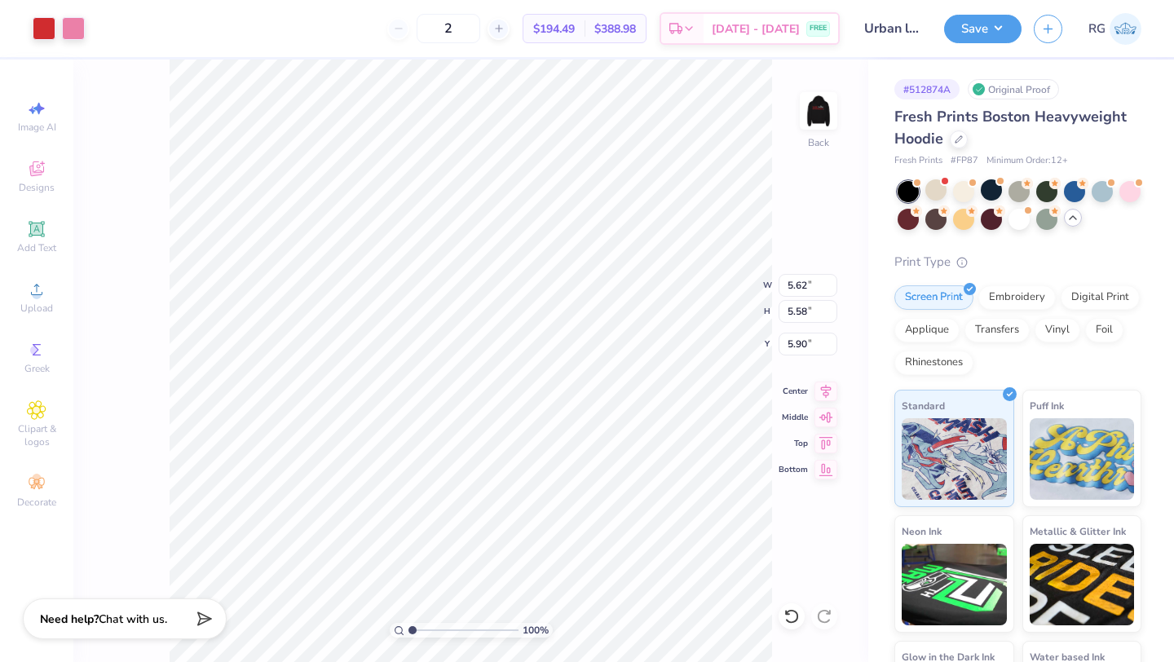
type input "2.86"
type input "2.84"
type input "7.29"
click at [31, 244] on span "Add Text" at bounding box center [36, 247] width 39 height 13
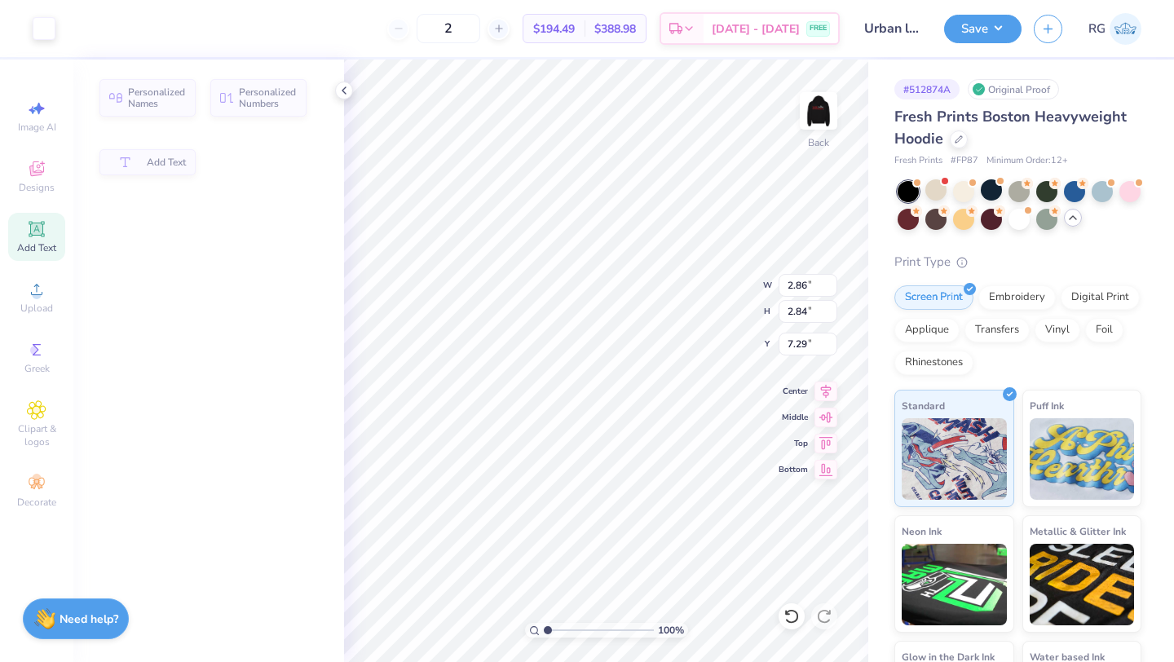
type input "7.05"
type input "2.04"
type input "5.73"
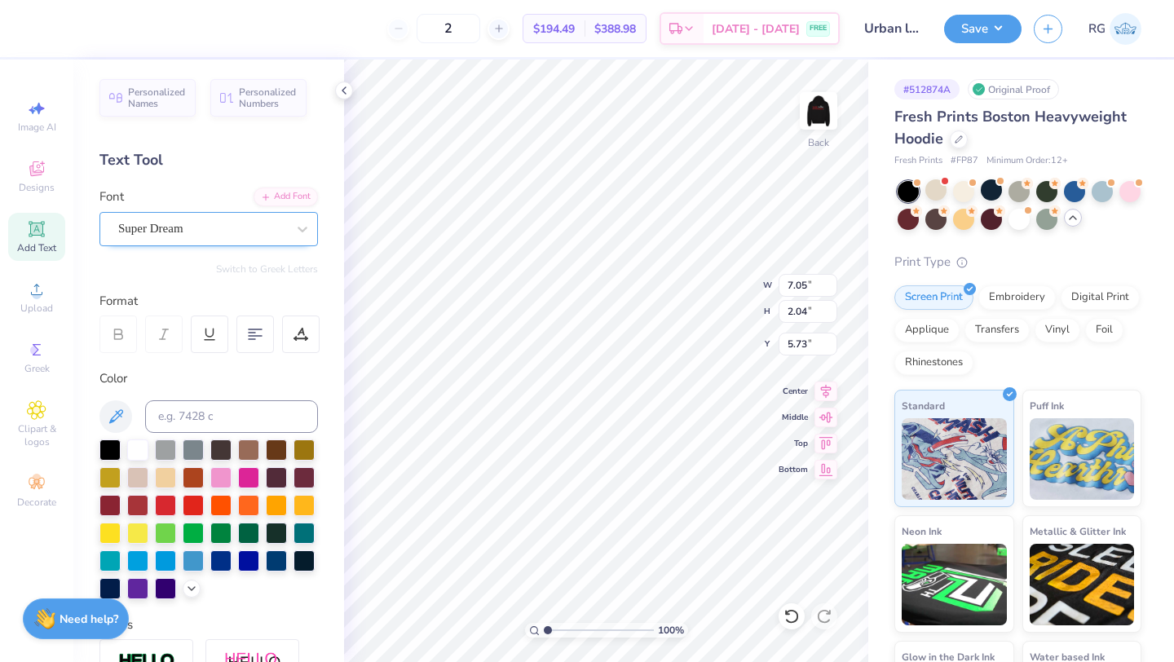
click at [260, 226] on div "Super Dream" at bounding box center [202, 228] width 171 height 25
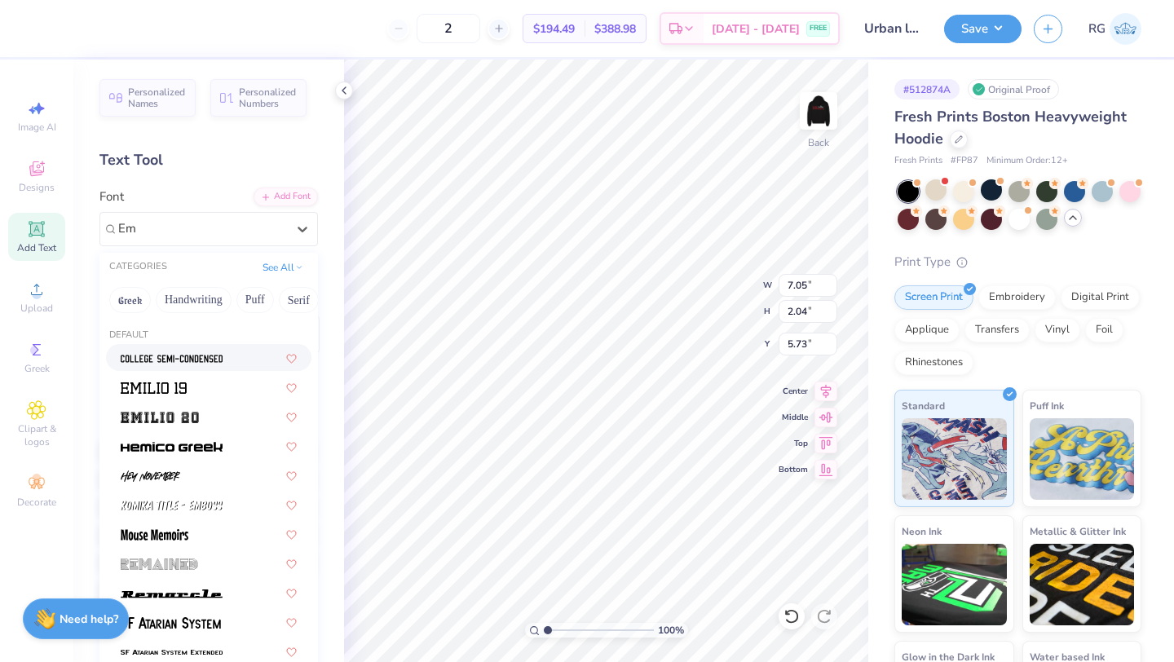
scroll to position [0, 0]
type input "Em"
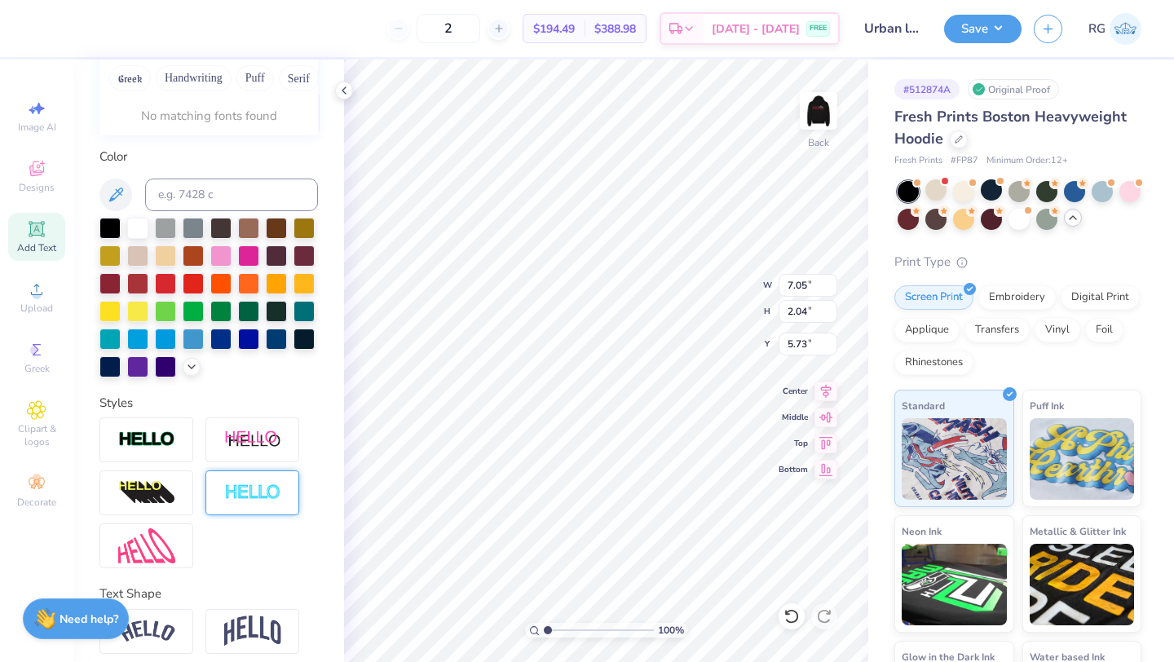
scroll to position [285, 0]
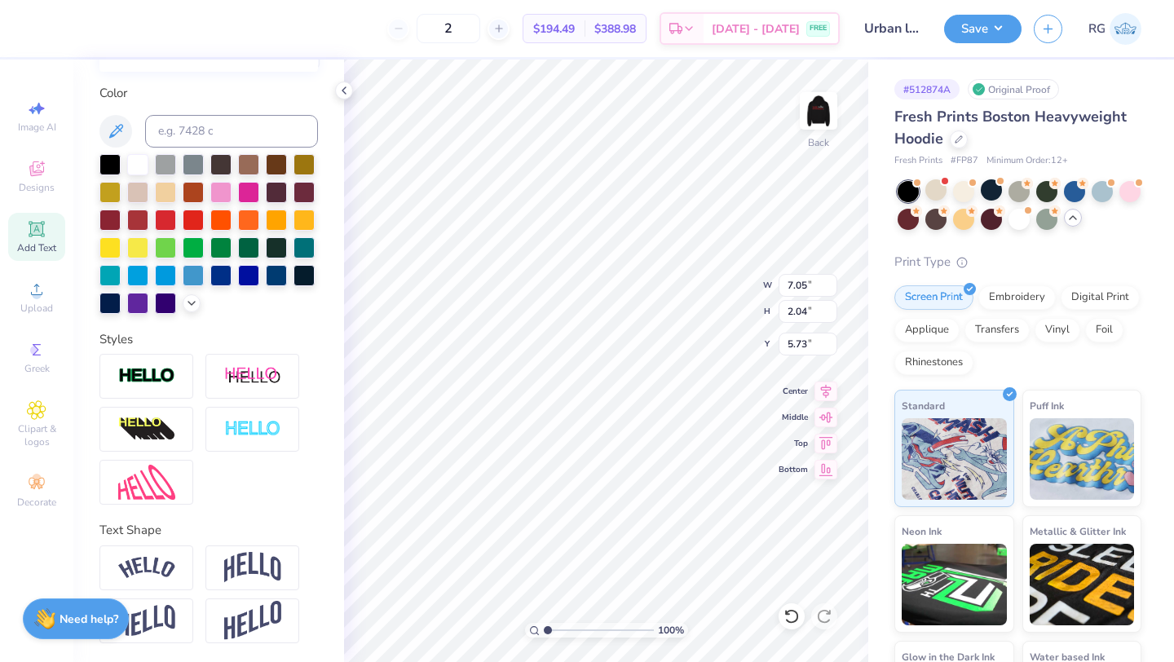
type input "EMP WER"
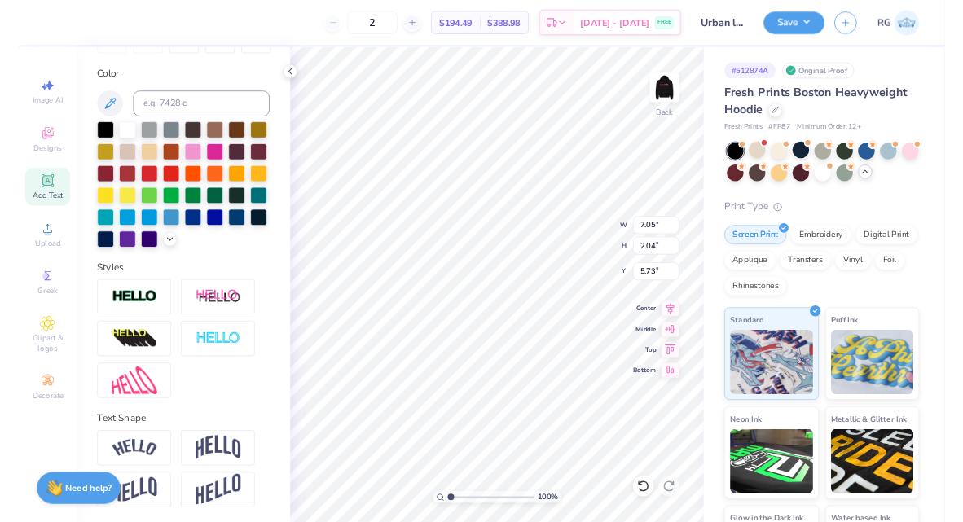
scroll to position [0, 0]
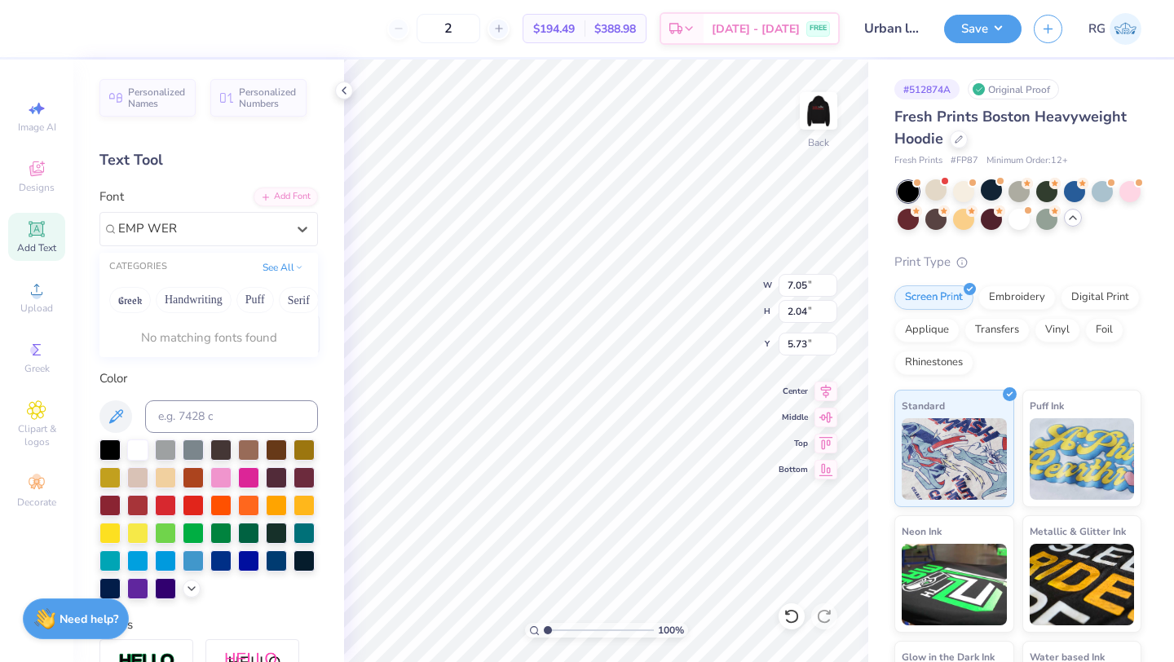
type input "EMP WER"
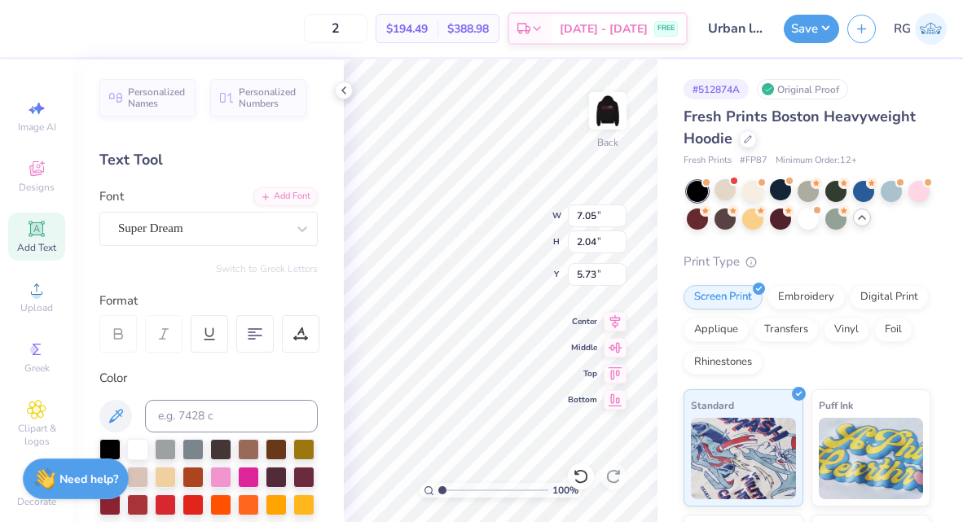
type input "9.74"
type textarea "T"
type textarea "EMP WER"
click at [292, 237] on div at bounding box center [302, 228] width 29 height 29
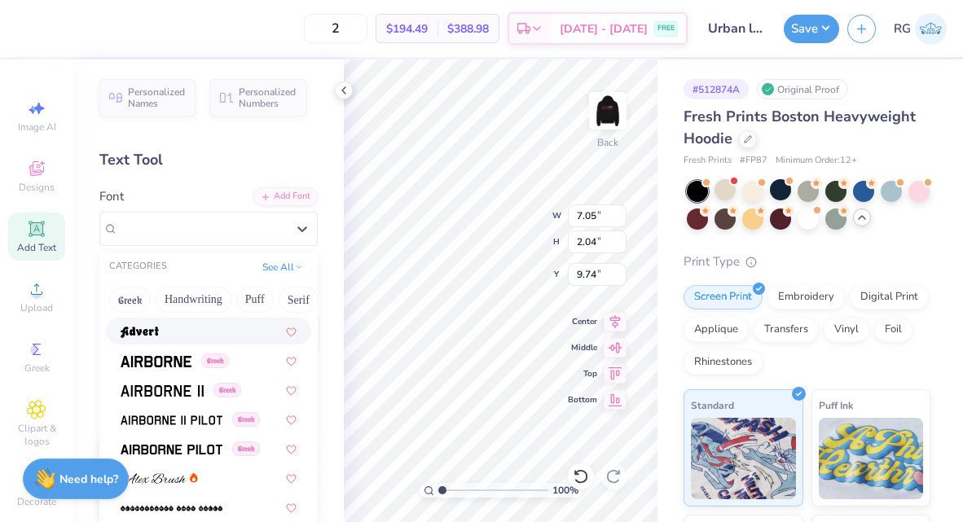
scroll to position [685, 0]
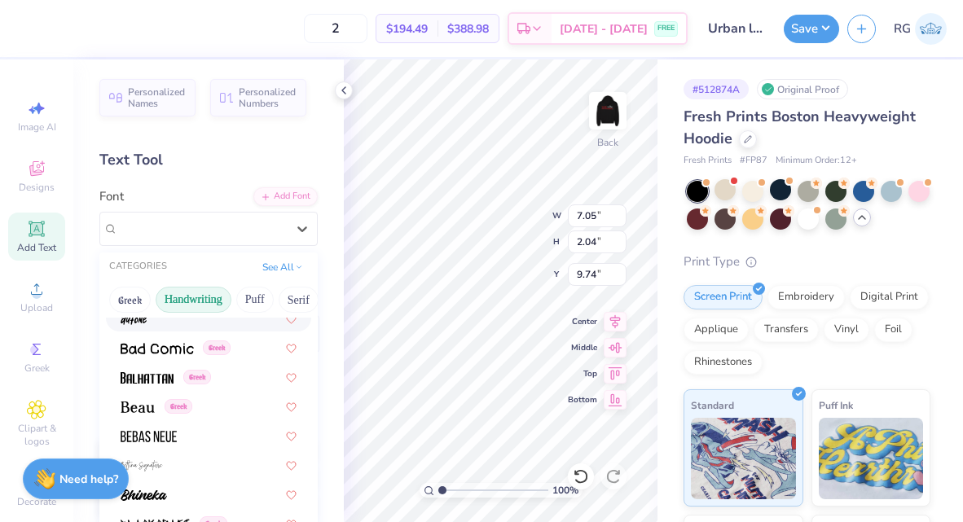
click at [179, 296] on button "Handwriting" at bounding box center [194, 300] width 76 height 26
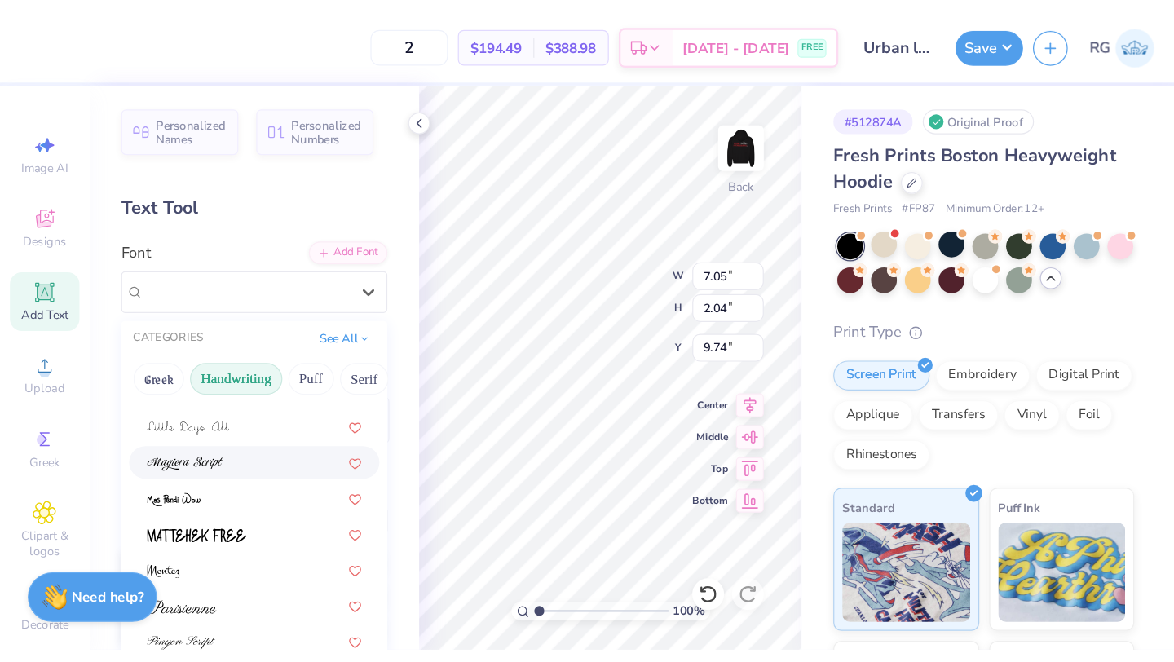
scroll to position [3, 0]
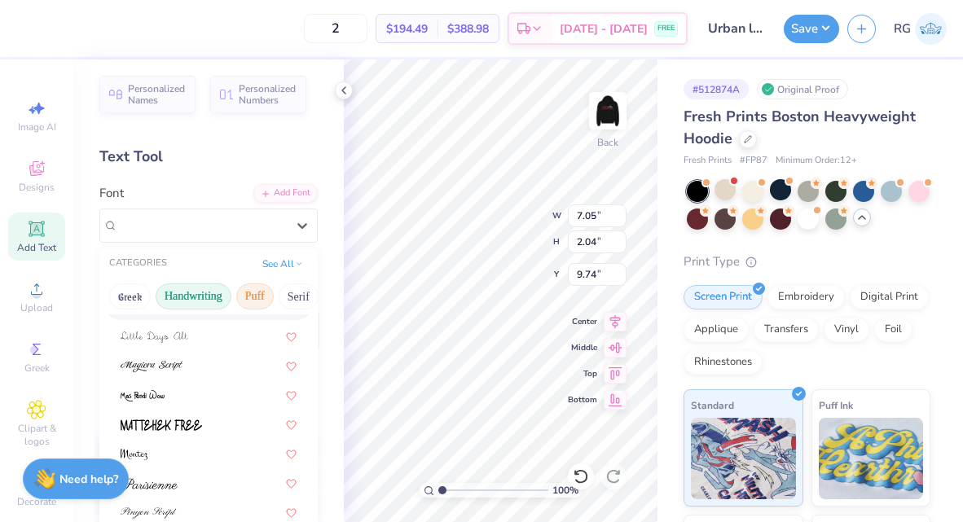
click at [255, 295] on button "Puff" at bounding box center [254, 297] width 37 height 26
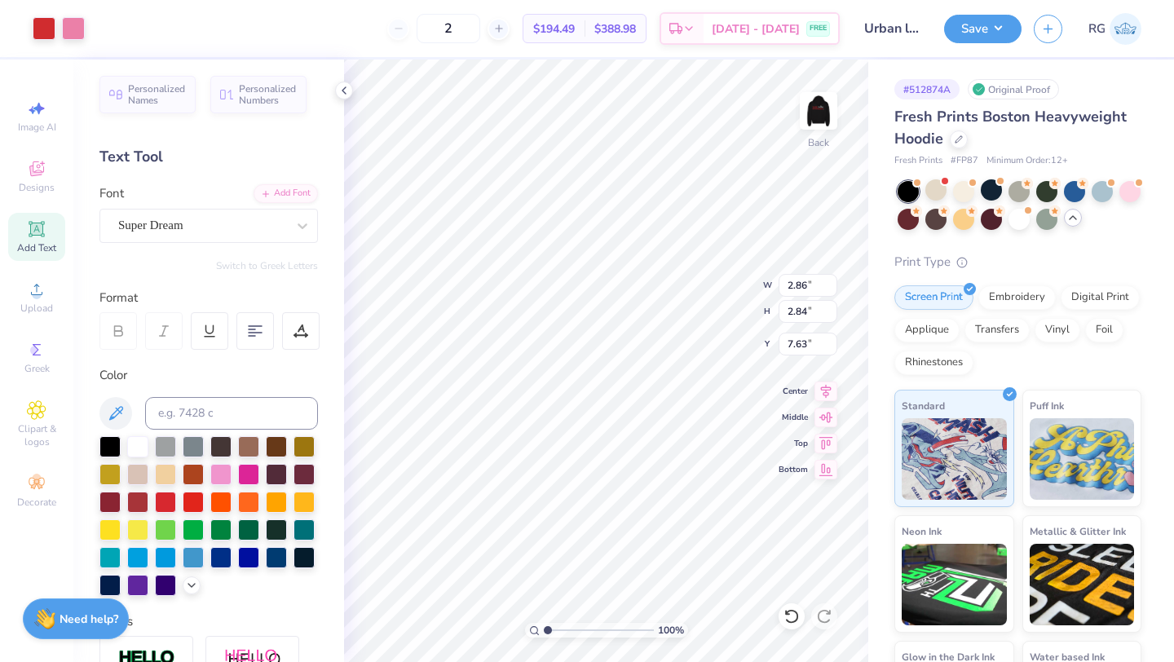
type input "6.47"
click at [342, 95] on icon at bounding box center [343, 90] width 13 height 13
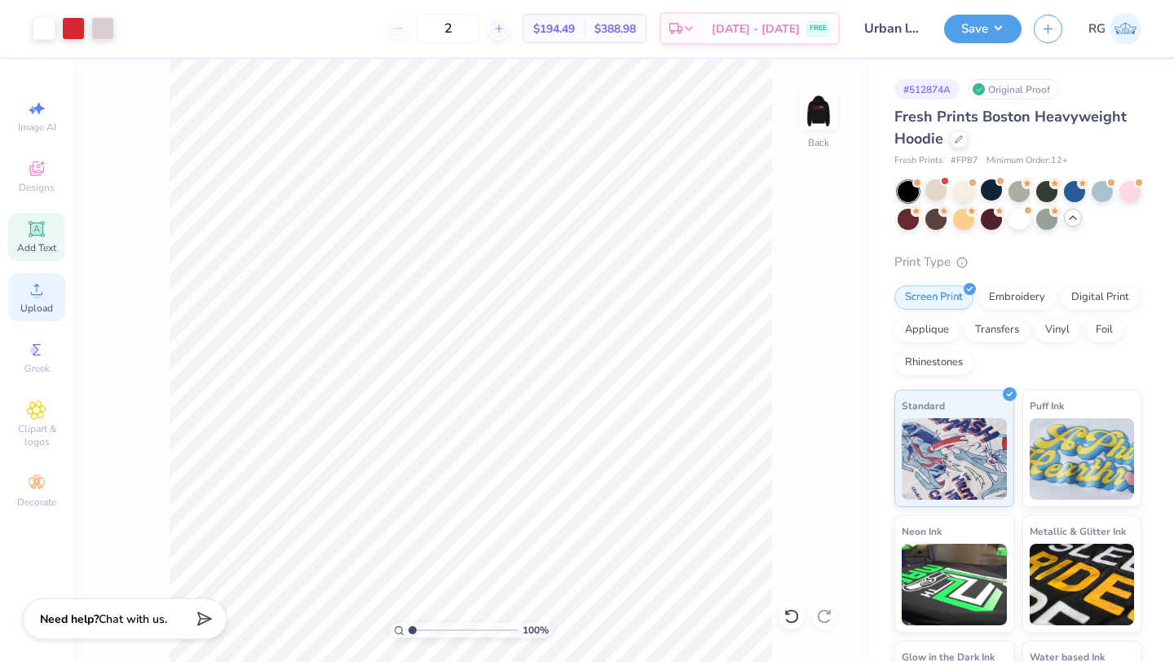
click at [39, 305] on span "Upload" at bounding box center [36, 308] width 33 height 13
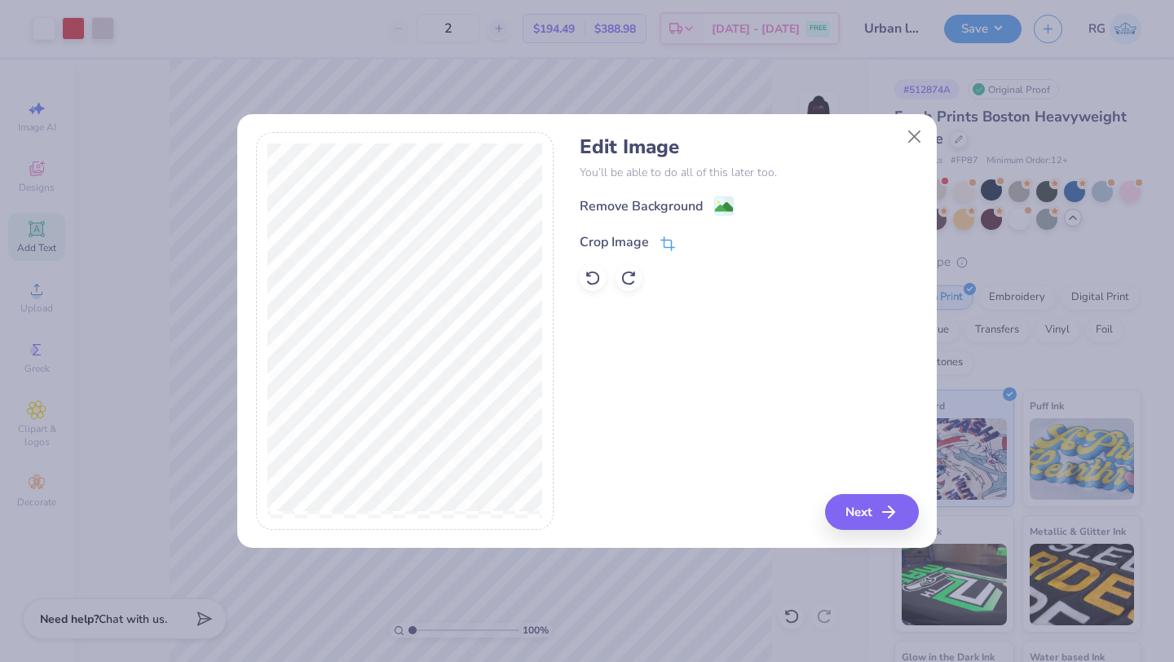
click at [661, 240] on icon at bounding box center [666, 245] width 11 height 11
click at [690, 240] on icon at bounding box center [695, 241] width 10 height 10
click at [662, 250] on span at bounding box center [667, 242] width 15 height 20
click at [695, 245] on button at bounding box center [694, 240] width 17 height 17
click at [727, 209] on image at bounding box center [724, 209] width 18 height 18
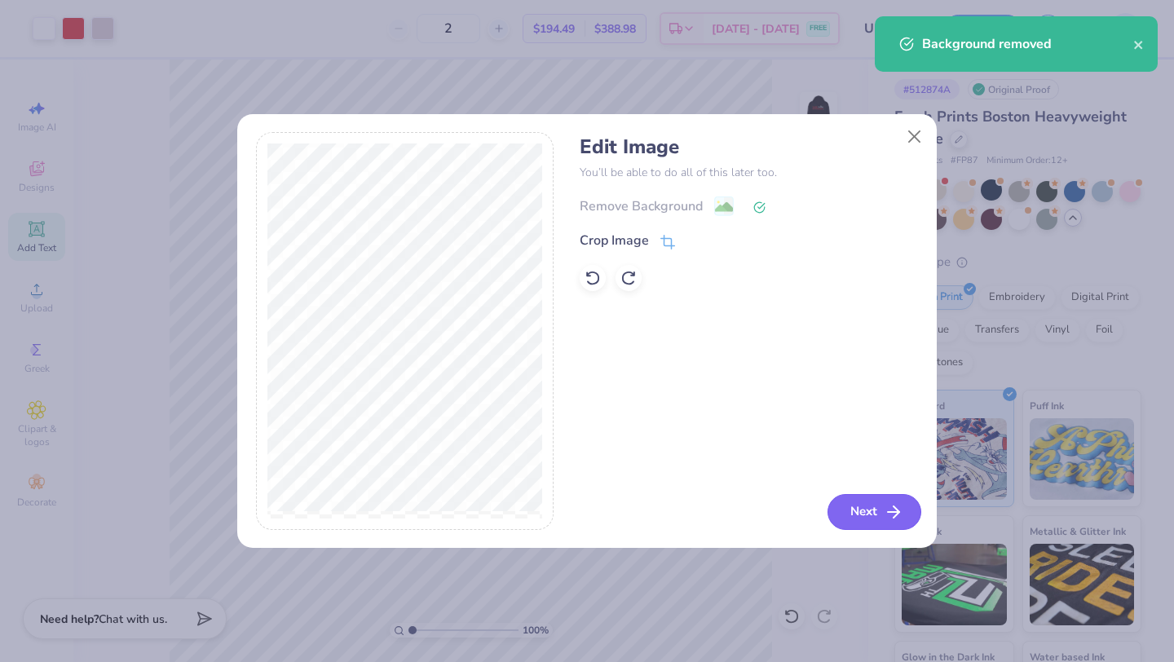
click at [851, 509] on button "Next" at bounding box center [874, 512] width 94 height 36
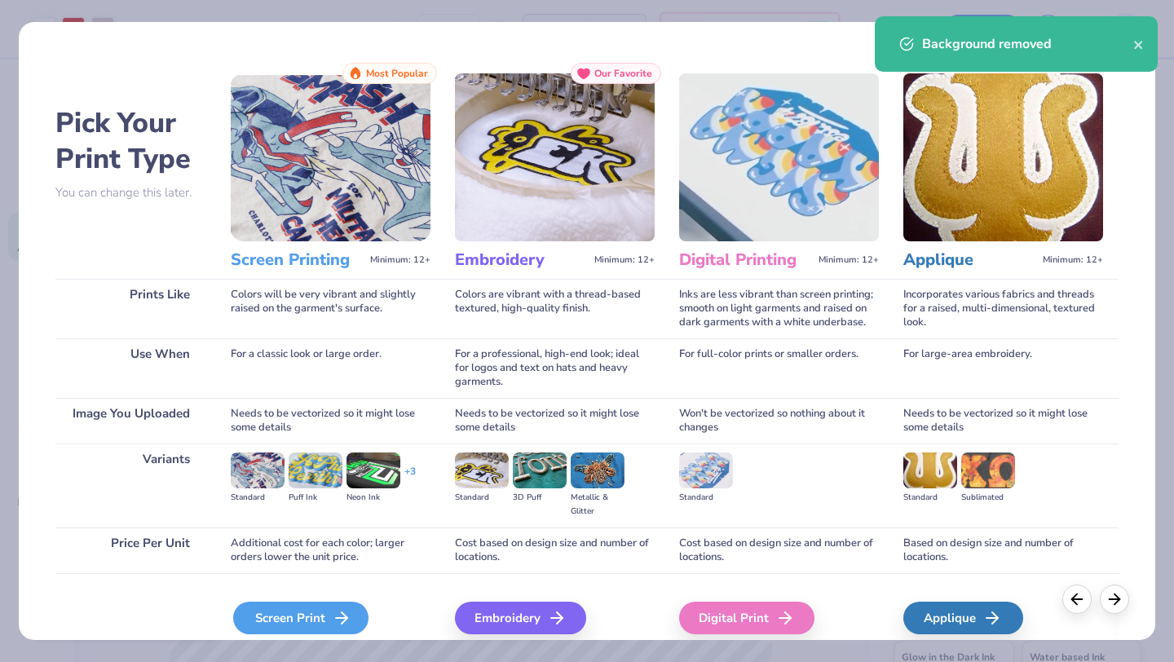
click at [290, 611] on div "Screen Print" at bounding box center [300, 618] width 135 height 33
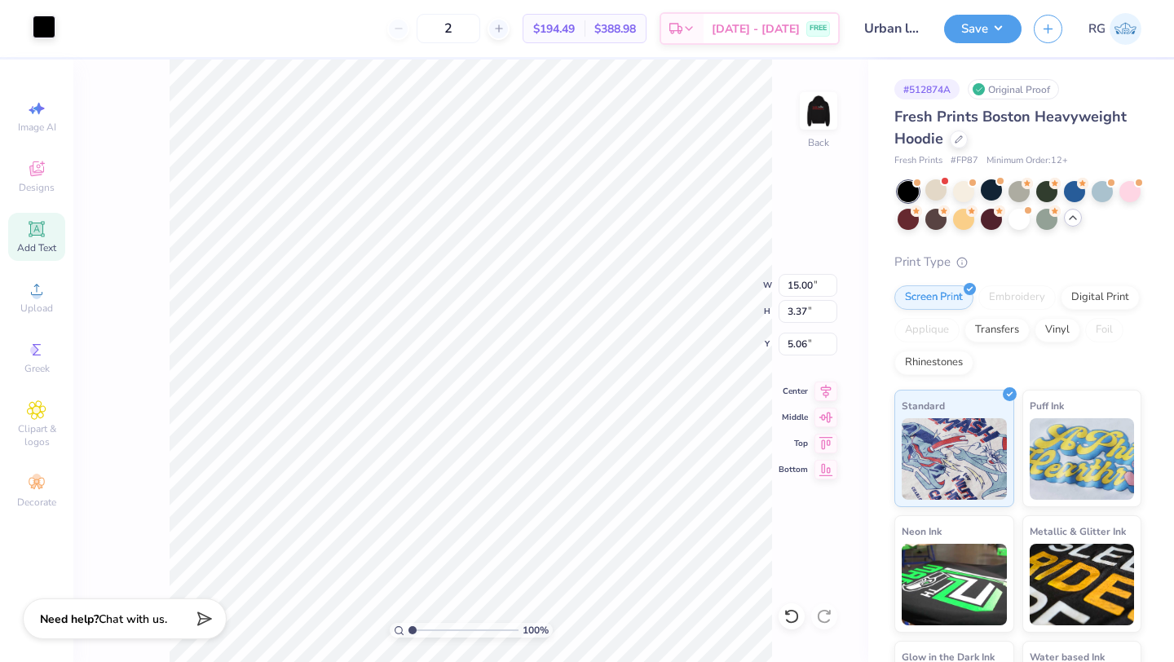
click at [42, 29] on div at bounding box center [44, 26] width 23 height 23
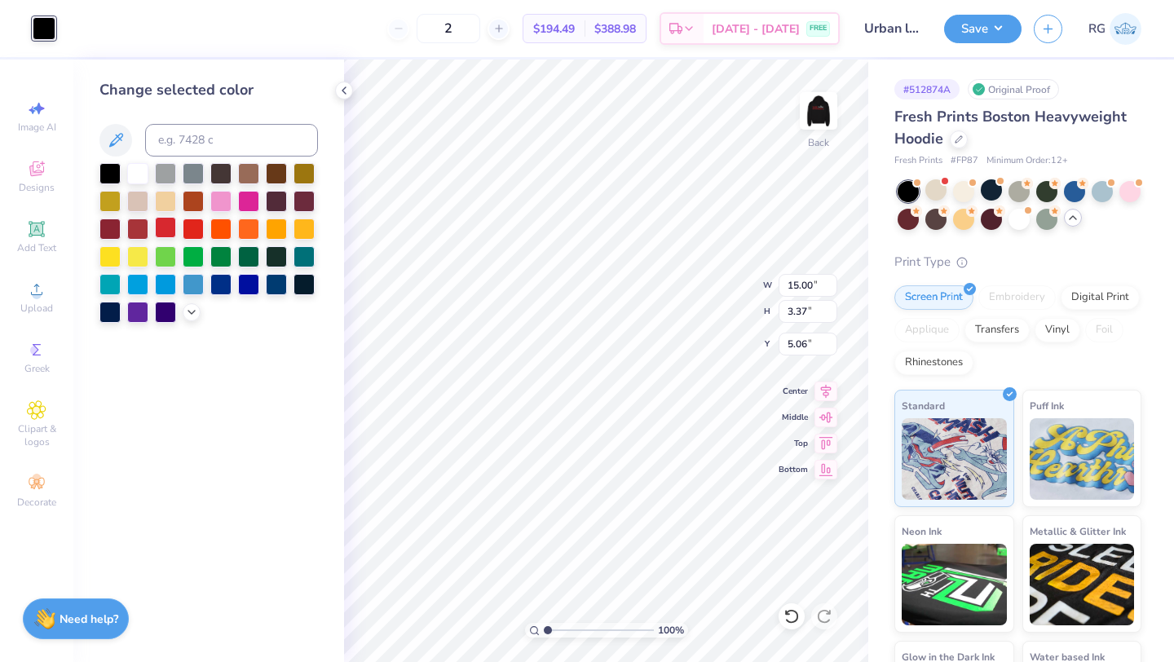
click at [155, 227] on div at bounding box center [165, 227] width 21 height 21
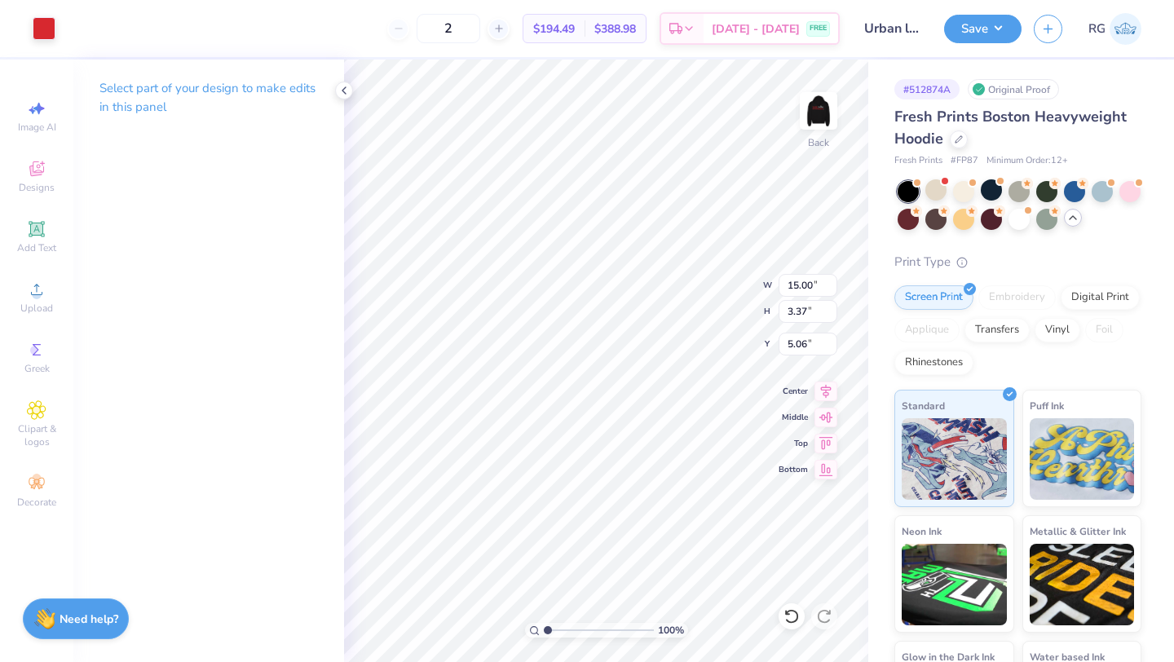
type input "6.75"
type input "1.26"
type input "1.23"
type input "5.02"
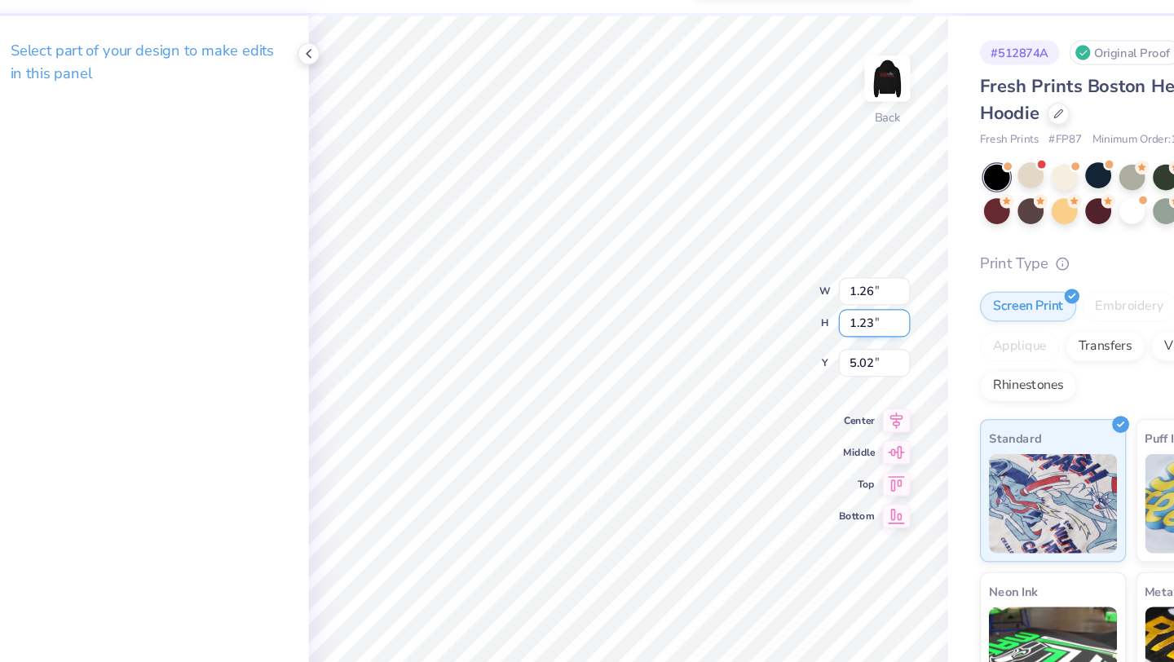
click at [814, 313] on input "1.23" at bounding box center [807, 311] width 59 height 23
click at [830, 309] on input "1.58" at bounding box center [807, 311] width 59 height 23
type input "1.24"
click at [829, 318] on input "1.24" at bounding box center [807, 311] width 59 height 23
type input "5.03"
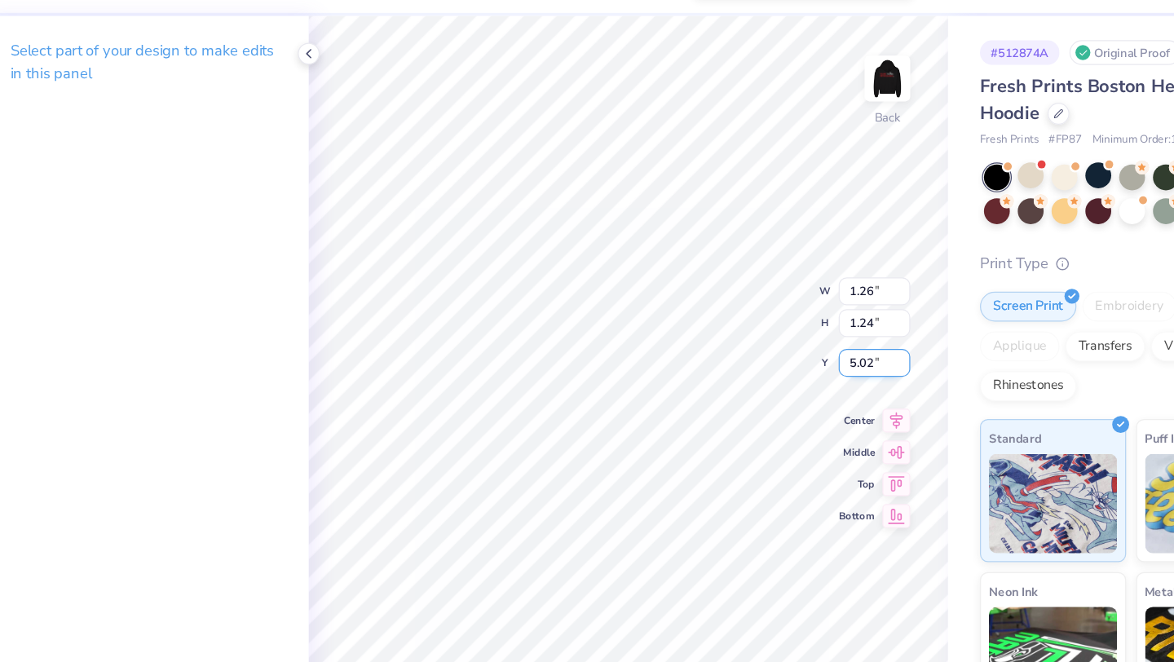
click at [825, 339] on input "5.03" at bounding box center [807, 344] width 59 height 23
type input "1.27"
click at [826, 339] on input "5.68" at bounding box center [807, 344] width 59 height 23
type input "5.15"
click at [828, 348] on input "5.15" at bounding box center [807, 344] width 59 height 23
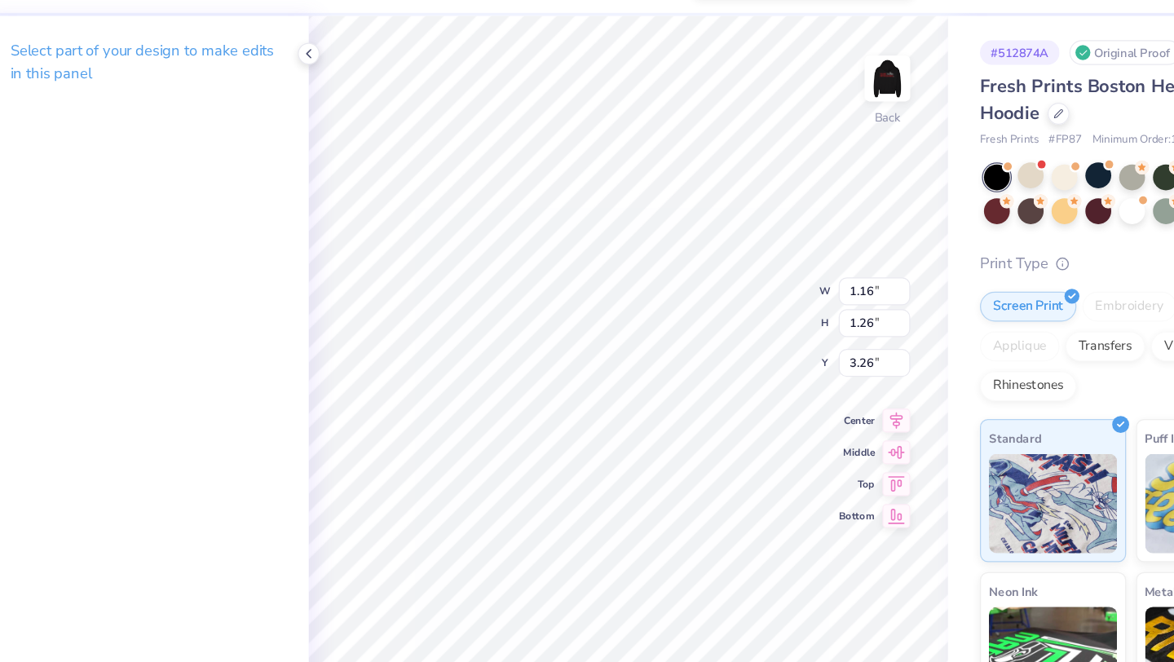
type input "3.31"
type input "3.00"
type input "11.13"
type input "4.64"
type input "1.18"
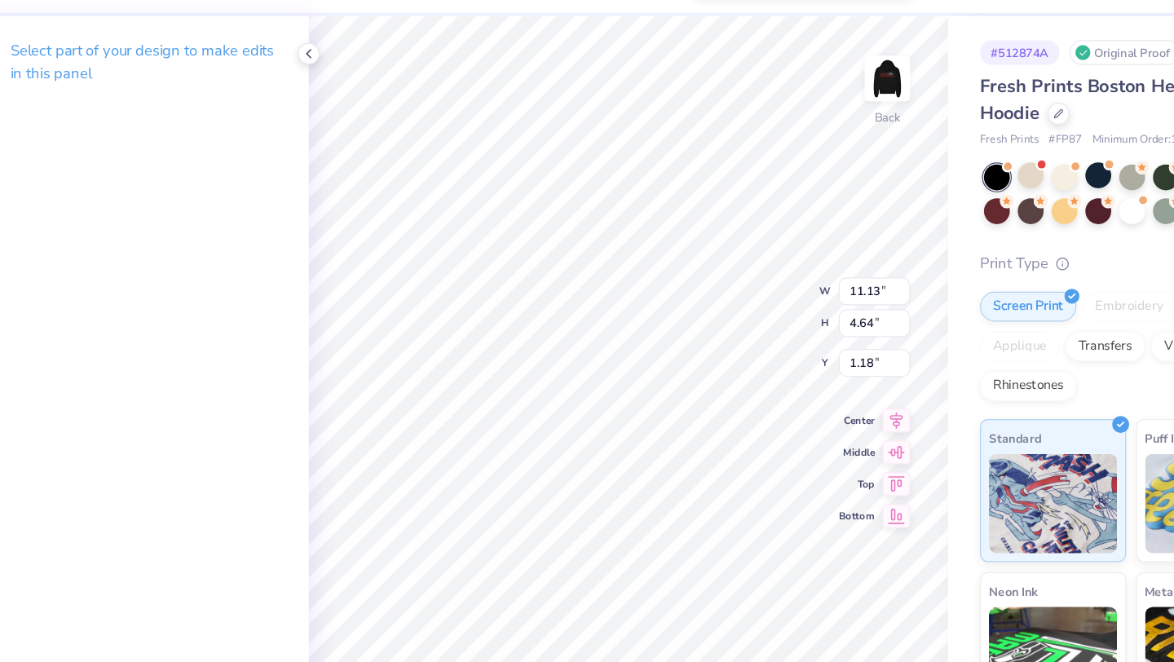
type input "9.29"
type input "3.88"
type input "3.00"
click at [339, 252] on div "Select part of your design to make edits in this panel" at bounding box center [208, 361] width 271 height 602
type input "5.64"
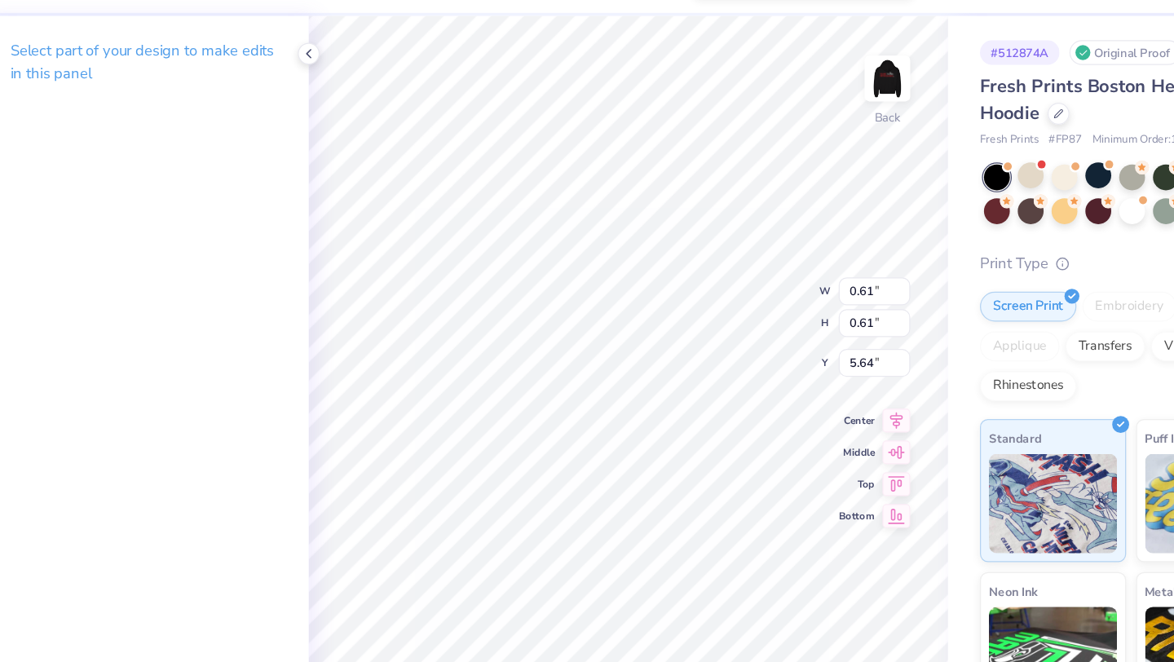
type input "0.61"
type input "5.64"
click at [826, 278] on input "1.61" at bounding box center [807, 285] width 59 height 23
type input "1.35"
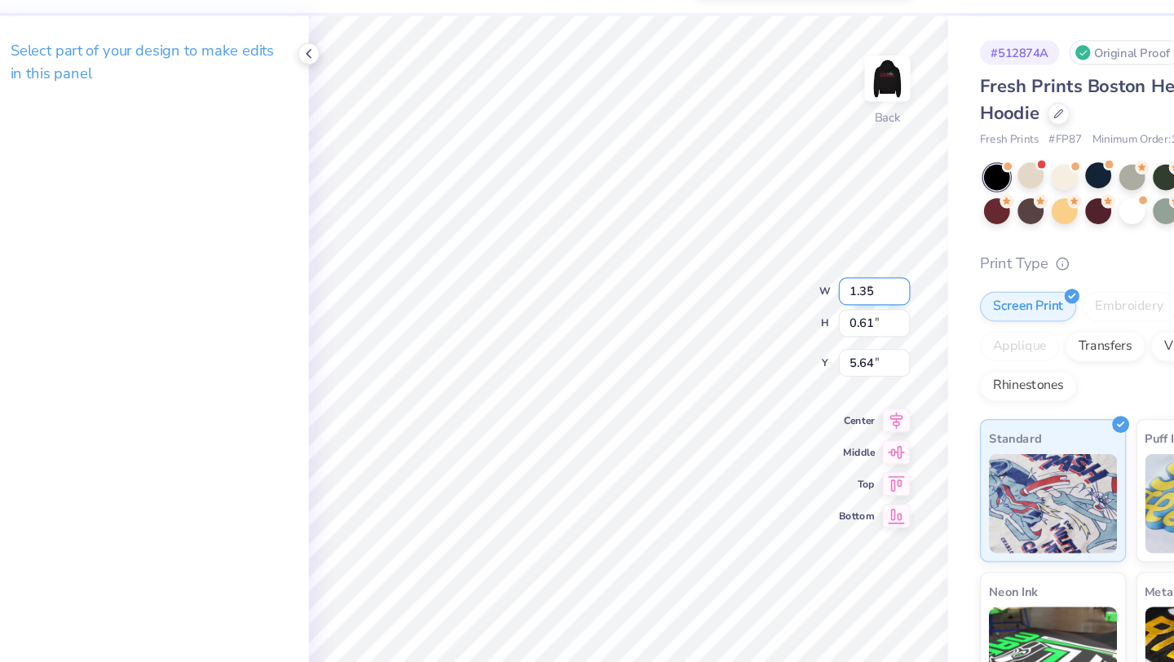
click at [826, 287] on input "1.35" at bounding box center [807, 285] width 59 height 23
click at [822, 390] on icon at bounding box center [825, 389] width 23 height 20
type input "1.35"
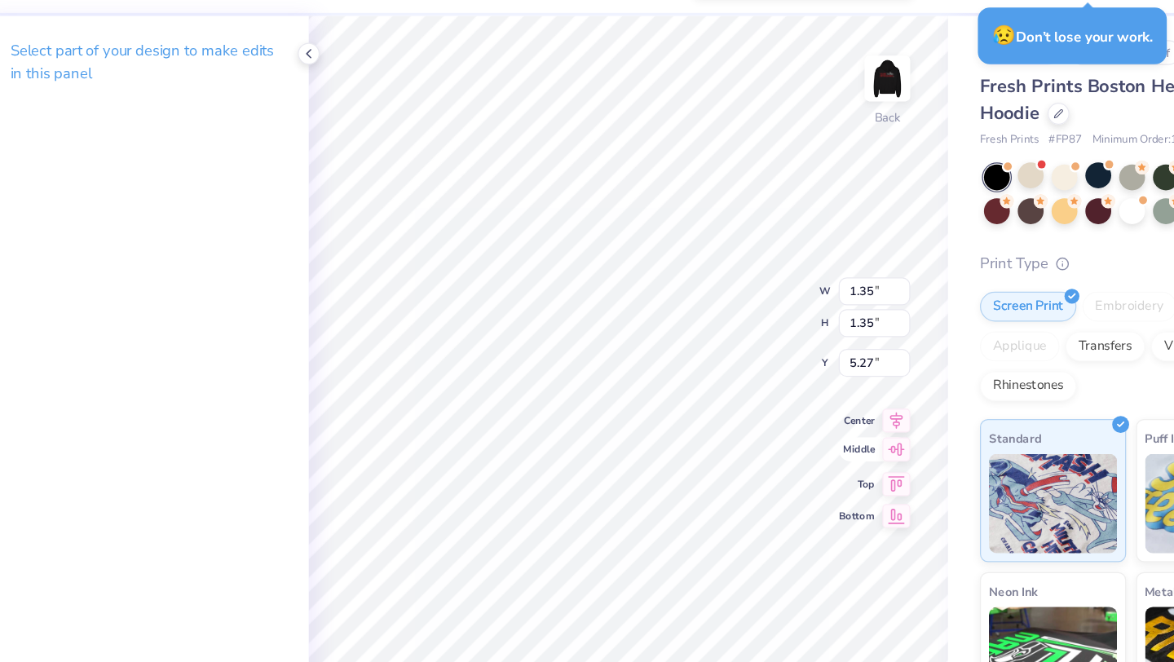
click at [826, 412] on icon at bounding box center [826, 415] width 14 height 11
click at [822, 443] on icon at bounding box center [825, 441] width 23 height 20
type input "0.50"
type input "0.31"
type input "0.06"
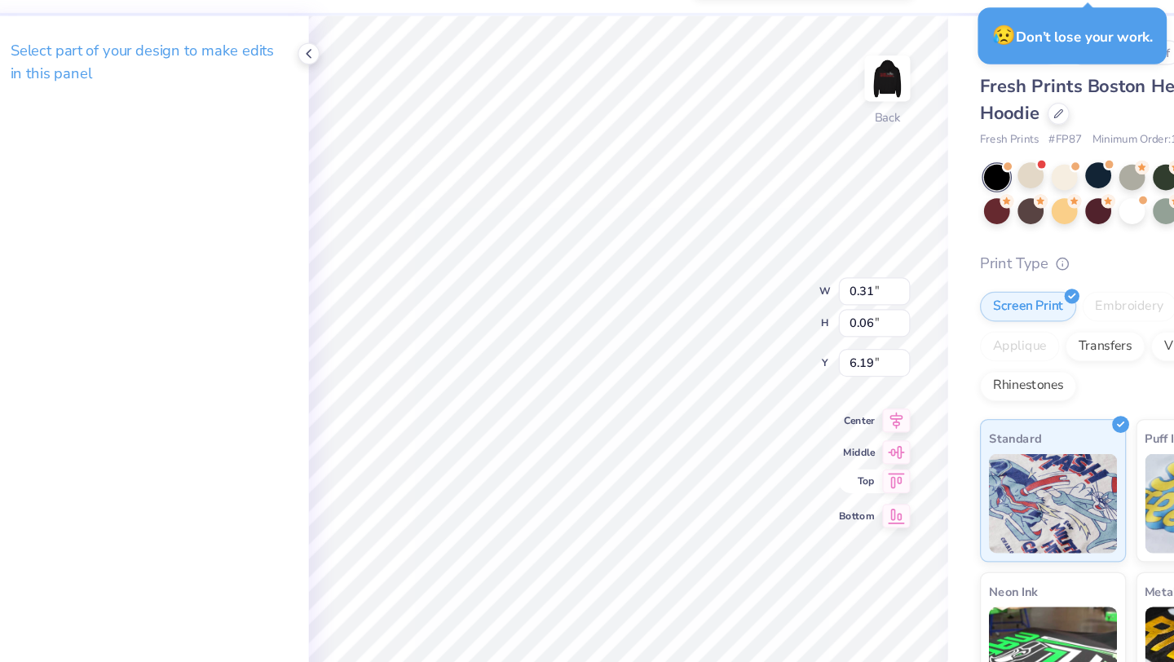
click at [818, 437] on icon at bounding box center [825, 441] width 23 height 20
type input "0.50"
click at [824, 390] on icon at bounding box center [825, 389] width 23 height 20
click at [316, 237] on div "Select part of your design to make edits in this panel" at bounding box center [208, 361] width 271 height 602
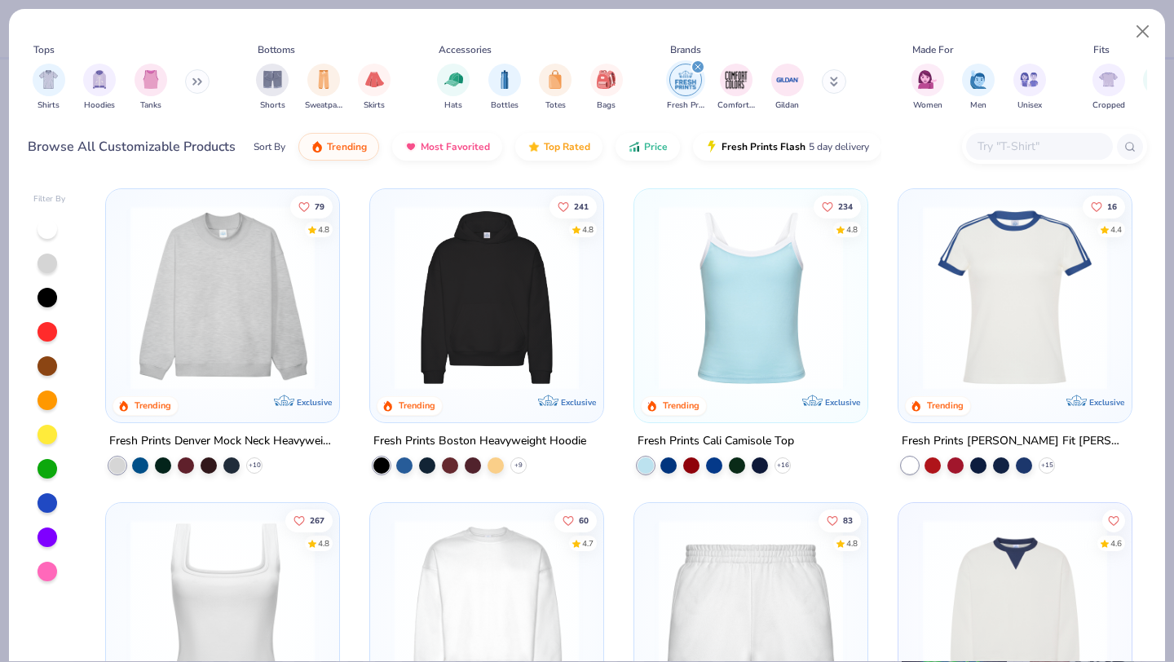
click at [245, 321] on div "79 4.8 Trending Exclusive Fresh Prints Denver Mock Neck Heavyweight Sweatshirt …" at bounding box center [618, 420] width 1056 height 481
click at [258, 311] on img at bounding box center [222, 297] width 201 height 184
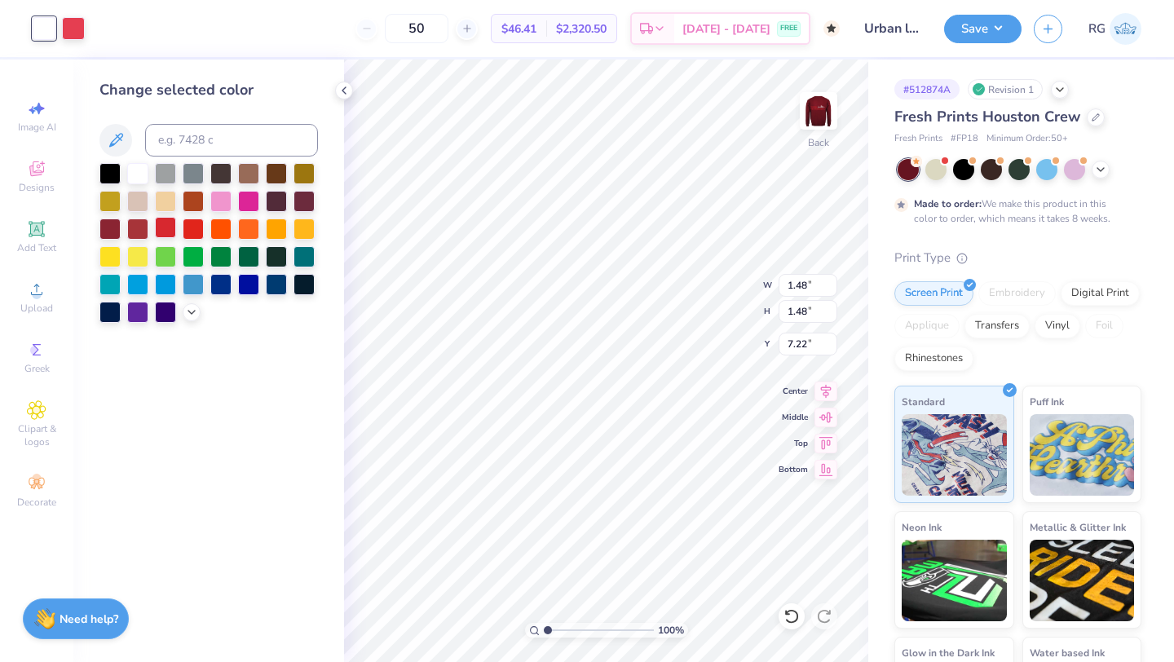
click at [161, 231] on div at bounding box center [165, 227] width 21 height 21
click at [333, 94] on div "Change selected color" at bounding box center [208, 361] width 271 height 602
click at [344, 90] on icon at bounding box center [343, 90] width 13 height 13
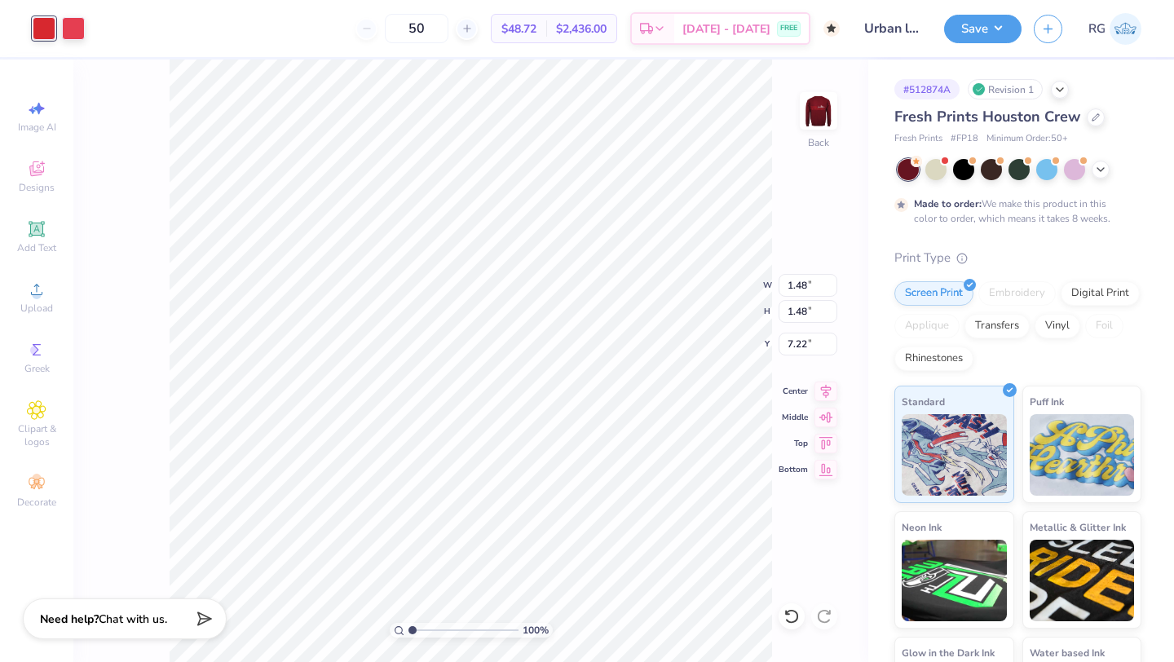
type input "8.73"
type input "3.64"
type input "5.05"
click at [37, 26] on div at bounding box center [44, 26] width 23 height 23
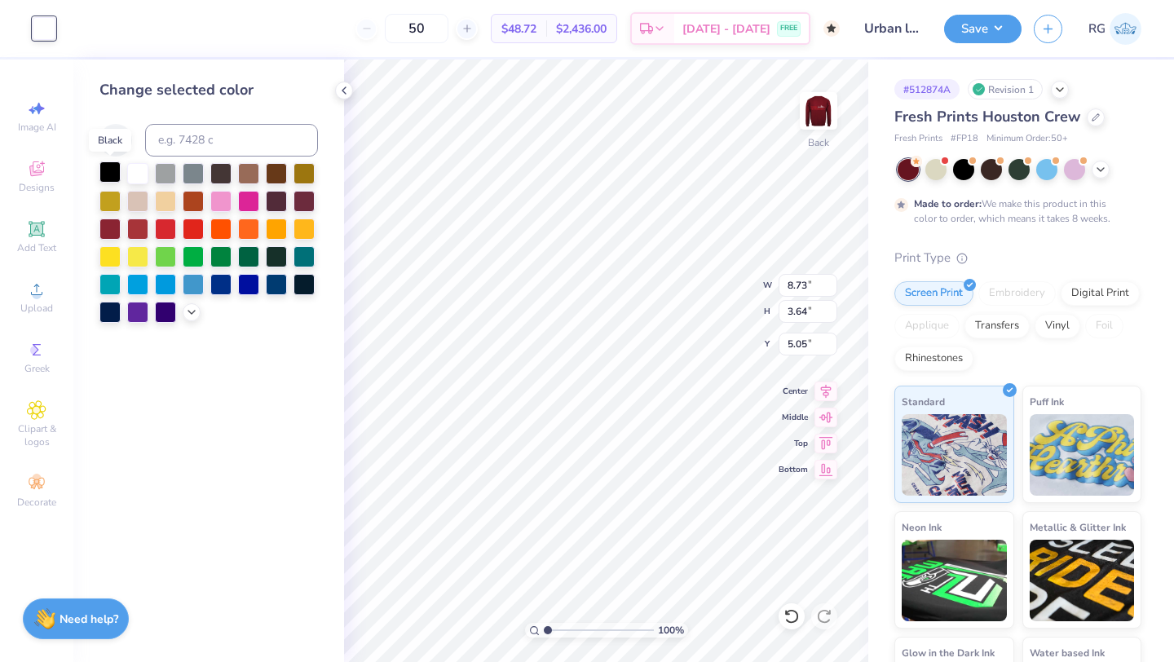
click at [108, 176] on div at bounding box center [109, 171] width 21 height 21
click at [135, 168] on div at bounding box center [137, 171] width 21 height 21
click at [343, 97] on div at bounding box center [344, 91] width 18 height 18
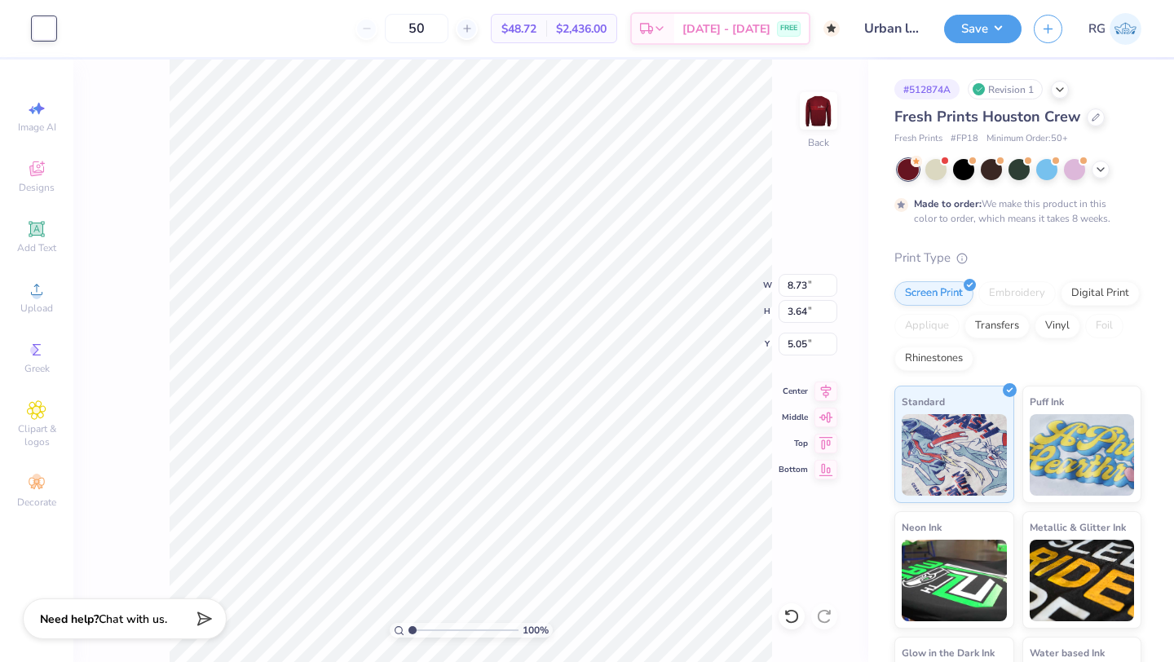
type input "14.09"
type input "3.17"
type input "8.69"
click at [45, 20] on div at bounding box center [44, 26] width 23 height 23
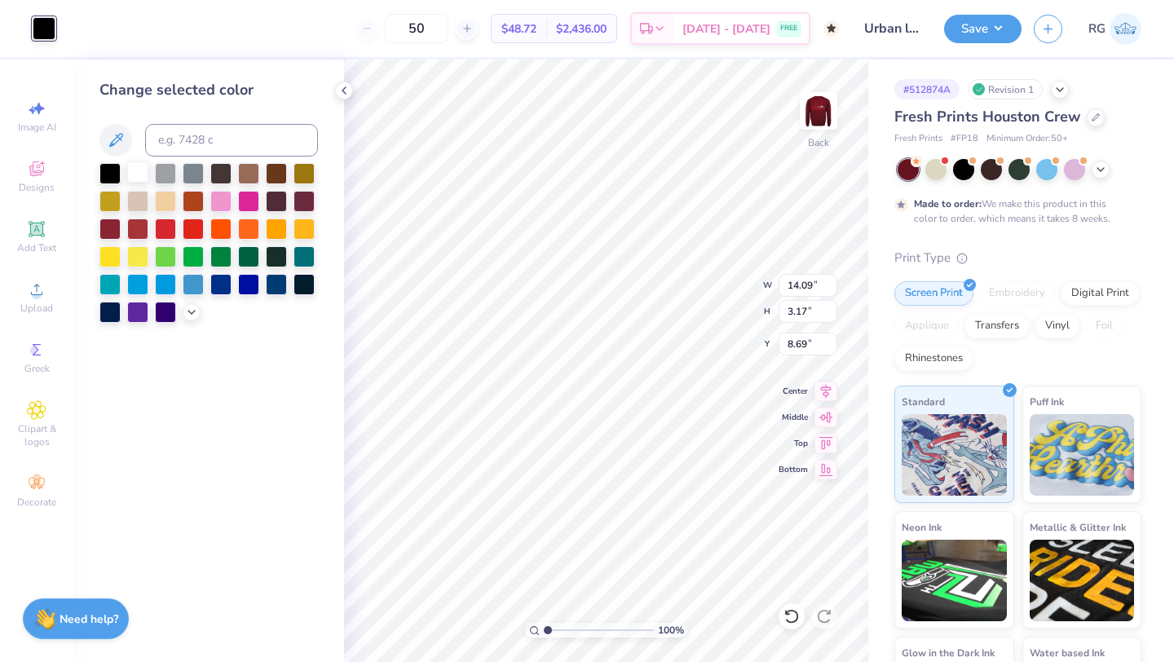
click at [141, 174] on div at bounding box center [137, 171] width 21 height 21
click at [157, 228] on div at bounding box center [165, 227] width 21 height 21
click at [342, 86] on icon at bounding box center [343, 90] width 13 height 13
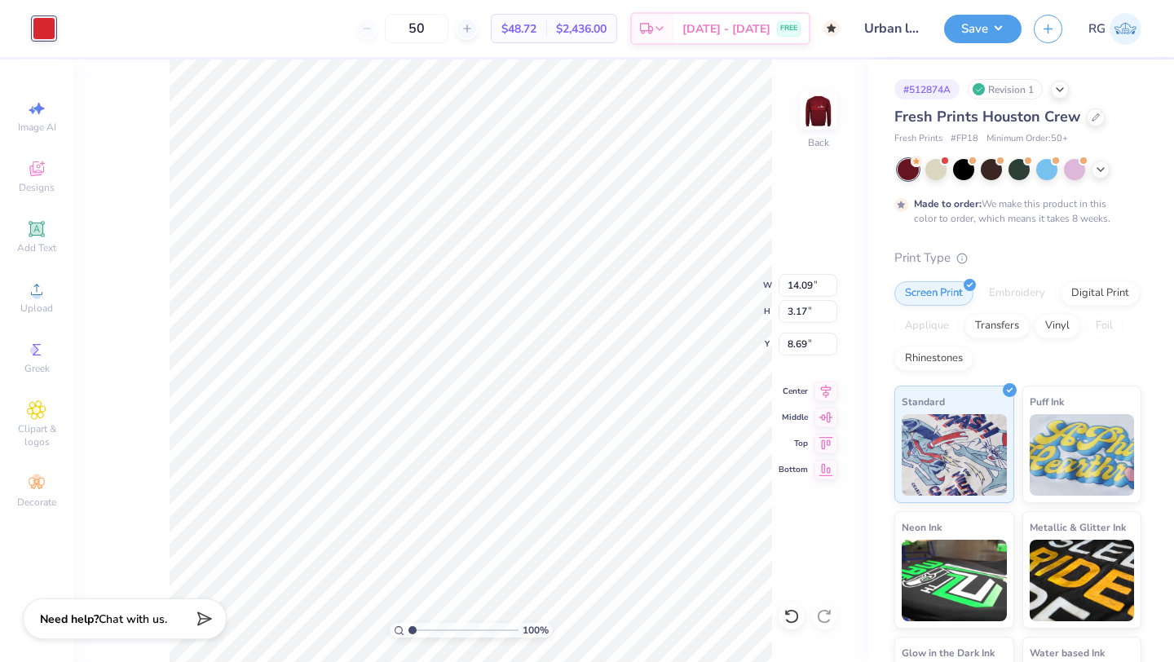
type input "8.73"
type input "3.64"
type input "5.05"
type input "3.27"
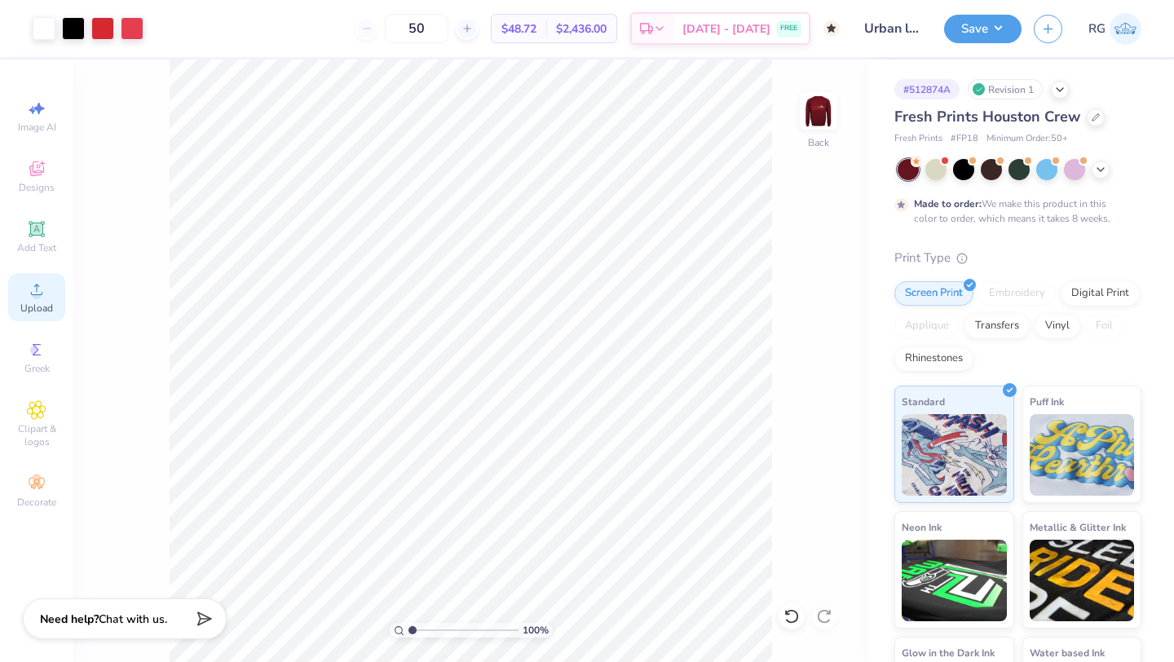
click at [49, 314] on span "Upload" at bounding box center [36, 308] width 33 height 13
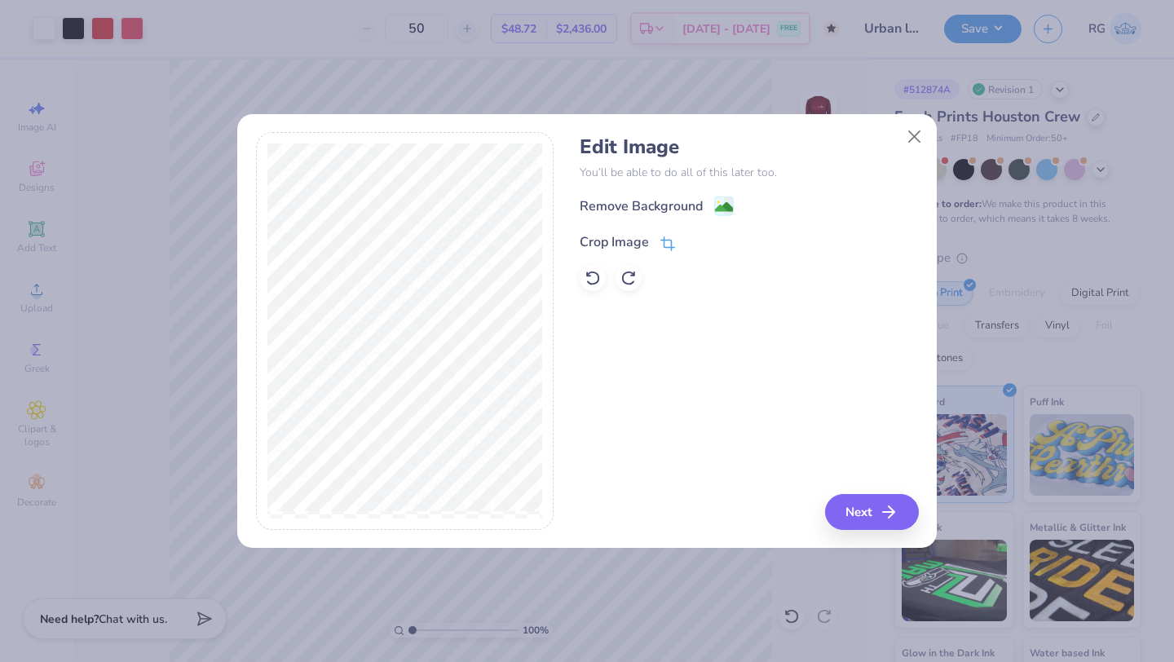
click at [659, 240] on div "Crop Image" at bounding box center [627, 242] width 95 height 20
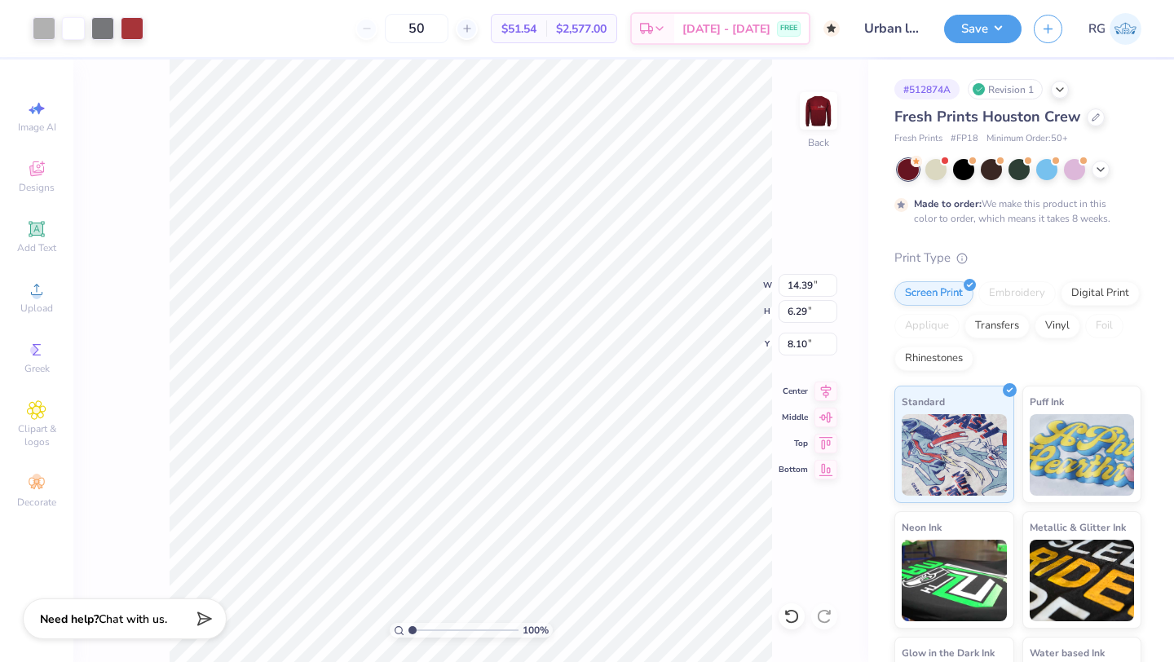
type input "10.08"
type input "8.73"
type input "3.64"
type input "3.27"
type input "0.50"
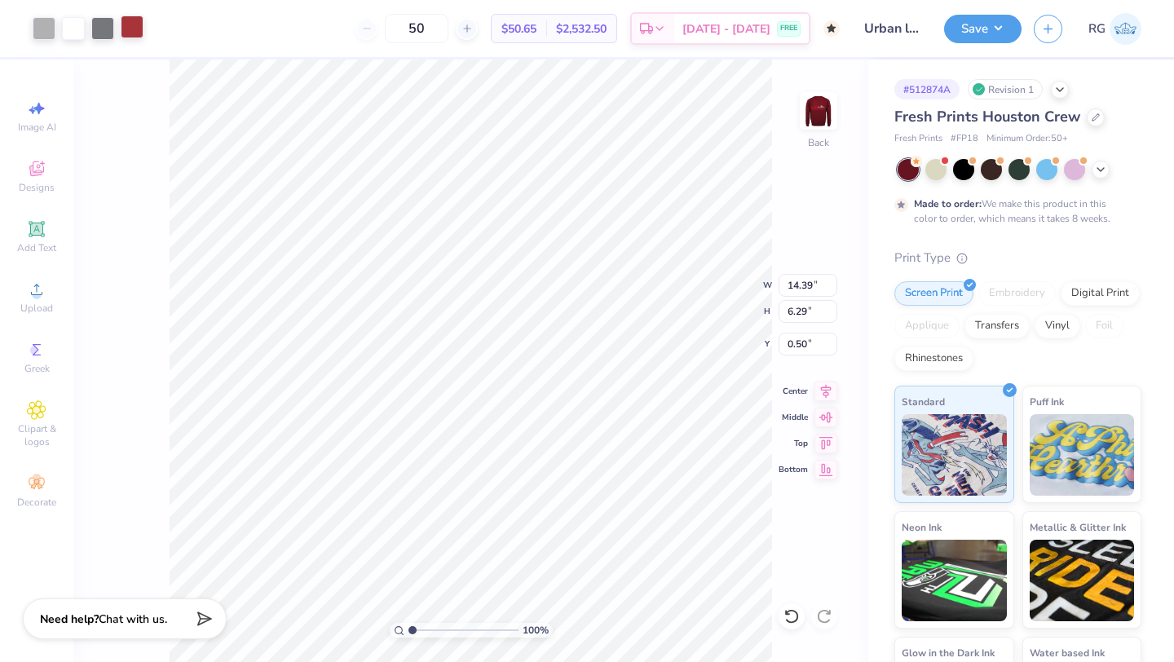
click at [128, 29] on div at bounding box center [132, 26] width 23 height 23
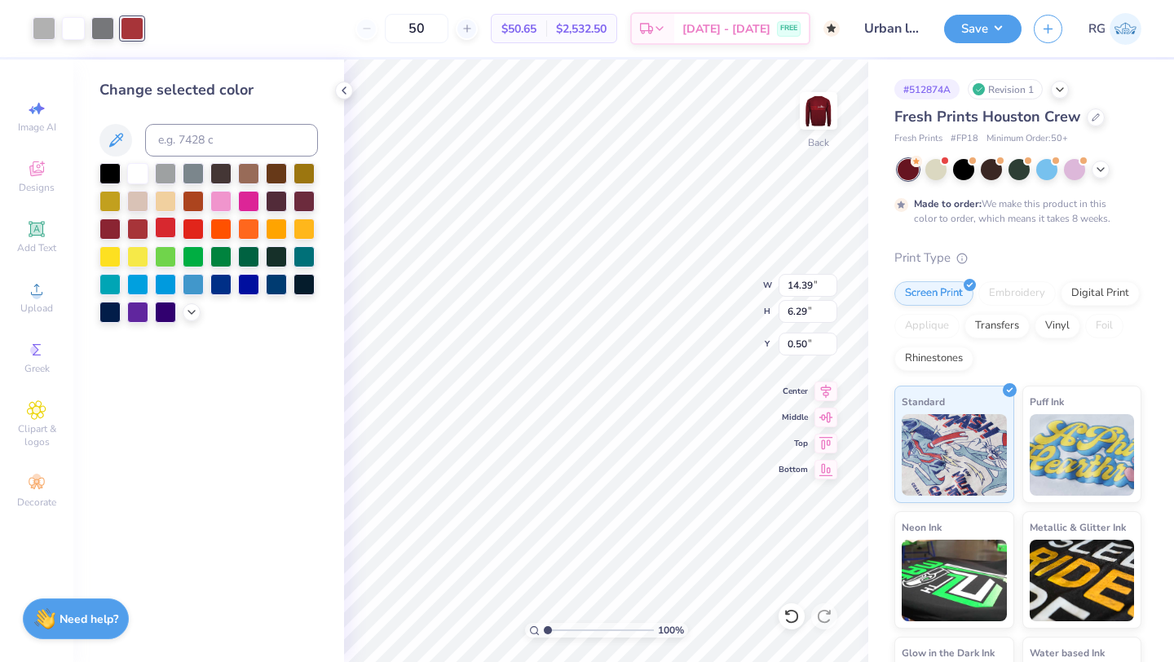
click at [161, 227] on div at bounding box center [165, 227] width 21 height 21
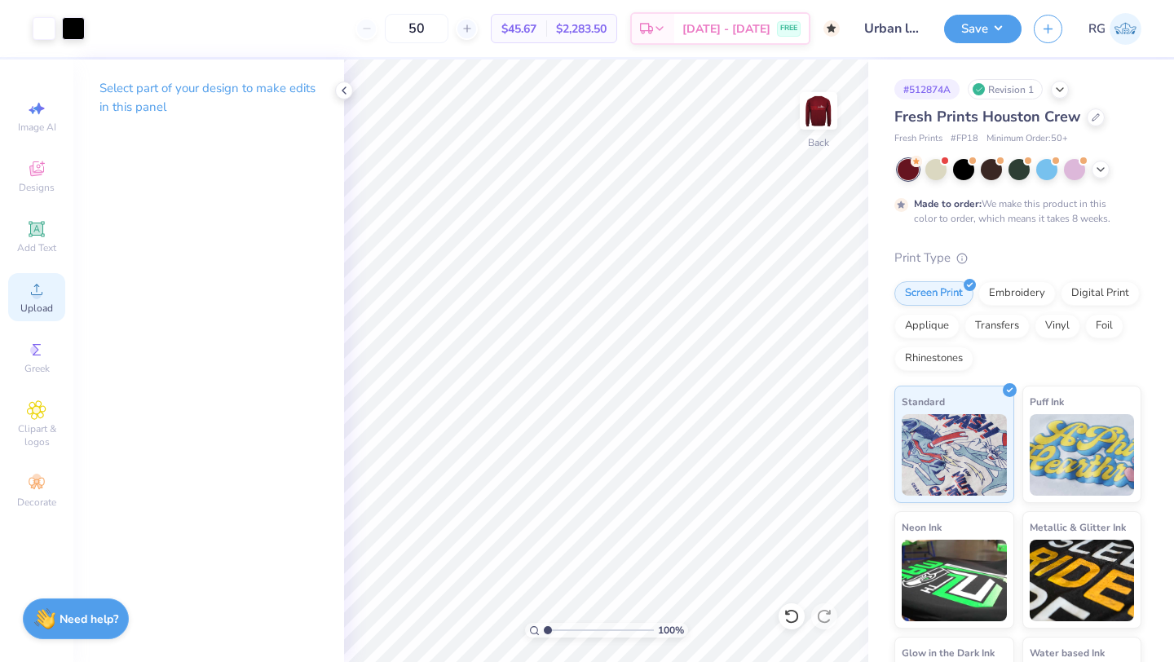
click at [39, 302] on span "Upload" at bounding box center [36, 308] width 33 height 13
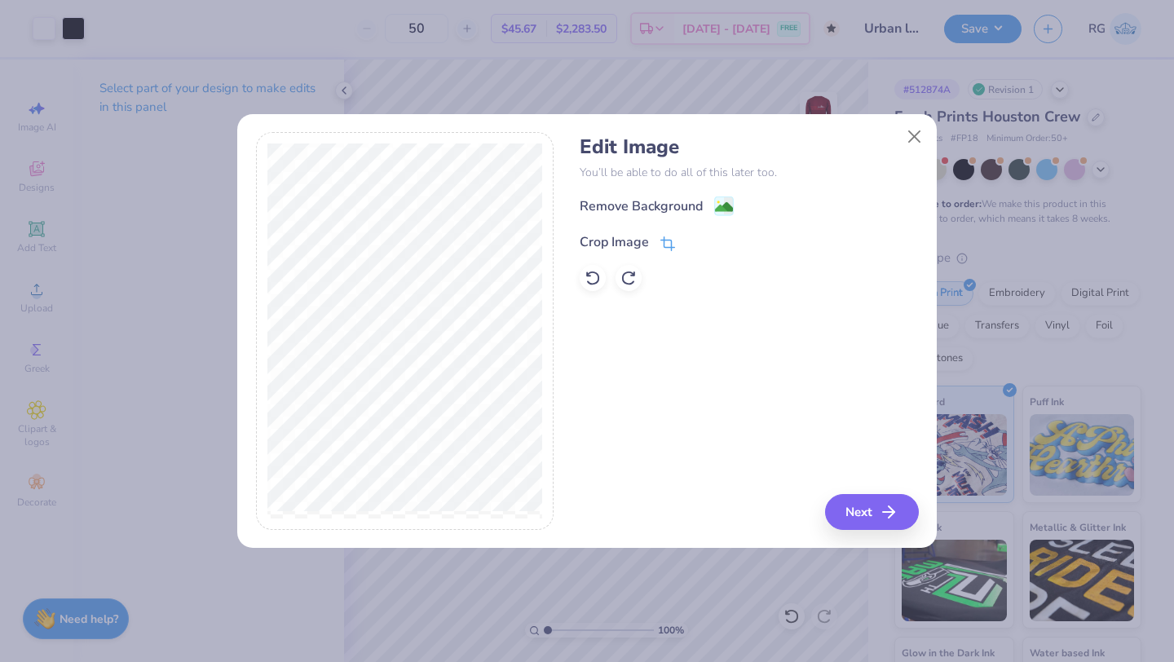
click at [667, 240] on icon at bounding box center [667, 243] width 15 height 15
click at [697, 238] on icon at bounding box center [695, 241] width 10 height 10
click at [665, 241] on icon at bounding box center [667, 243] width 15 height 15
click at [692, 243] on icon at bounding box center [695, 241] width 10 height 10
click at [722, 205] on image at bounding box center [724, 209] width 18 height 18
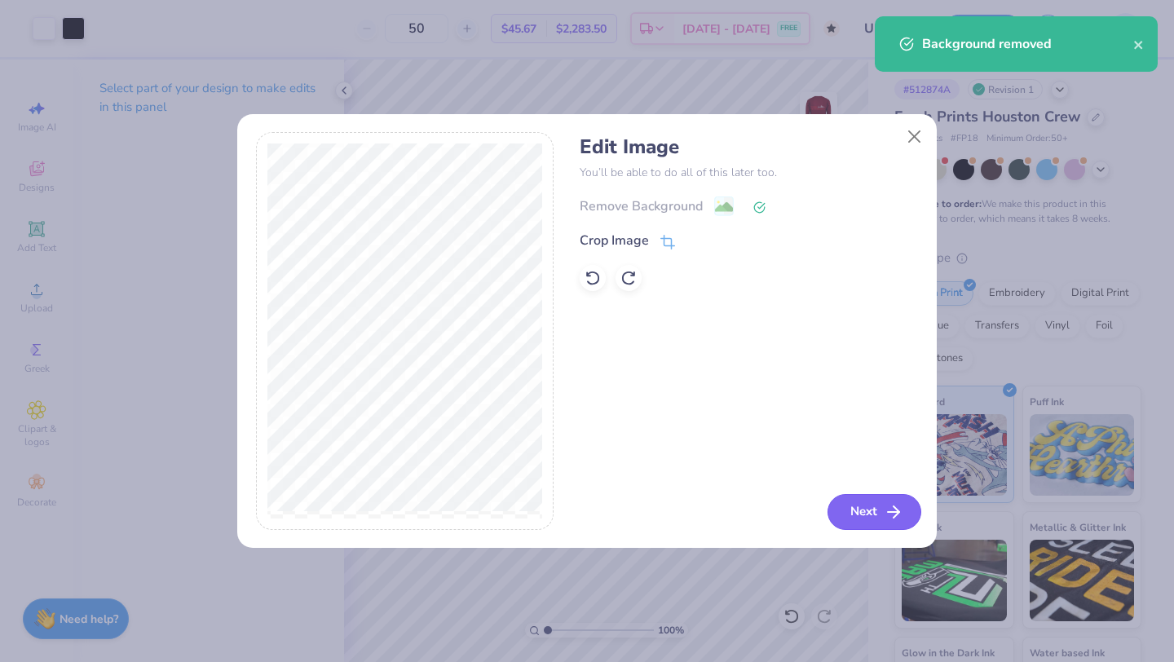
click at [896, 515] on icon "button" at bounding box center [894, 512] width 20 height 20
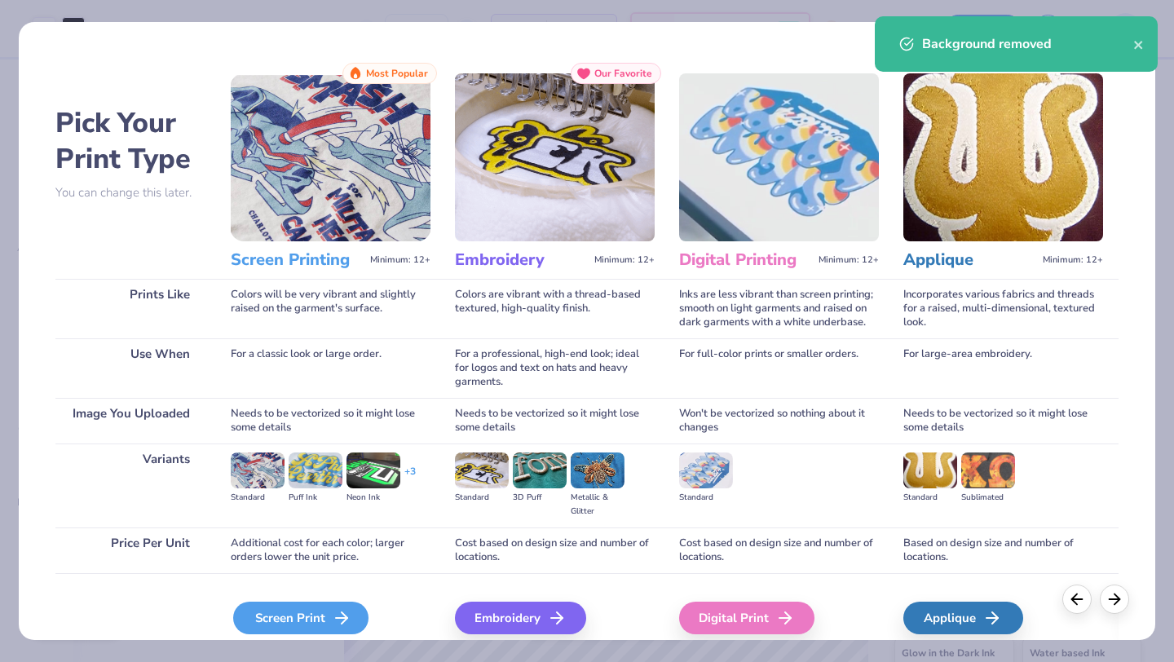
click at [285, 615] on div "Screen Print" at bounding box center [300, 618] width 135 height 33
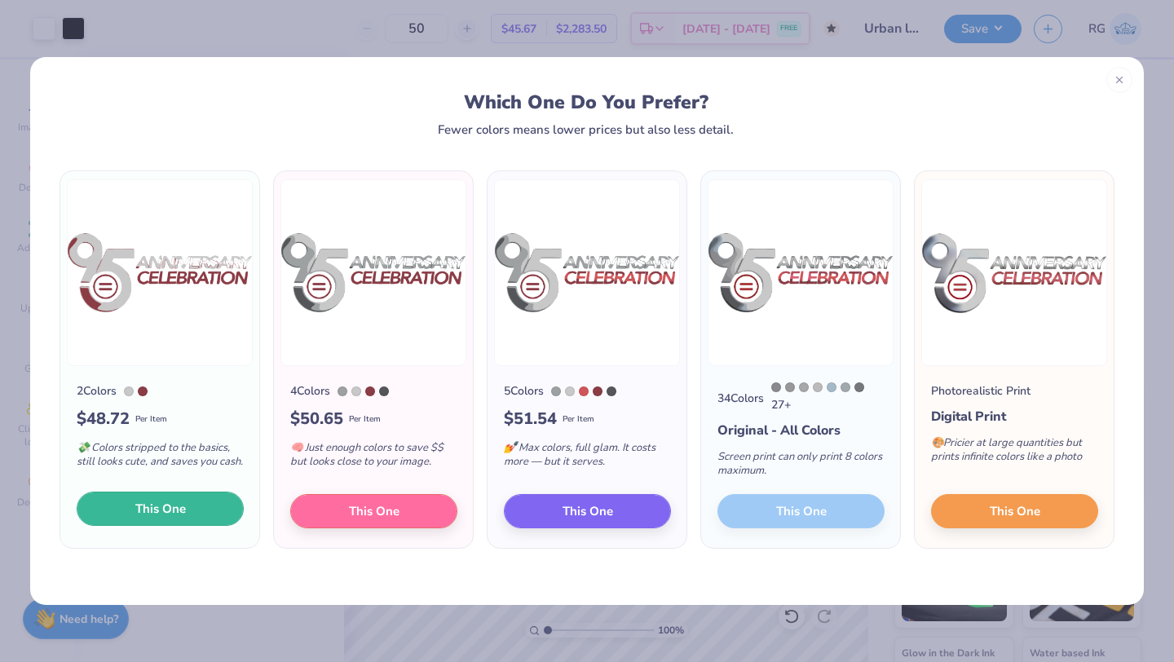
click at [161, 513] on span "This One" at bounding box center [160, 509] width 51 height 19
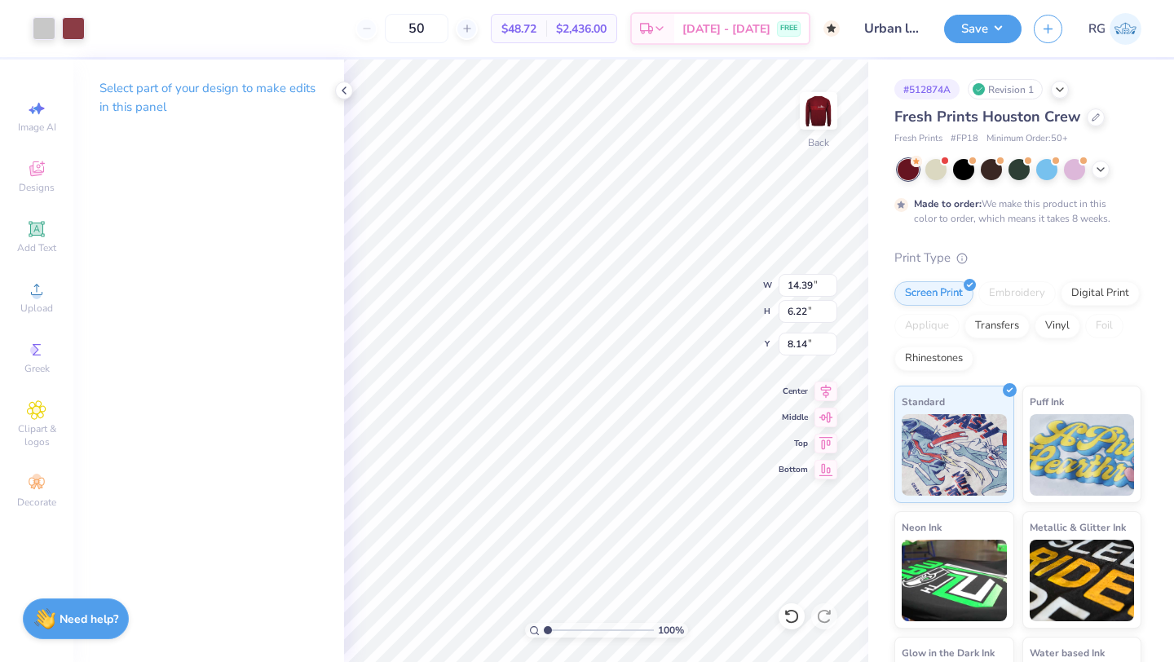
drag, startPoint x: 554, startPoint y: 313, endPoint x: 553, endPoint y: 177, distance: 136.1
click at [553, 177] on div at bounding box center [587, 331] width 1174 height 662
type input "0.88"
click at [77, 30] on div at bounding box center [73, 26] width 23 height 23
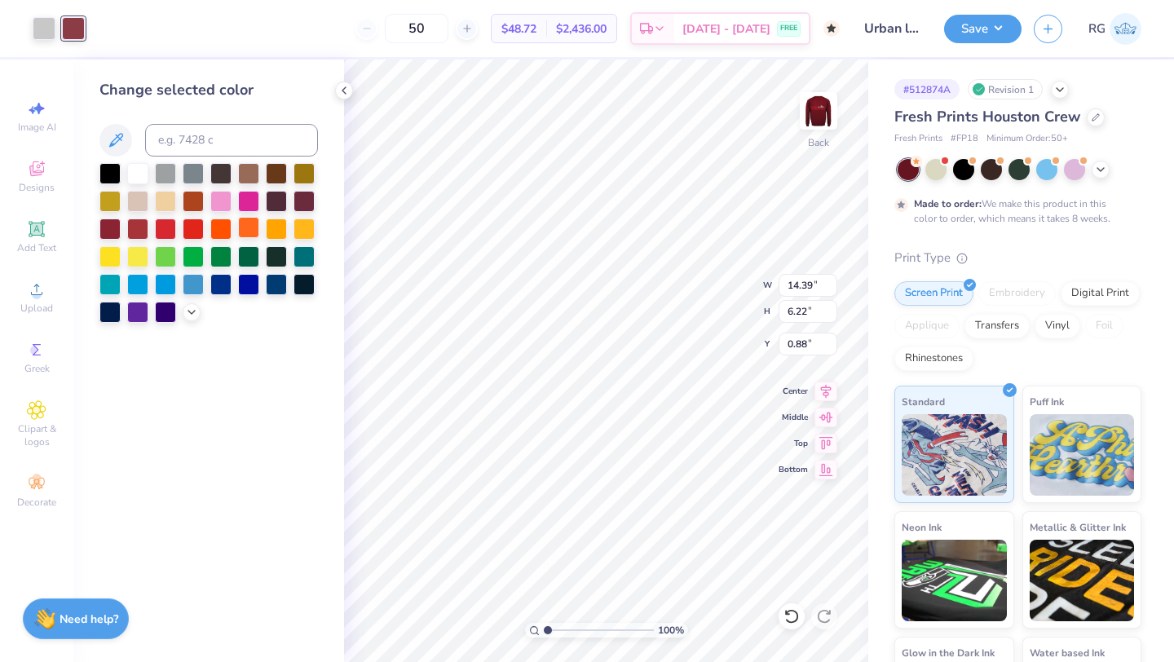
click at [168, 225] on div at bounding box center [165, 228] width 21 height 21
type input "10.90"
type input "4.71"
type input "3.00"
type input "11.39"
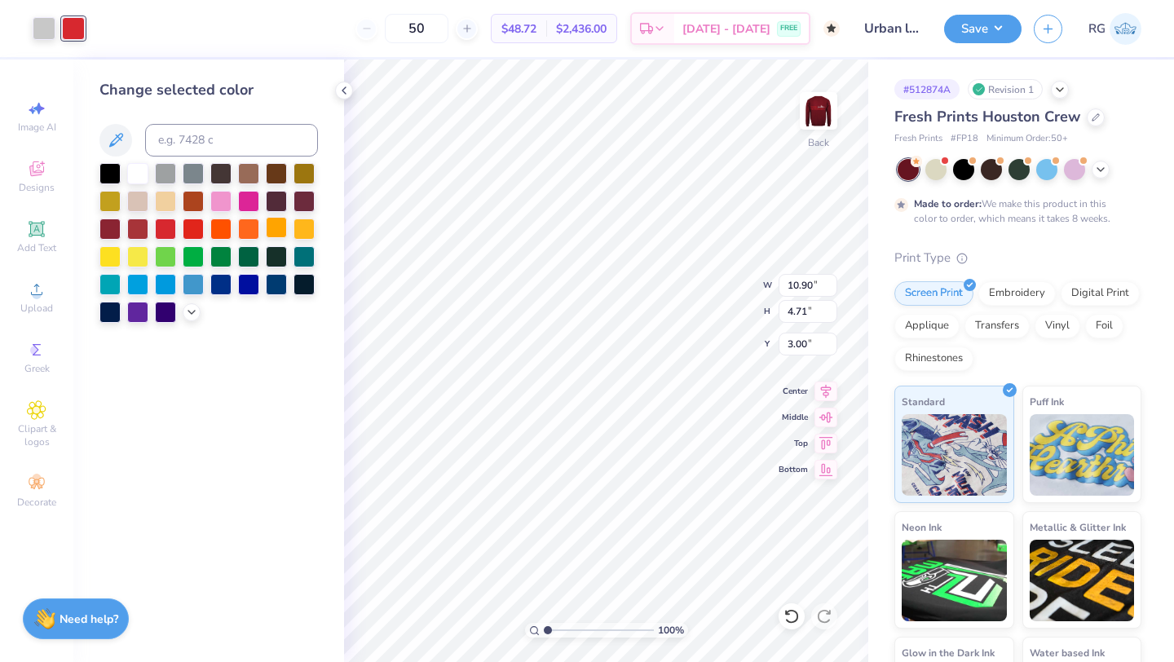
type input "4.93"
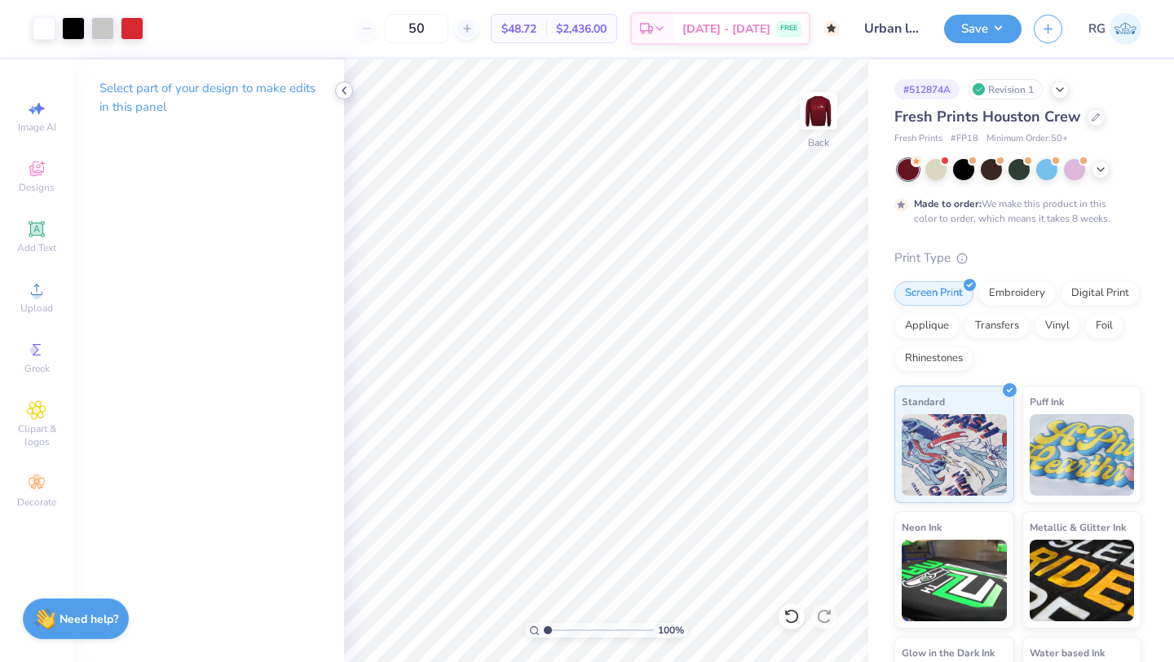
click at [342, 95] on icon at bounding box center [343, 90] width 13 height 13
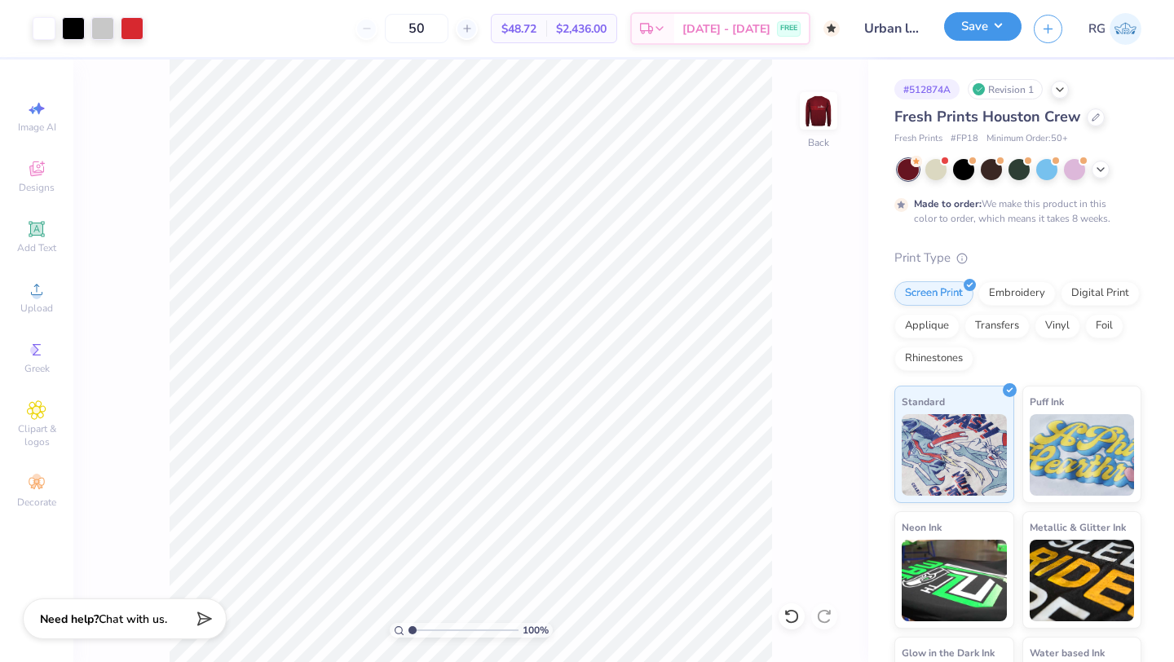
click at [1006, 24] on button "Save" at bounding box center [982, 26] width 77 height 29
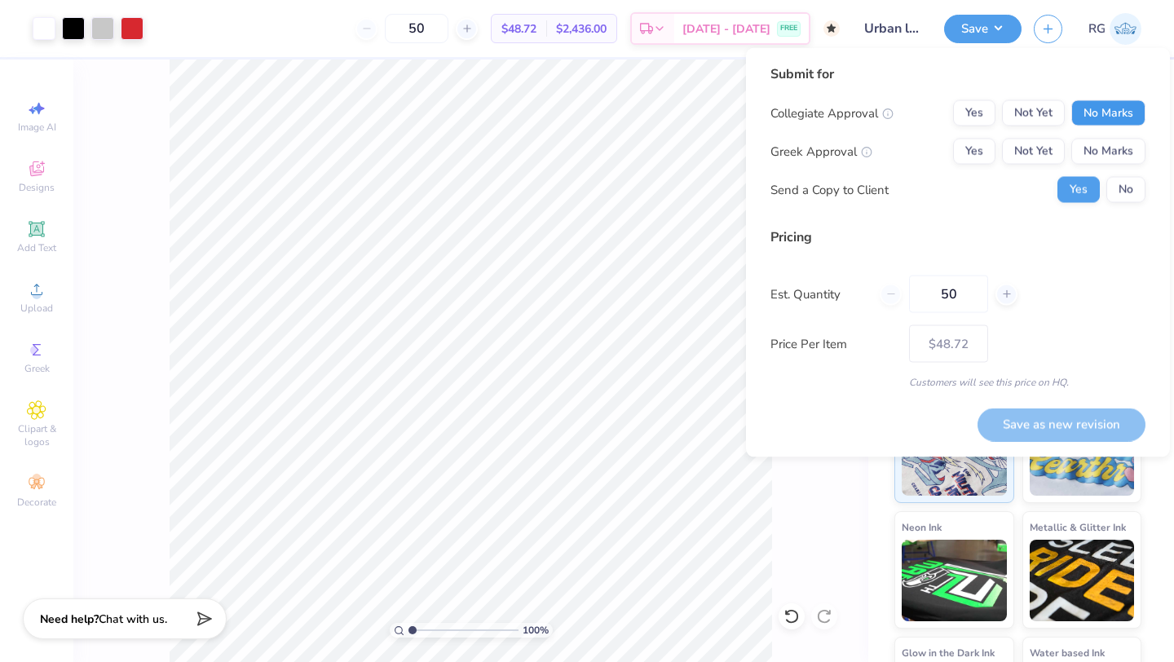
click at [1092, 106] on button "No Marks" at bounding box center [1108, 113] width 74 height 26
click at [1098, 146] on button "No Marks" at bounding box center [1108, 152] width 74 height 26
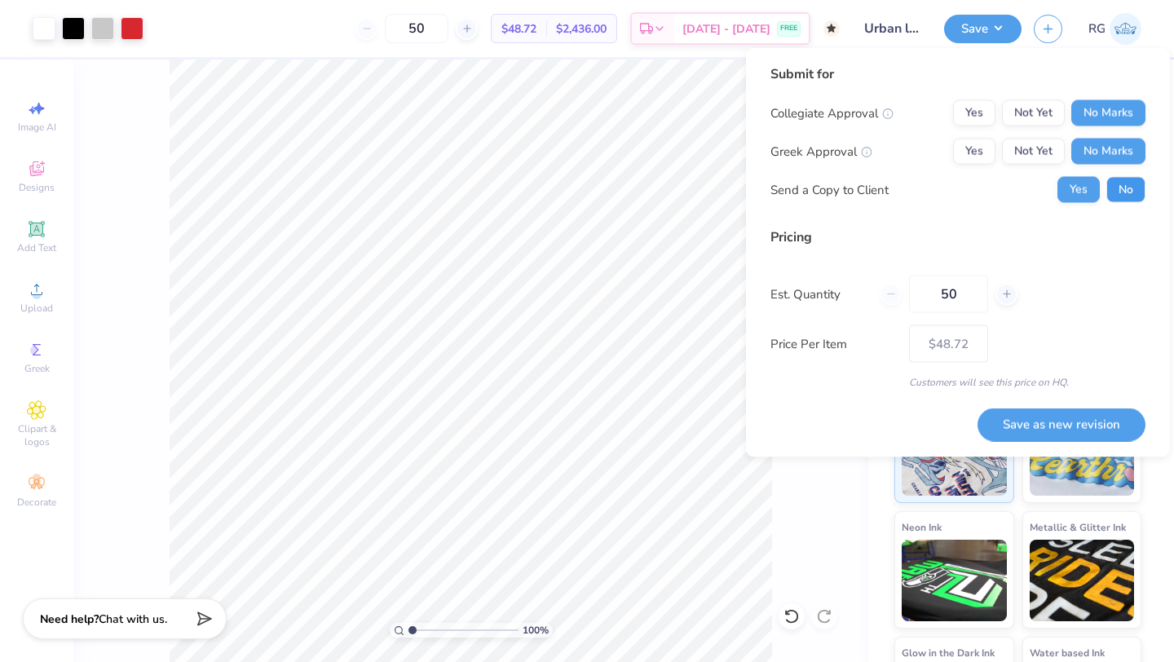
click at [1123, 186] on button "No" at bounding box center [1125, 190] width 39 height 26
click at [1047, 430] on button "Save as new revision" at bounding box center [1061, 424] width 168 height 33
type input "$48.72"
